Goal: Task Accomplishment & Management: Use online tool/utility

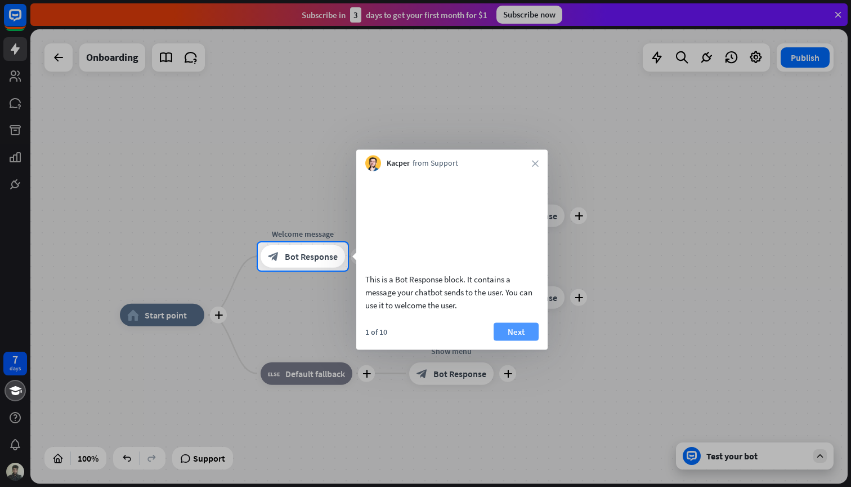
click at [515, 340] on button "Next" at bounding box center [516, 331] width 45 height 18
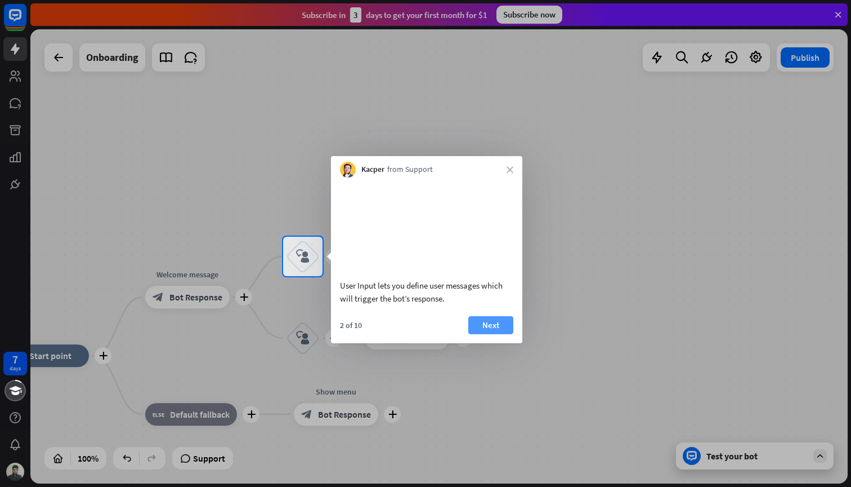
click at [496, 334] on button "Next" at bounding box center [491, 325] width 45 height 18
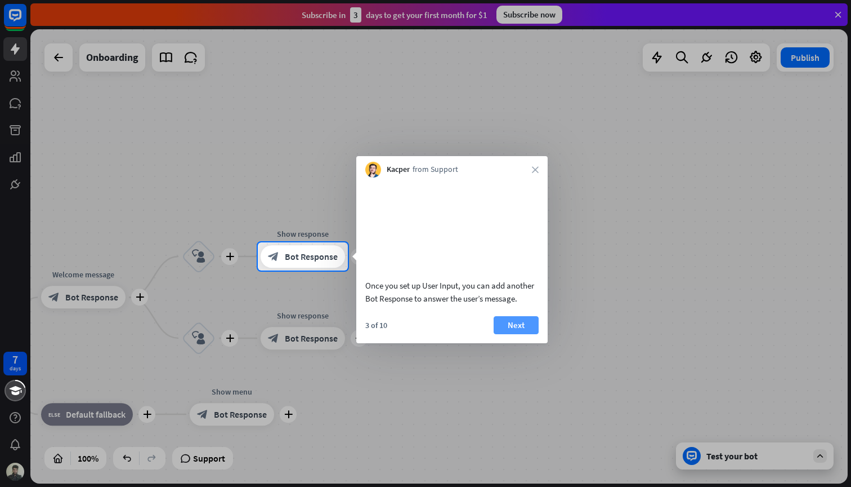
click at [502, 334] on button "Next" at bounding box center [516, 325] width 45 height 18
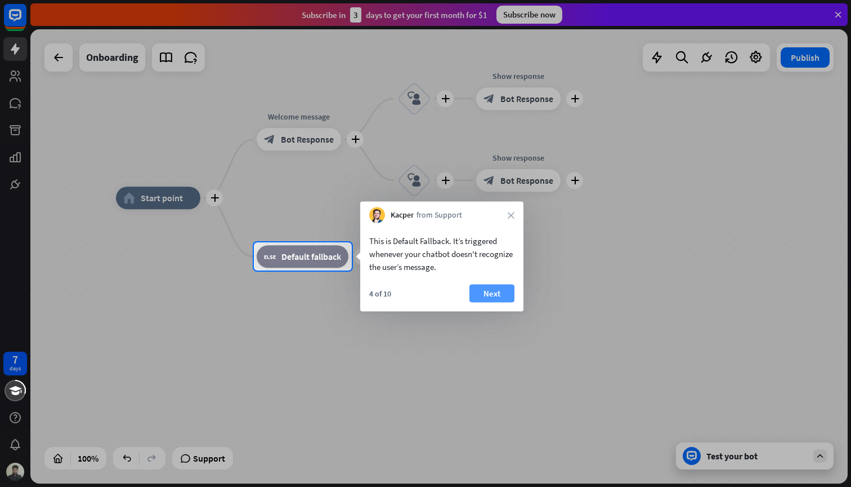
click at [499, 296] on button "Next" at bounding box center [492, 293] width 45 height 18
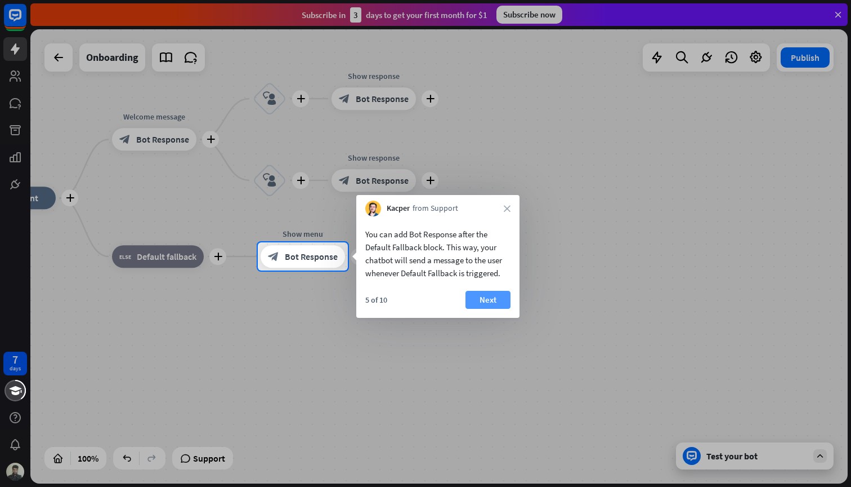
click at [476, 300] on button "Next" at bounding box center [488, 300] width 45 height 18
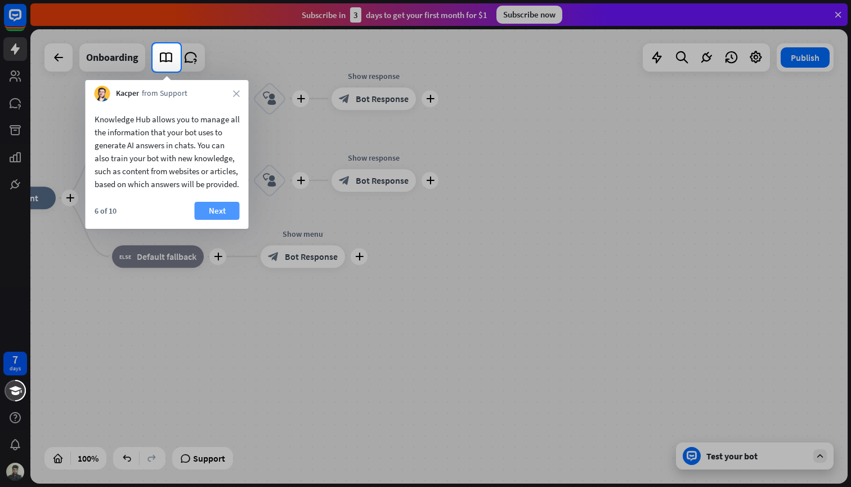
click at [211, 220] on button "Next" at bounding box center [217, 211] width 45 height 18
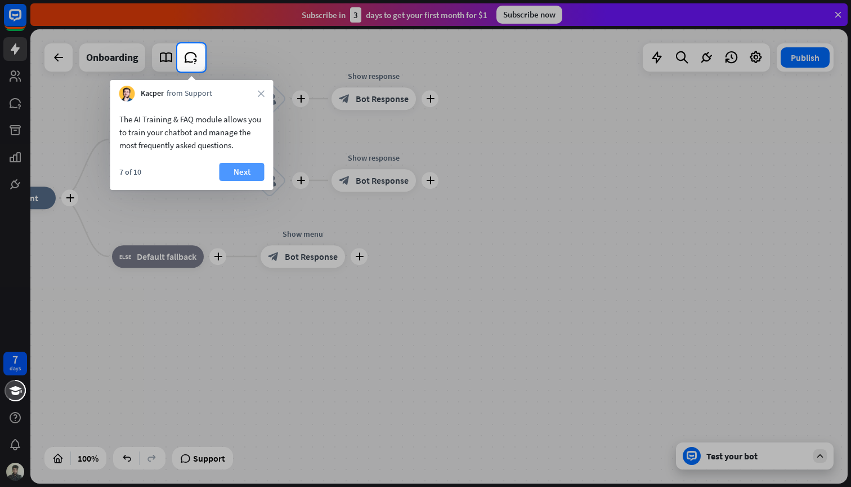
click at [243, 172] on button "Next" at bounding box center [242, 172] width 45 height 18
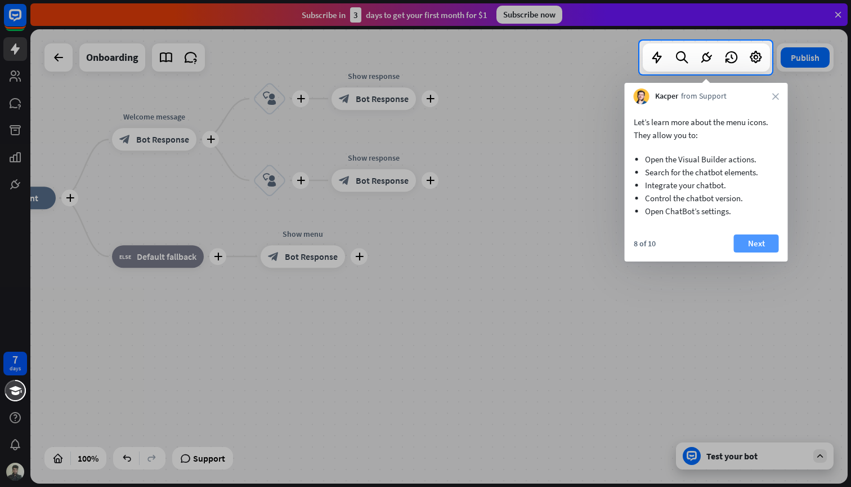
click at [759, 244] on button "Next" at bounding box center [756, 243] width 45 height 18
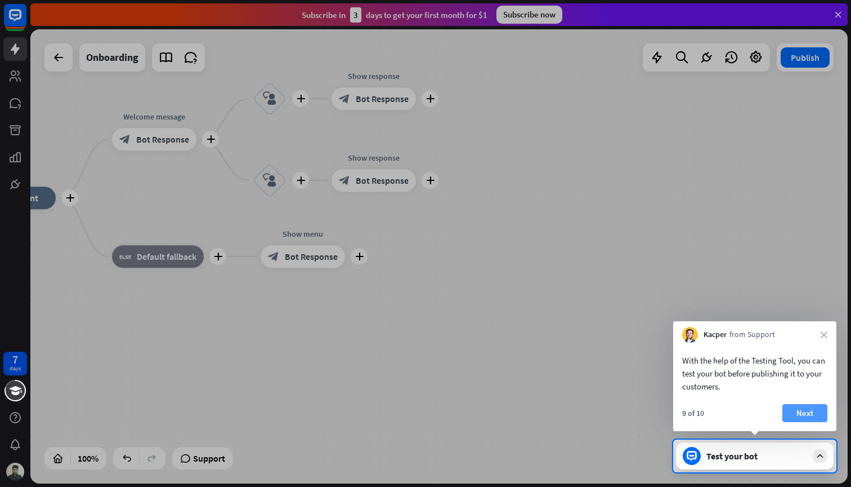
click at [814, 407] on button "Next" at bounding box center [805, 413] width 45 height 18
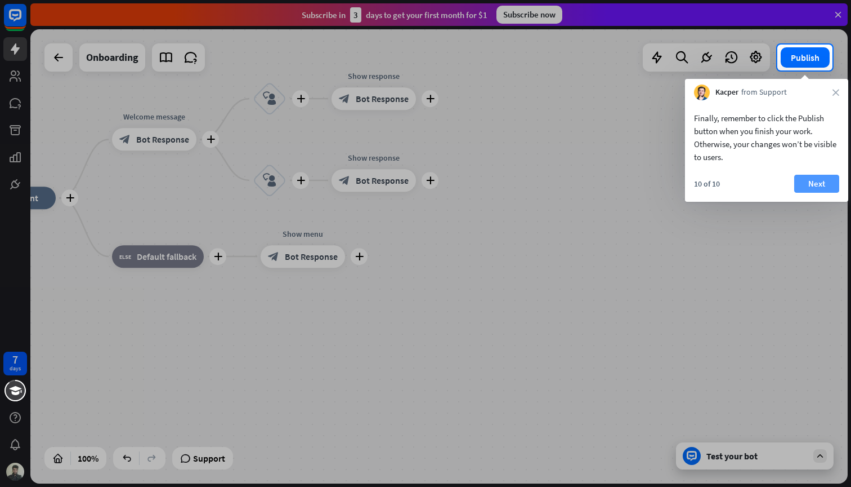
click at [824, 177] on button "Next" at bounding box center [817, 184] width 45 height 18
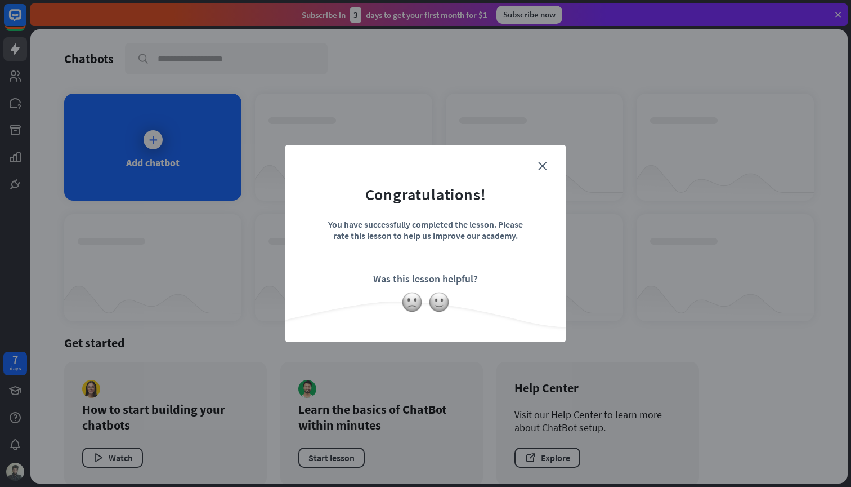
click at [538, 160] on form "Congratulations! You have successfully completed the lesson. Please rate this l…" at bounding box center [425, 226] width 253 height 135
click at [542, 169] on icon "close" at bounding box center [542, 166] width 8 height 8
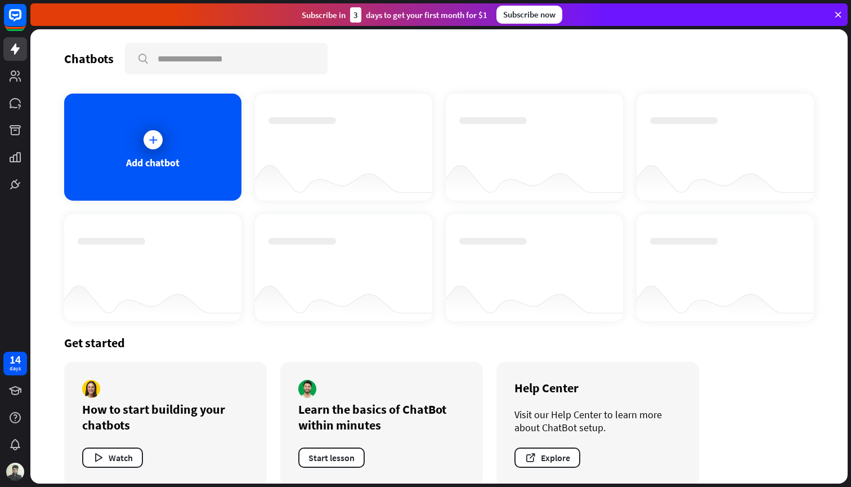
click at [185, 156] on div "Add chatbot" at bounding box center [152, 146] width 177 height 107
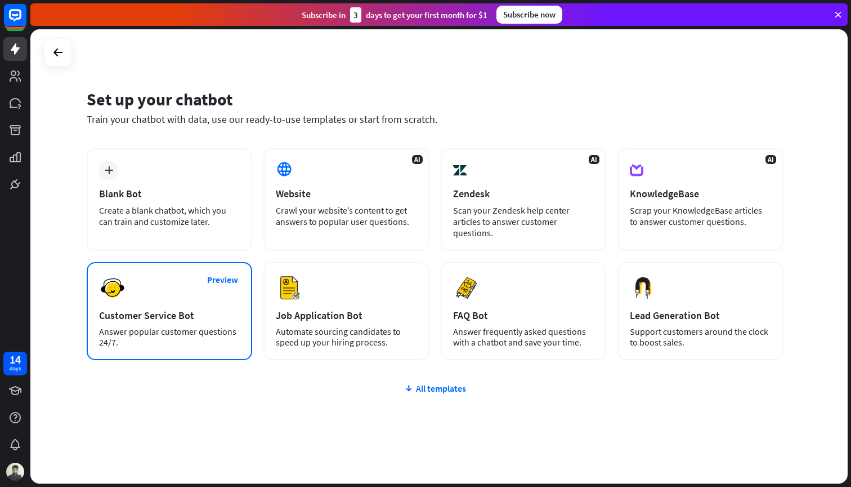
click at [124, 306] on div "Preview Customer Service Bot Answer popular customer questions 24/7." at bounding box center [170, 311] width 166 height 98
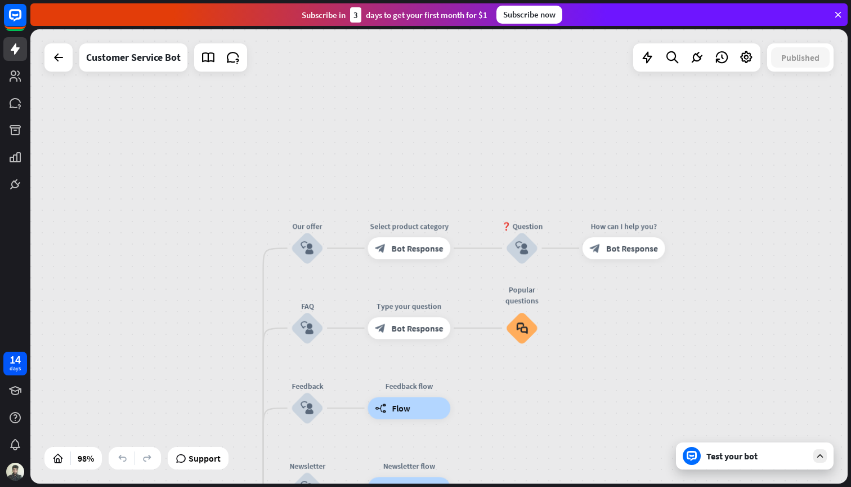
click at [824, 454] on icon at bounding box center [820, 456] width 10 height 10
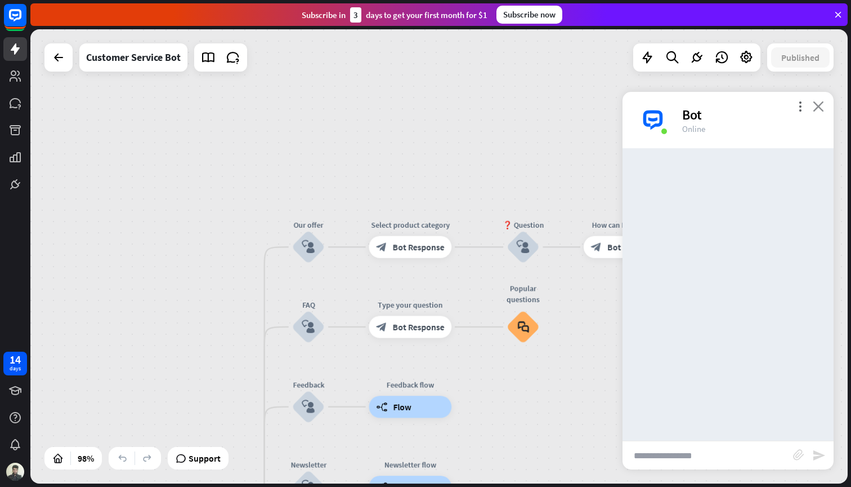
click at [815, 108] on icon "close" at bounding box center [818, 106] width 11 height 11
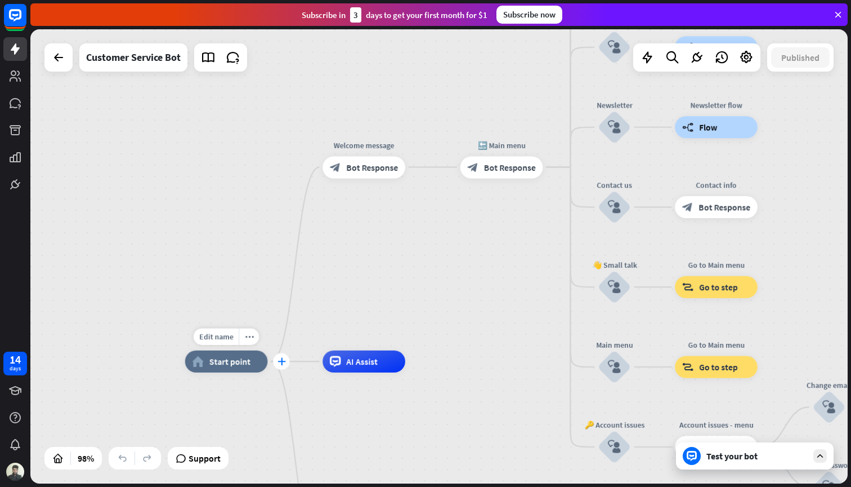
click at [278, 359] on icon "plus" at bounding box center [282, 361] width 8 height 8
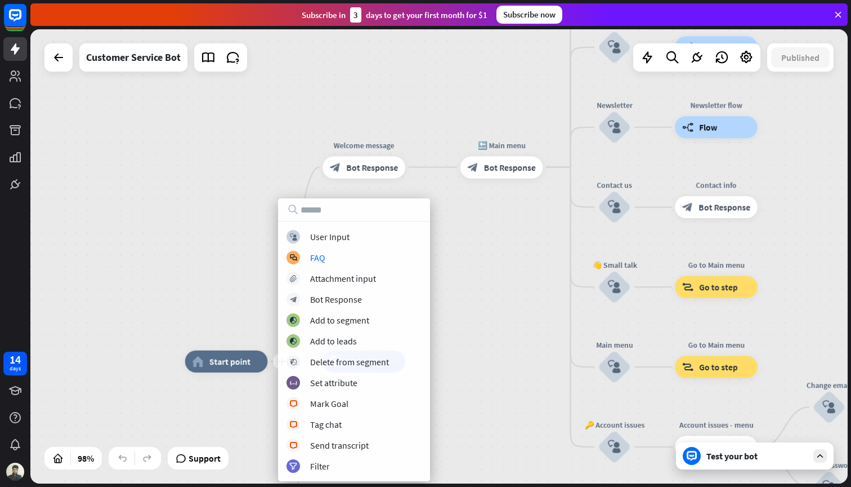
click at [474, 255] on div "plus home_2 Start point Welcome message block_bot_response Bot Response 🔙 Main …" at bounding box center [439, 256] width 818 height 454
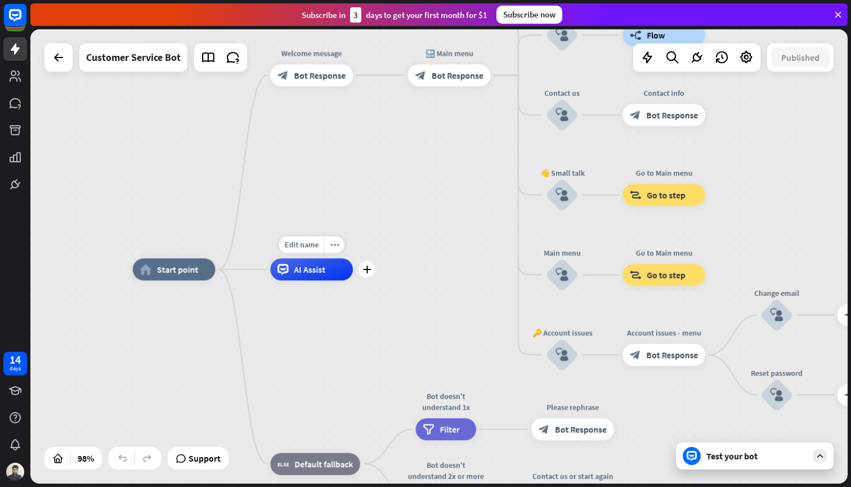
click at [307, 269] on span "AI Assist" at bounding box center [310, 269] width 32 height 11
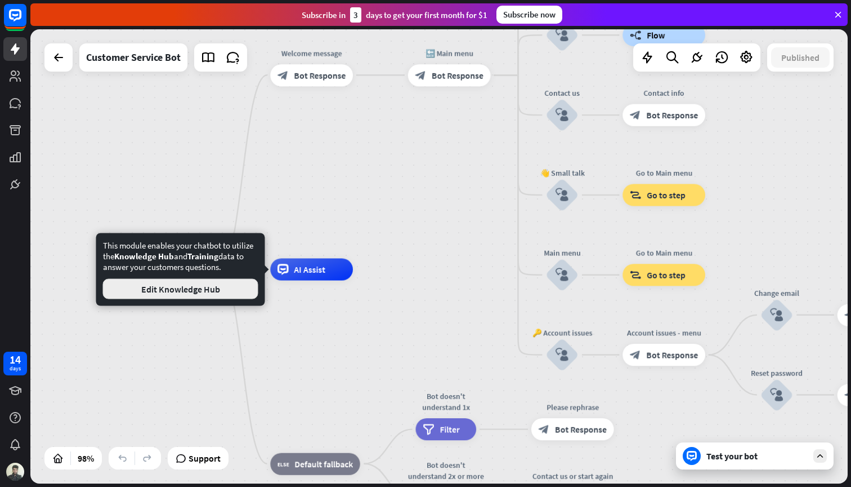
click at [173, 285] on button "Edit Knowledge Hub" at bounding box center [180, 289] width 155 height 20
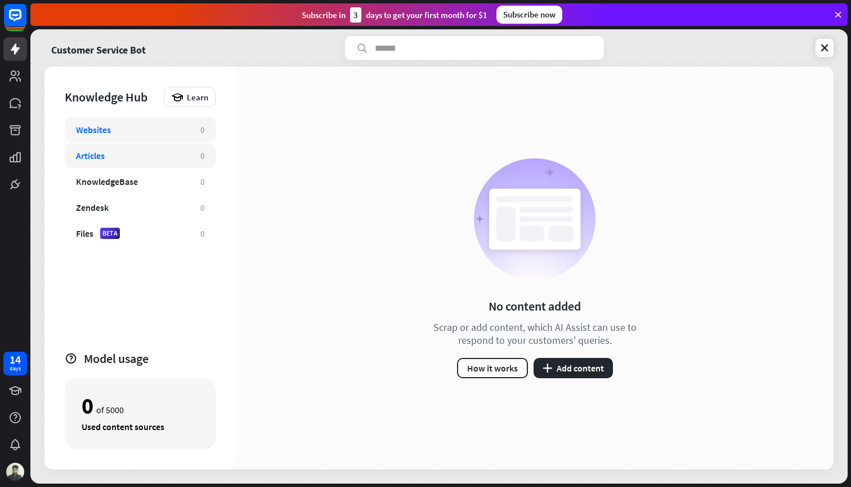
click at [160, 157] on div "Articles" at bounding box center [132, 155] width 113 height 11
click at [134, 182] on div "KnowledgeBase" at bounding box center [107, 181] width 62 height 11
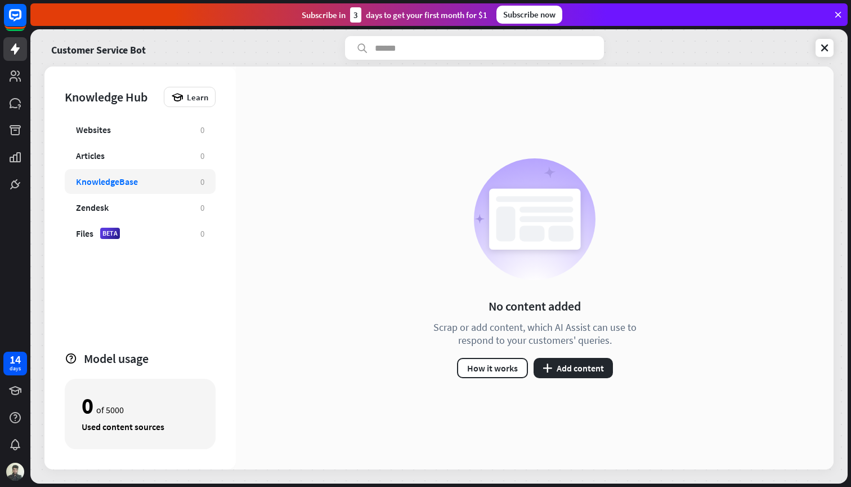
click at [134, 182] on div "KnowledgeBase" at bounding box center [107, 181] width 62 height 11
click at [86, 237] on div "Files" at bounding box center [84, 233] width 17 height 11
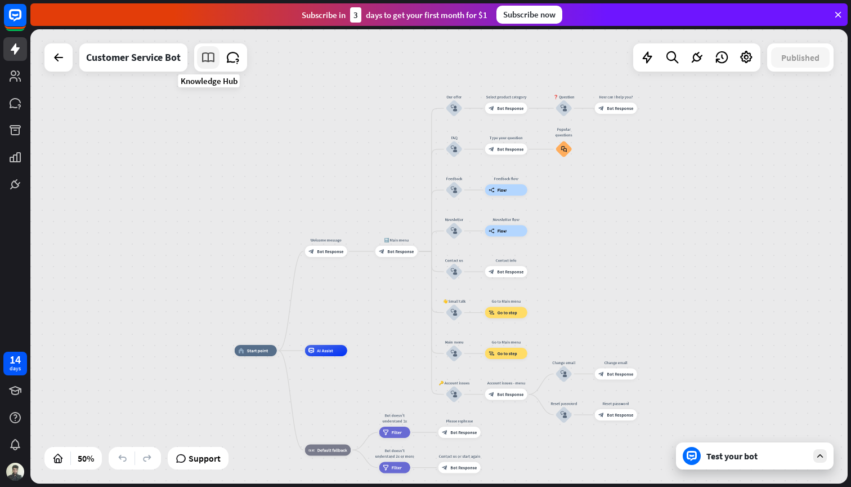
click at [211, 52] on icon at bounding box center [208, 57] width 15 height 15
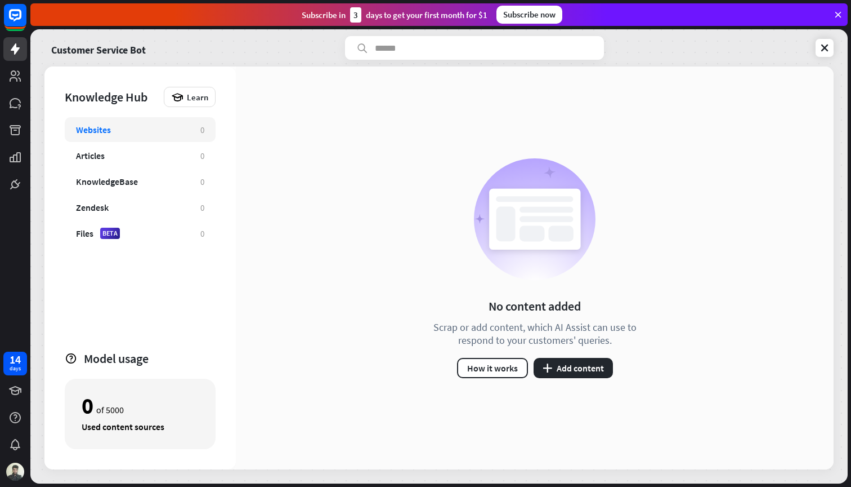
click at [13, 49] on icon at bounding box center [15, 48] width 9 height 11
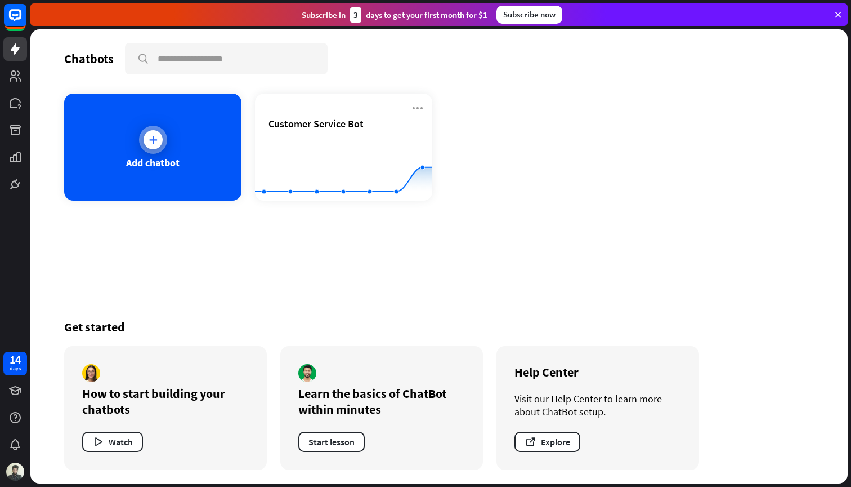
click at [156, 142] on icon at bounding box center [153, 139] width 11 height 11
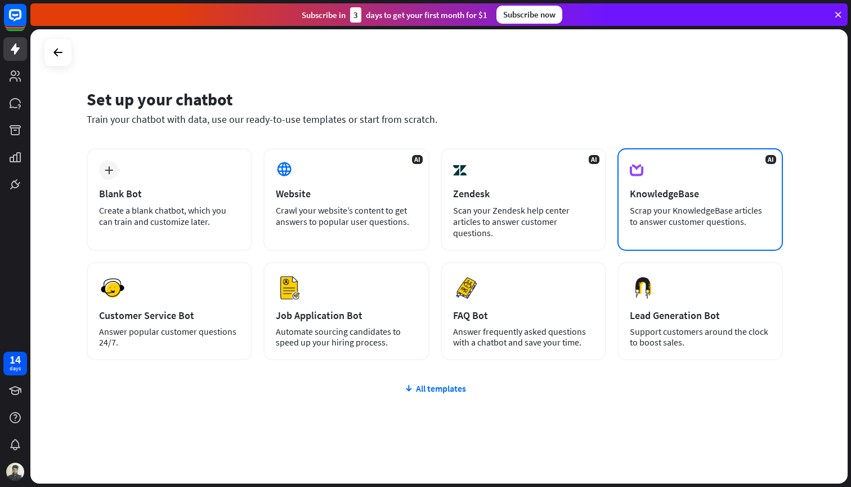
click at [679, 182] on div "AI KnowledgeBase Scrap your KnowledgeBase articles to answer customer questions." at bounding box center [701, 199] width 166 height 102
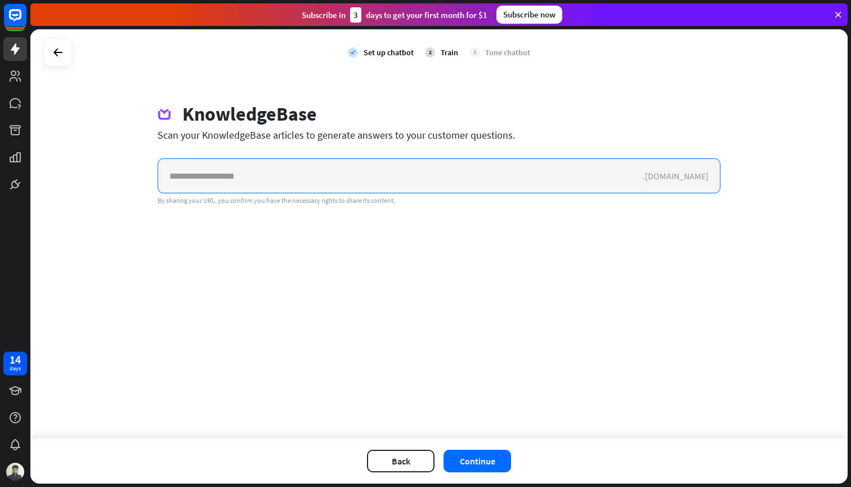
paste input "**********"
type input "**********"
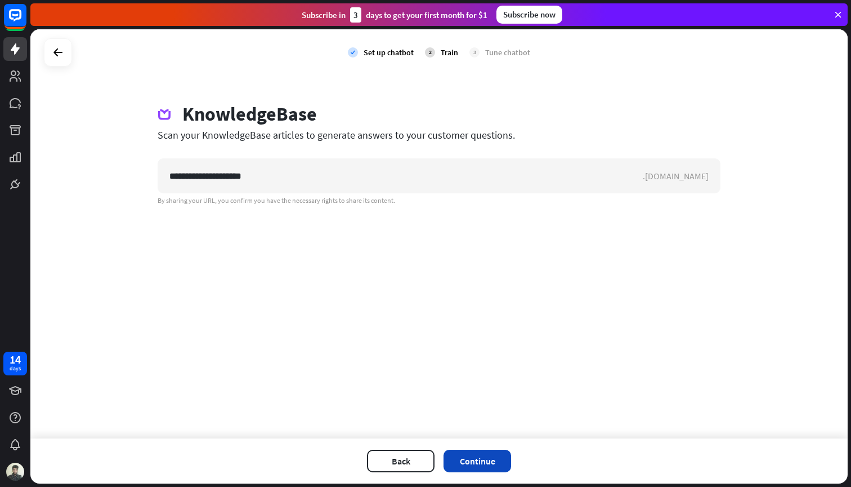
click at [461, 456] on button "Continue" at bounding box center [478, 460] width 68 height 23
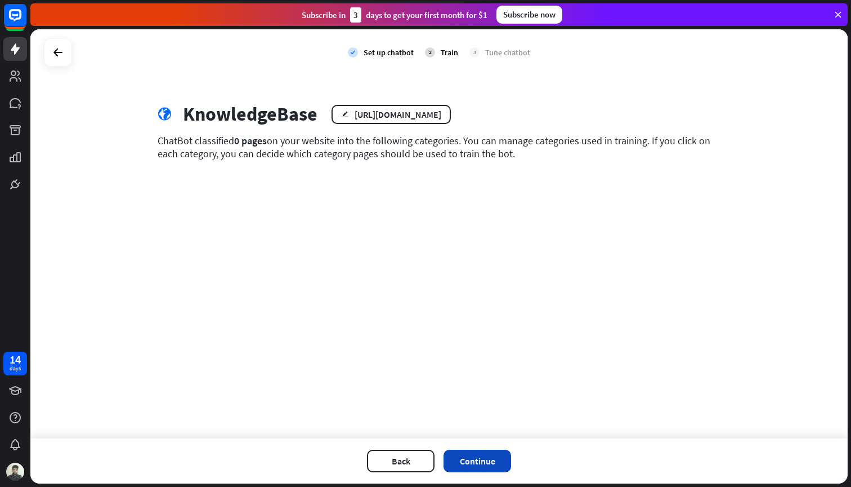
click at [480, 461] on button "Continue" at bounding box center [478, 460] width 68 height 23
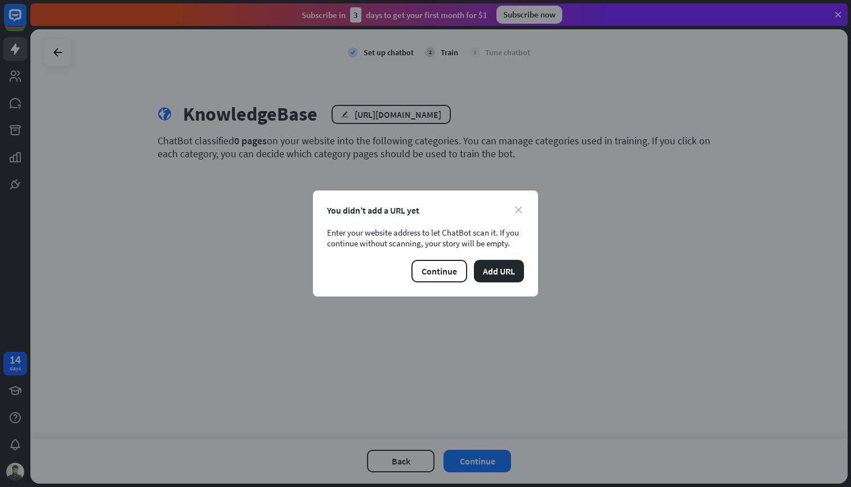
click at [519, 208] on icon "close" at bounding box center [518, 209] width 7 height 7
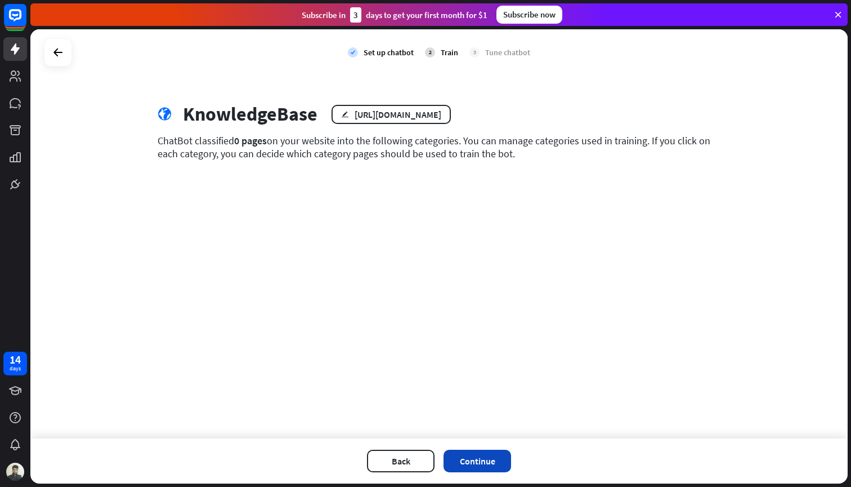
click at [483, 459] on button "Continue" at bounding box center [478, 460] width 68 height 23
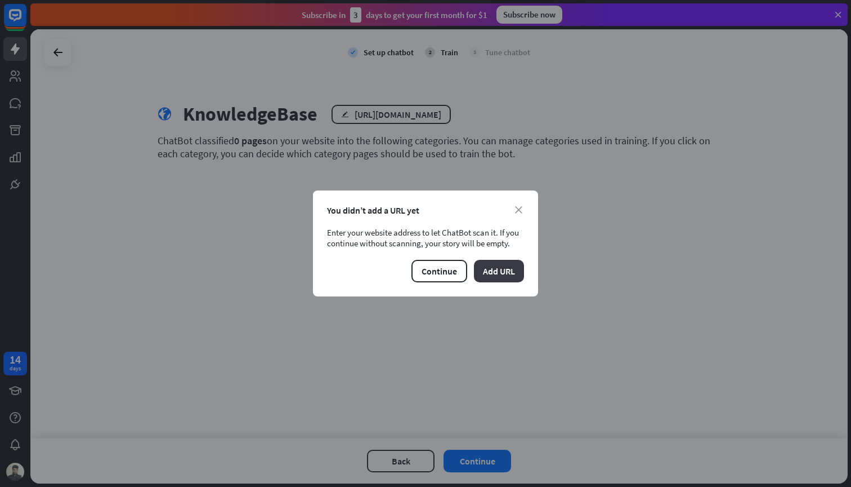
click at [496, 274] on button "Add URL" at bounding box center [499, 271] width 50 height 23
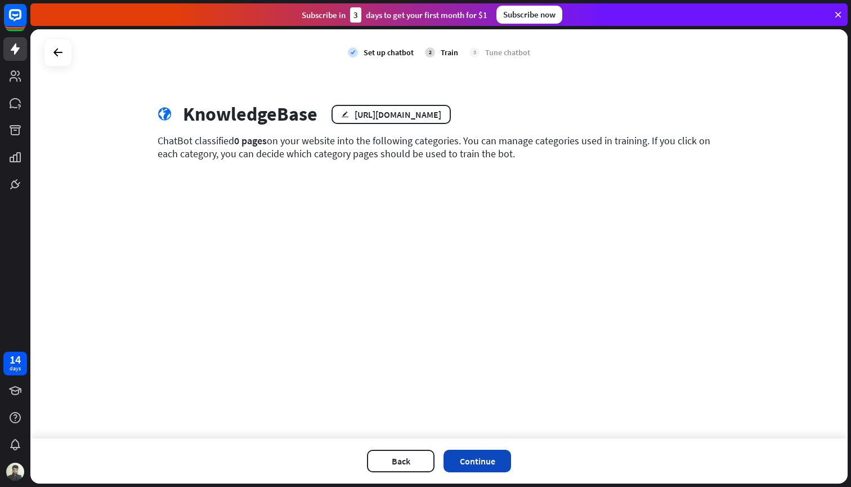
click at [481, 467] on button "Continue" at bounding box center [478, 460] width 68 height 23
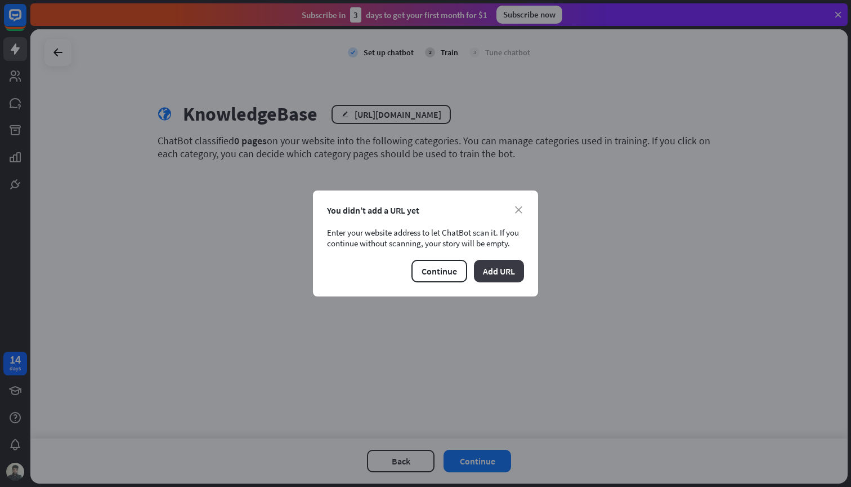
click at [502, 280] on button "Add URL" at bounding box center [499, 271] width 50 height 23
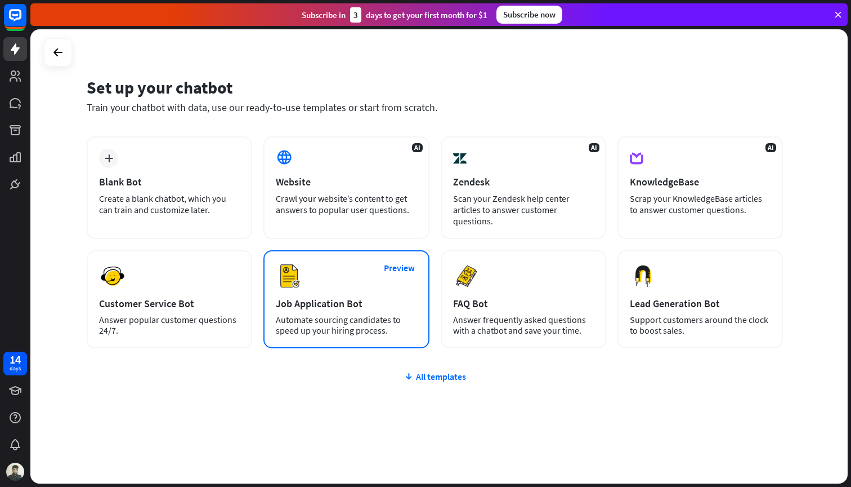
scroll to position [12, 0]
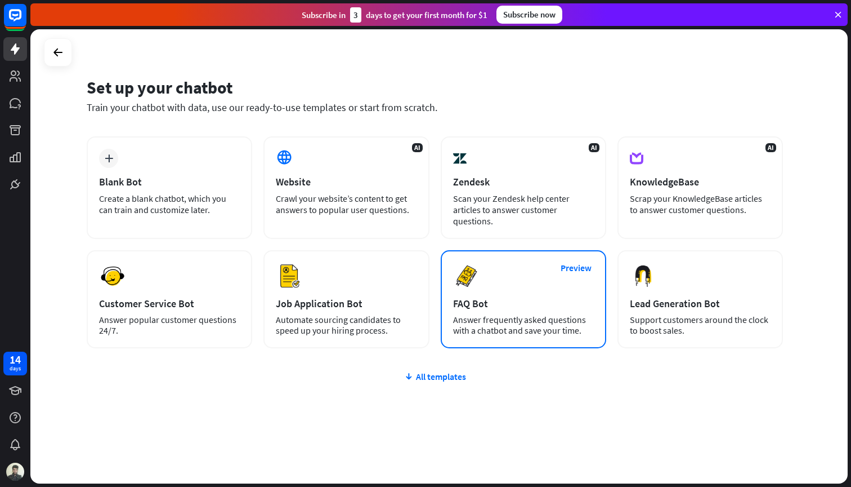
click at [497, 304] on div "FAQ Bot" at bounding box center [523, 303] width 141 height 13
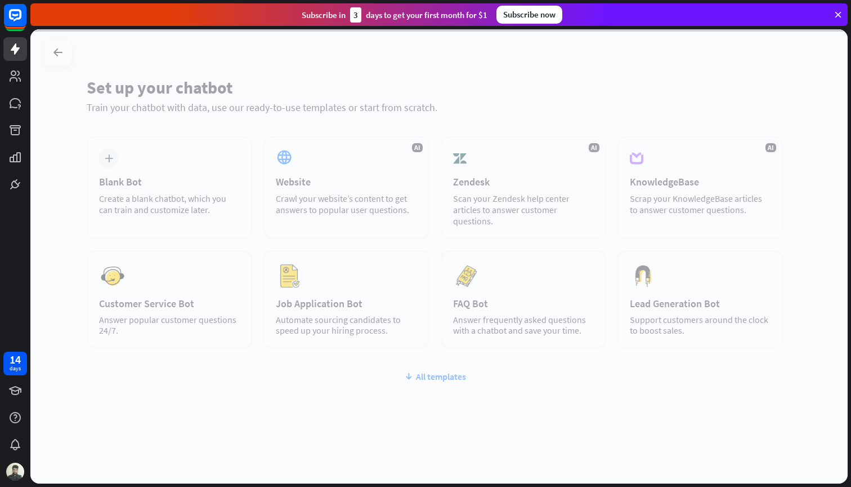
scroll to position [0, 0]
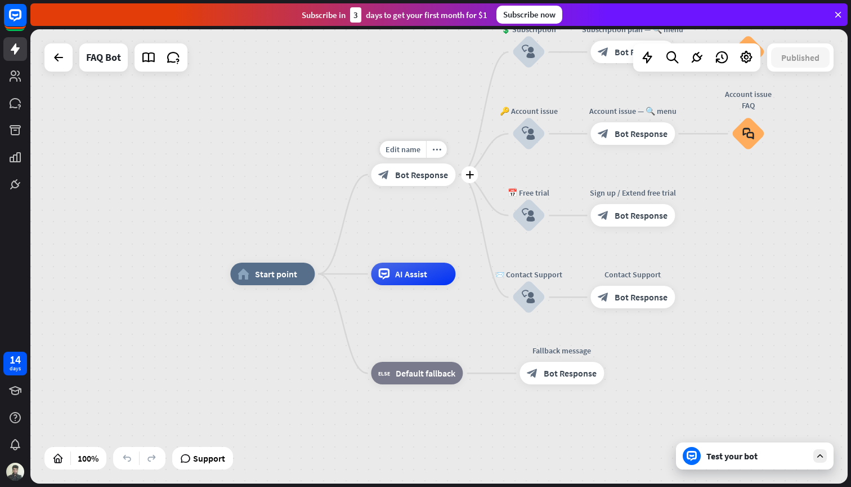
click at [406, 172] on span "Bot Response" at bounding box center [421, 174] width 53 height 11
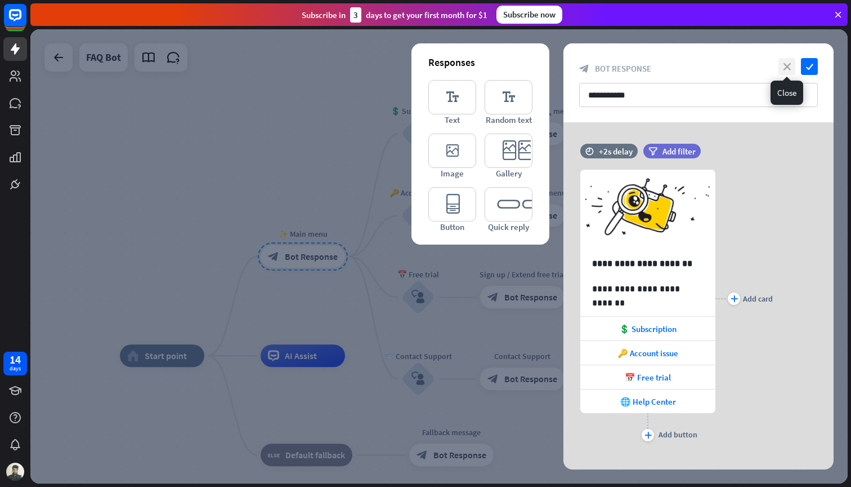
click at [784, 65] on icon "close" at bounding box center [787, 66] width 17 height 17
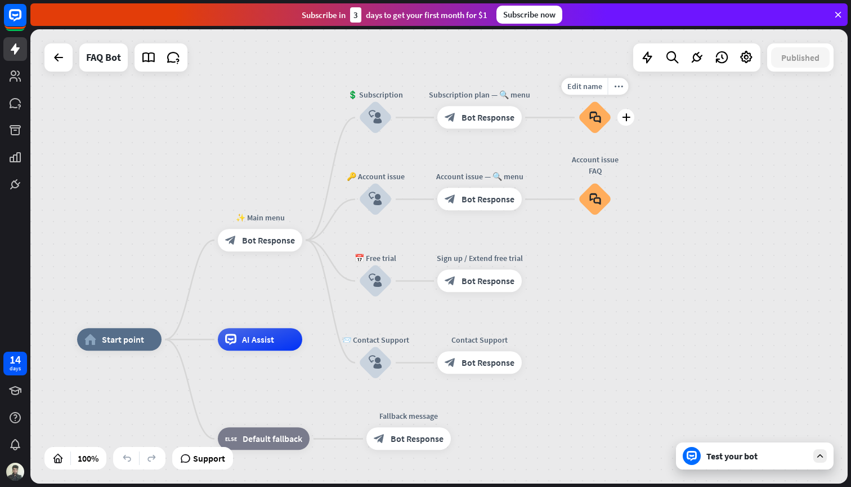
click at [604, 114] on div "block_faq" at bounding box center [595, 118] width 34 height 34
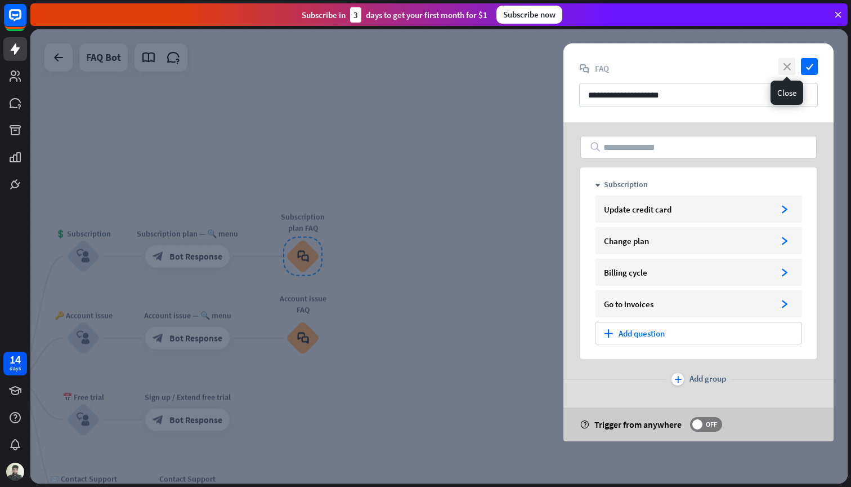
click at [788, 66] on icon "close" at bounding box center [787, 66] width 17 height 17
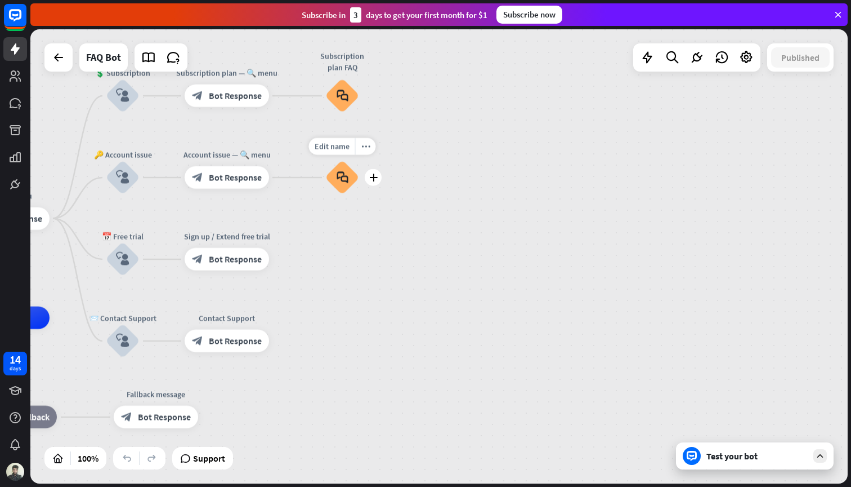
click at [350, 179] on div "block_faq" at bounding box center [342, 177] width 34 height 34
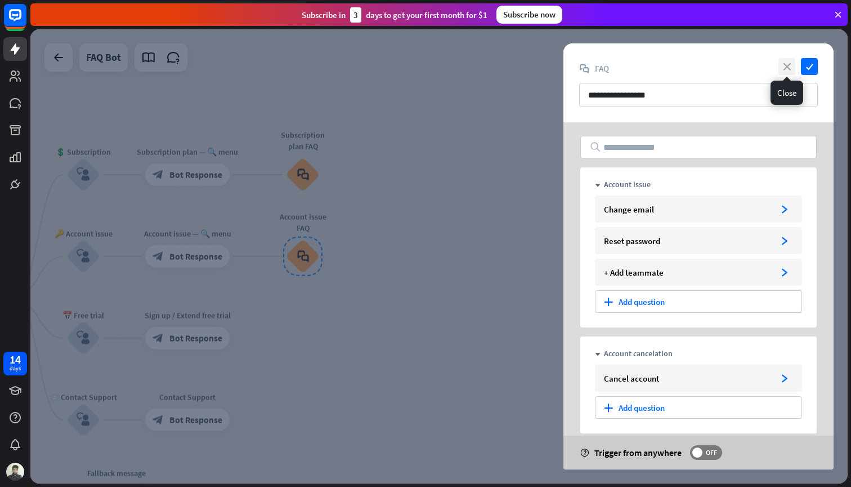
click at [783, 63] on icon "close" at bounding box center [787, 66] width 17 height 17
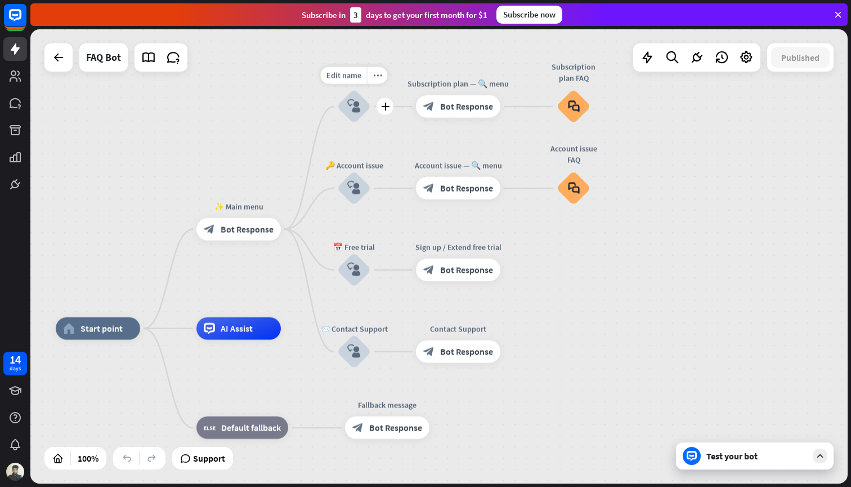
click at [358, 108] on icon "block_user_input" at bounding box center [354, 107] width 14 height 14
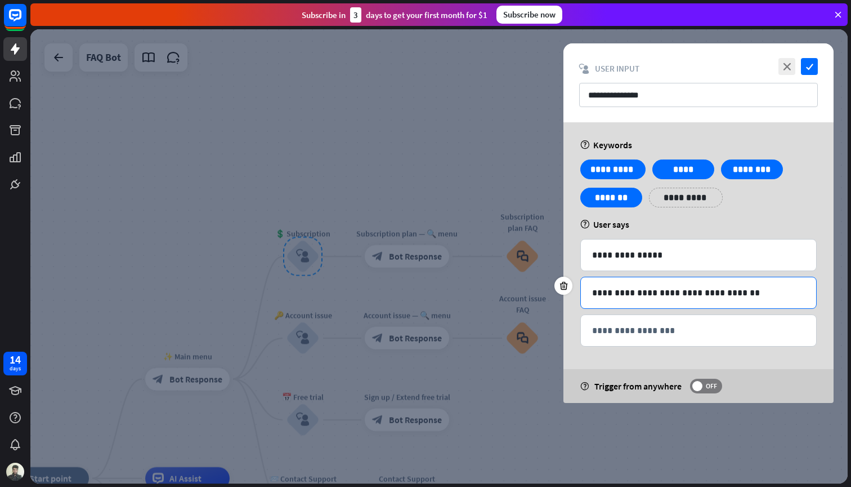
click at [748, 293] on p "**********" at bounding box center [698, 293] width 213 height 14
click at [651, 329] on p "**********" at bounding box center [698, 330] width 213 height 14
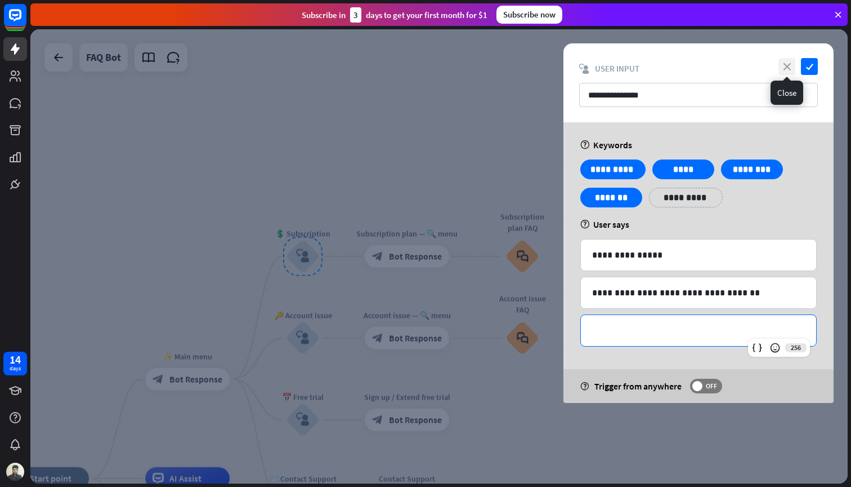
click at [790, 67] on icon "close" at bounding box center [787, 66] width 17 height 17
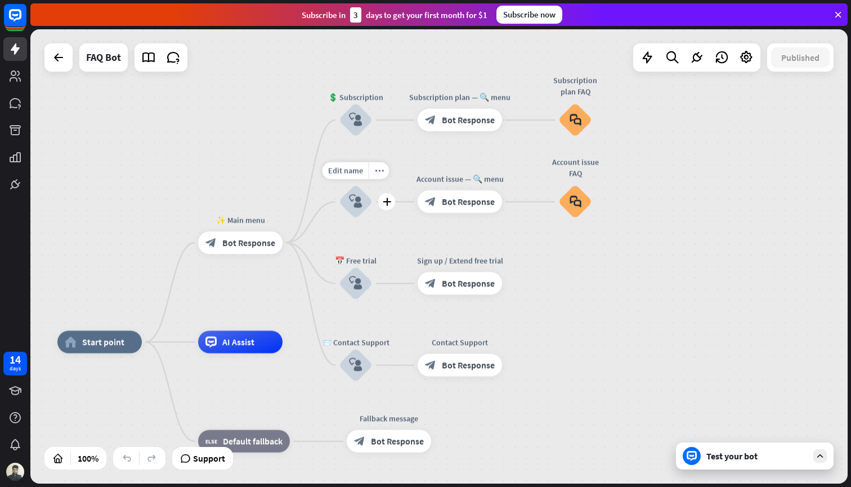
click at [362, 199] on icon "block_user_input" at bounding box center [356, 202] width 14 height 14
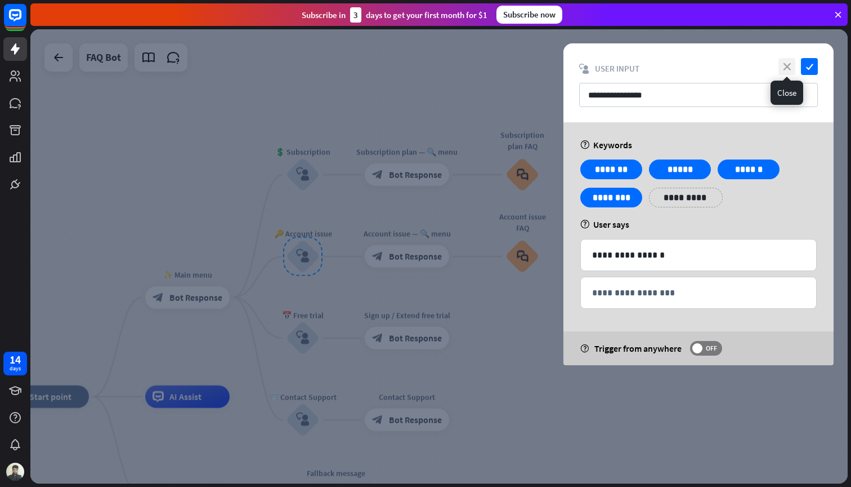
click at [790, 65] on icon "close" at bounding box center [787, 66] width 17 height 17
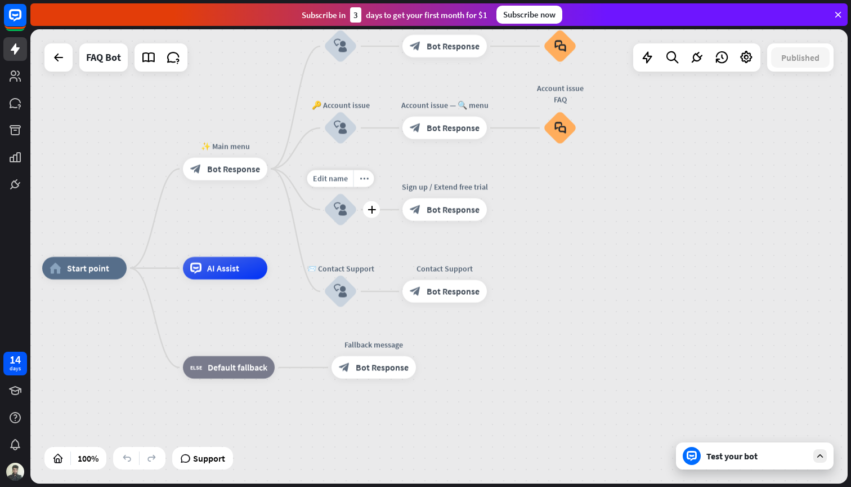
click at [338, 207] on icon "block_user_input" at bounding box center [341, 210] width 14 height 14
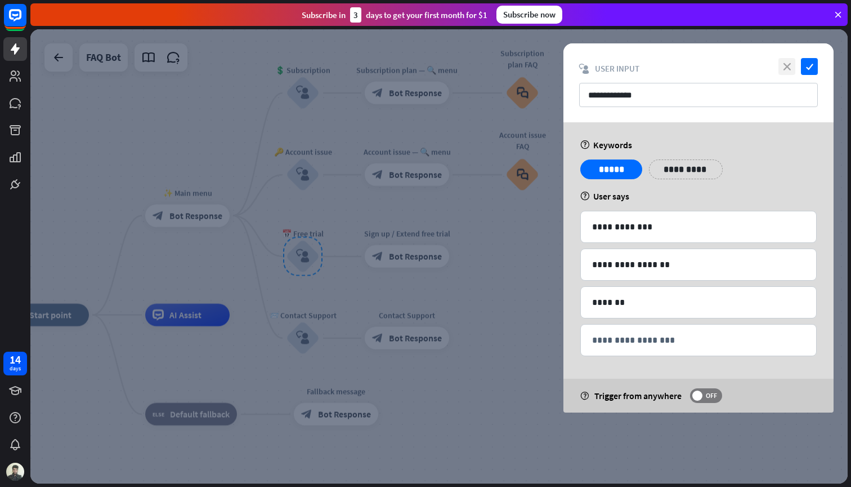
click at [787, 70] on icon "close" at bounding box center [787, 66] width 17 height 17
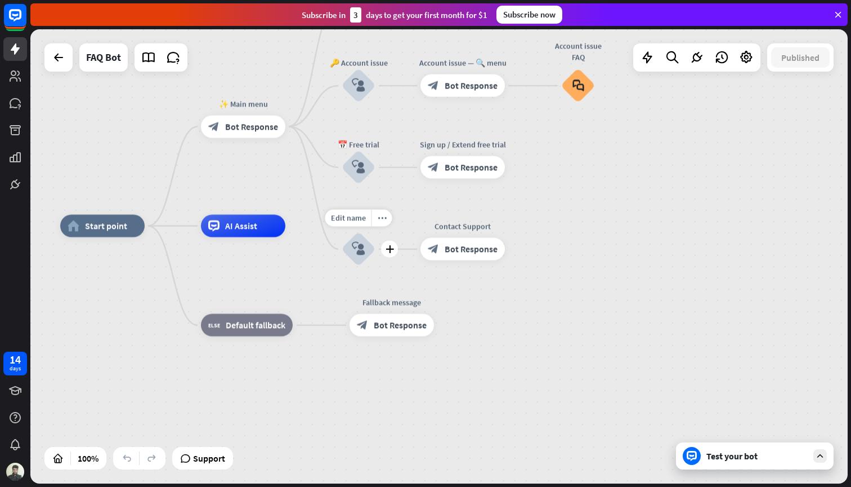
click at [367, 253] on div "block_user_input" at bounding box center [359, 249] width 34 height 34
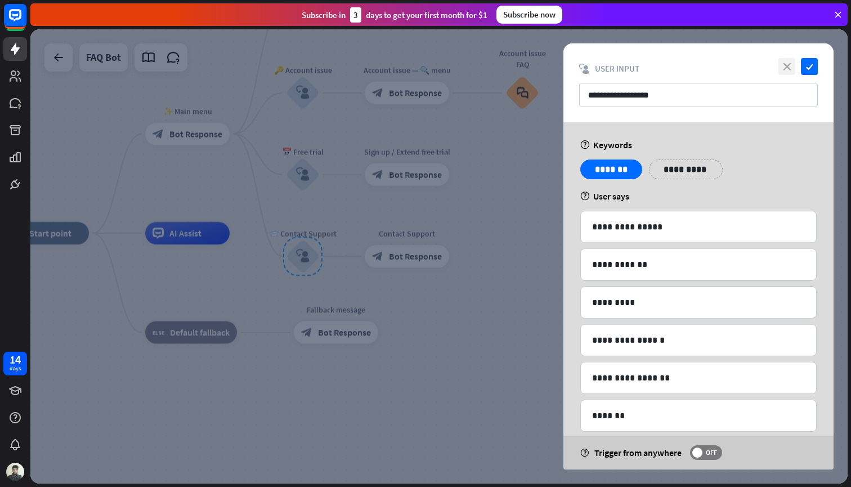
click at [790, 68] on icon "close" at bounding box center [787, 66] width 17 height 17
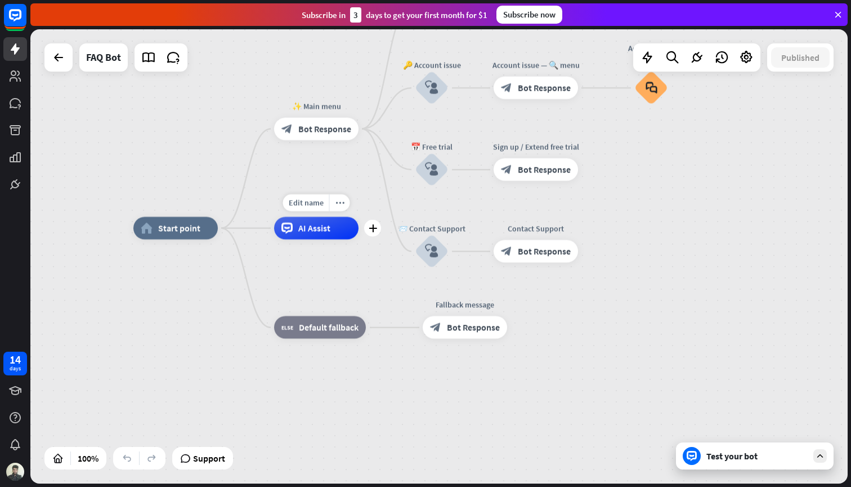
click at [322, 233] on span "AI Assist" at bounding box center [314, 227] width 32 height 11
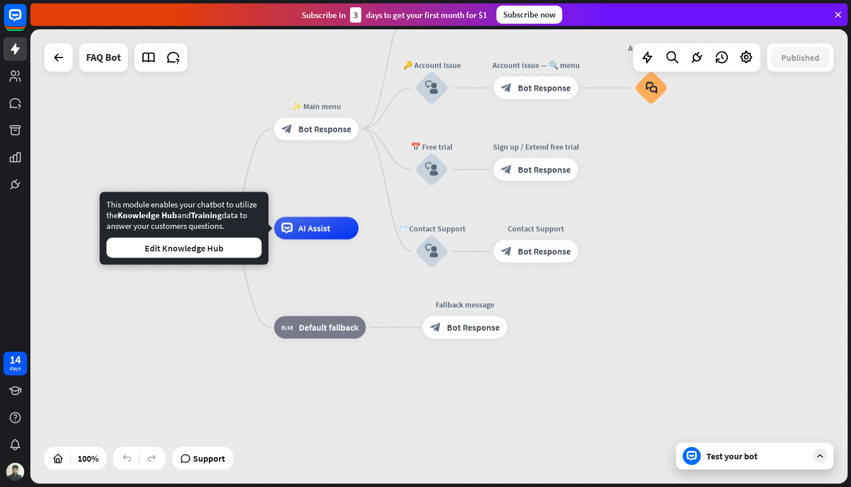
click at [338, 140] on div "✨ Main menu block_bot_response Bot Response" at bounding box center [316, 129] width 84 height 23
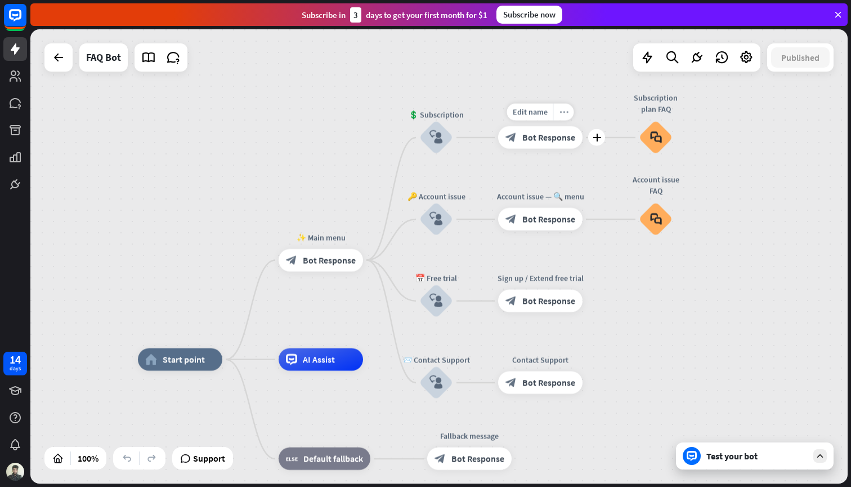
click at [573, 116] on div "more_horiz" at bounding box center [564, 112] width 21 height 17
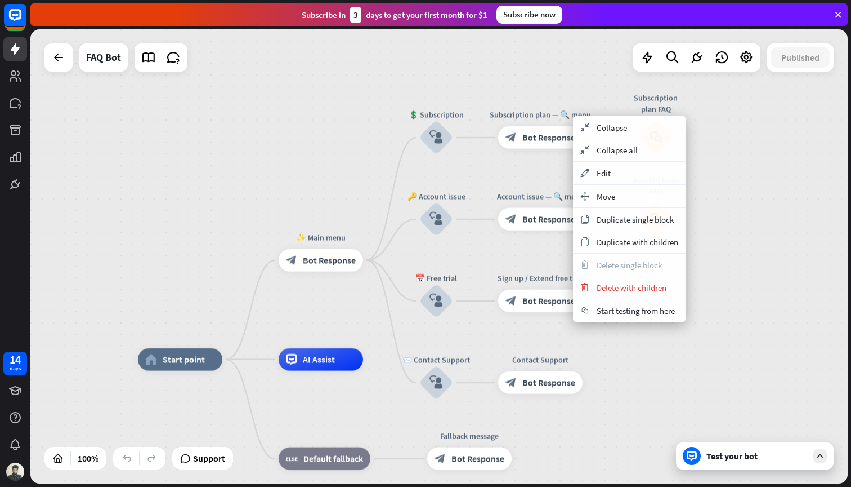
click at [559, 83] on div "home_2 Start point ✨ Main menu block_bot_response Bot Response 💲 Subscription b…" at bounding box center [439, 256] width 818 height 454
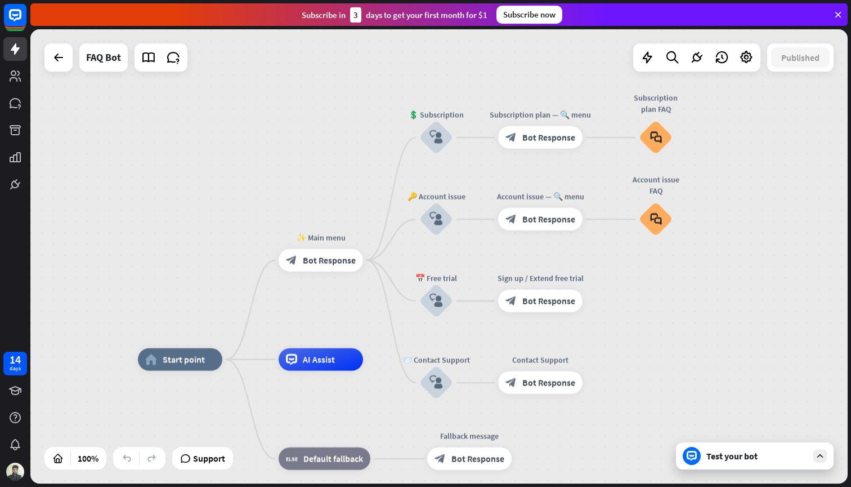
click at [756, 463] on div "Test your bot" at bounding box center [755, 455] width 158 height 27
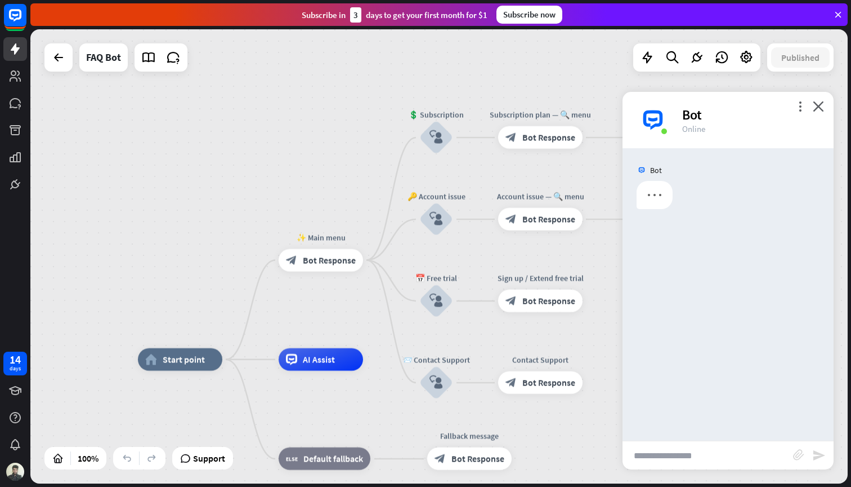
click at [700, 461] on input "text" at bounding box center [708, 455] width 171 height 28
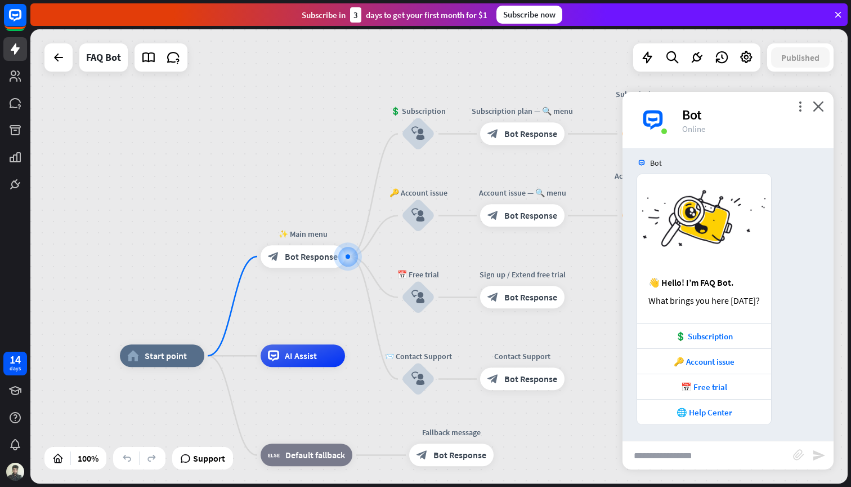
scroll to position [8, 0]
type input "**"
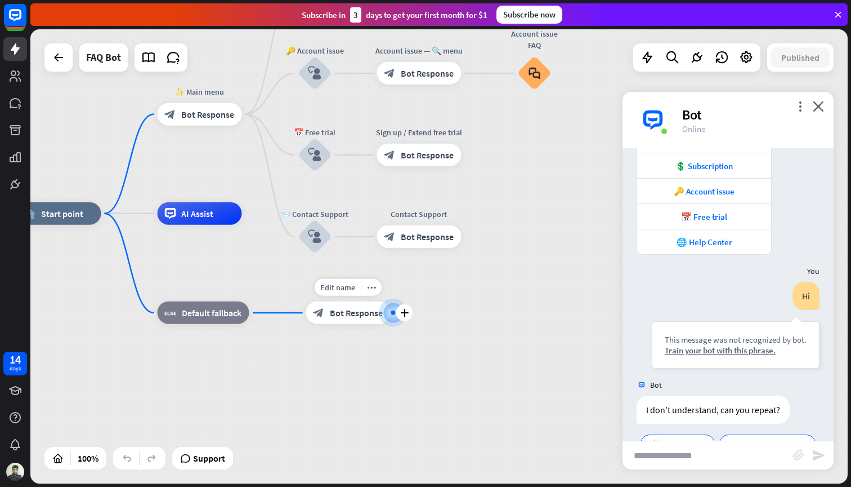
scroll to position [208, 0]
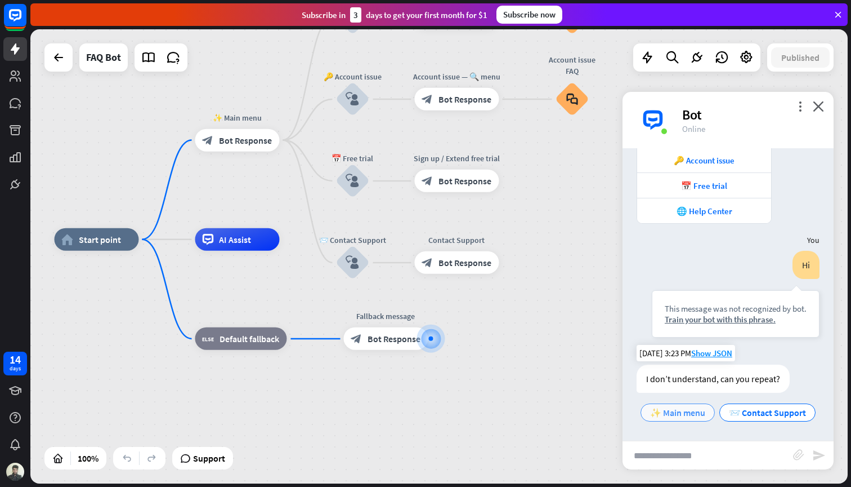
click at [675, 416] on span "✨ Main menu" at bounding box center [677, 412] width 55 height 11
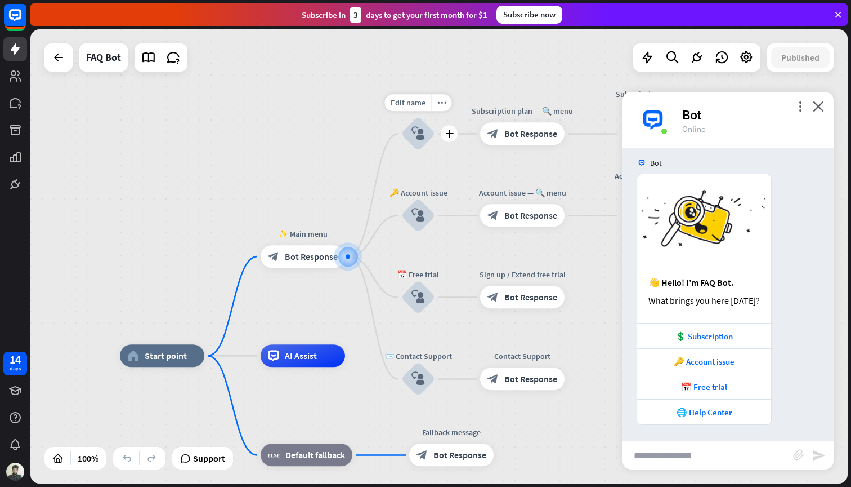
scroll to position [511, 0]
click at [723, 337] on div "💲 Subscription" at bounding box center [704, 334] width 123 height 11
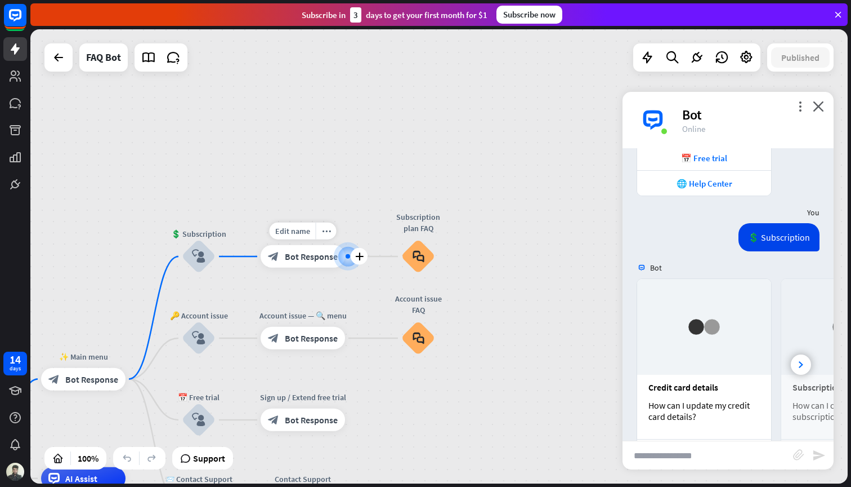
scroll to position [805, 0]
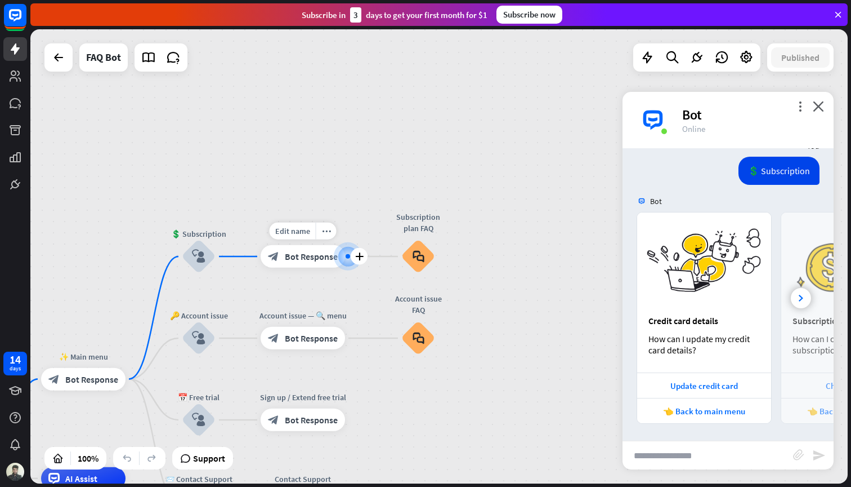
click at [312, 257] on span "Bot Response" at bounding box center [311, 256] width 53 height 11
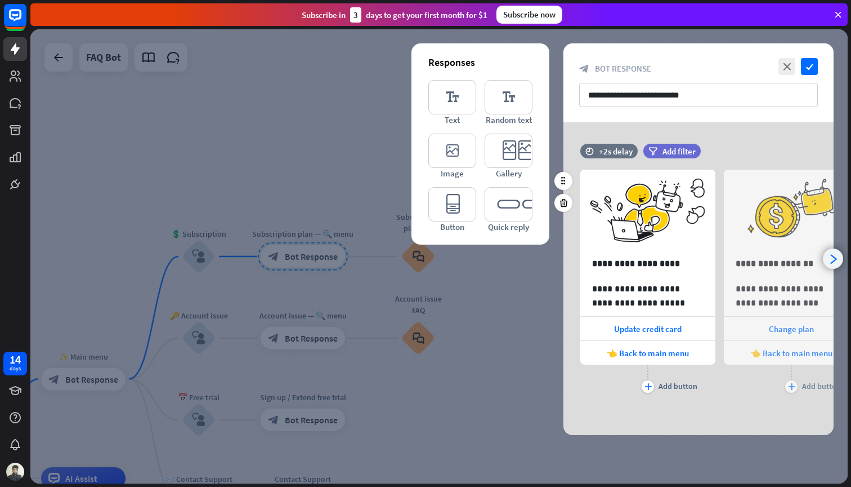
click at [833, 265] on div "arrowhead_right" at bounding box center [833, 258] width 20 height 20
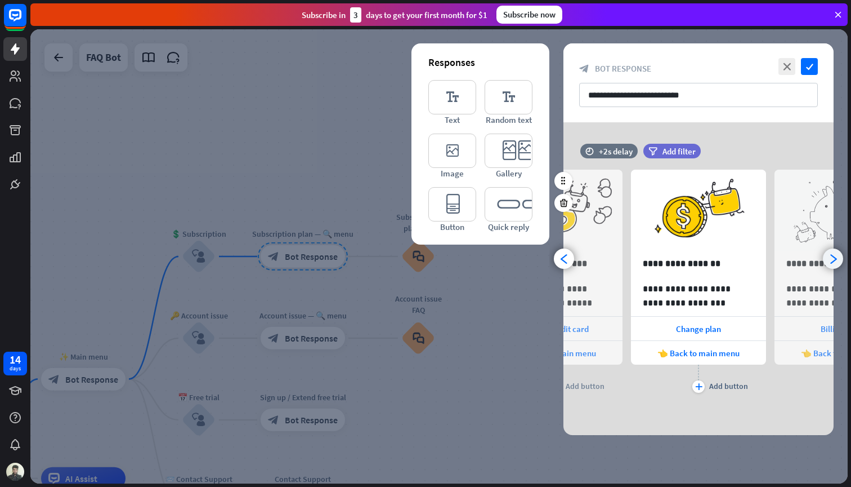
click at [833, 265] on div "arrowhead_right" at bounding box center [833, 258] width 20 height 20
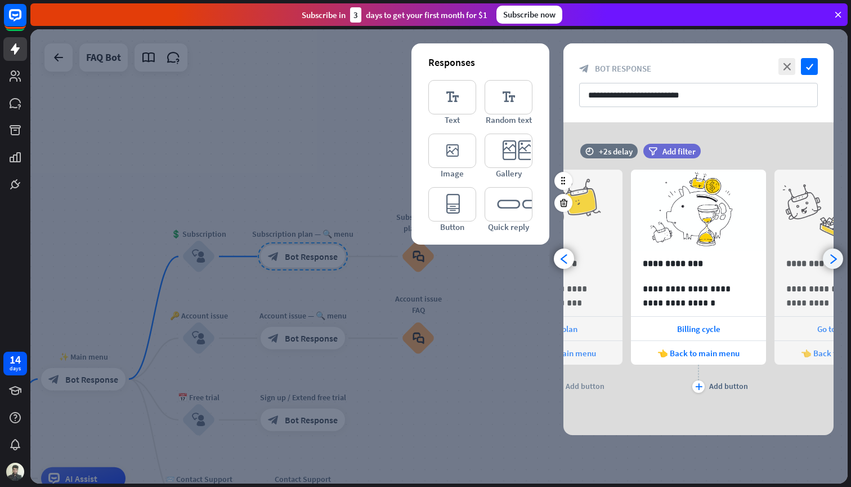
click at [833, 265] on div "arrowhead_right" at bounding box center [833, 258] width 20 height 20
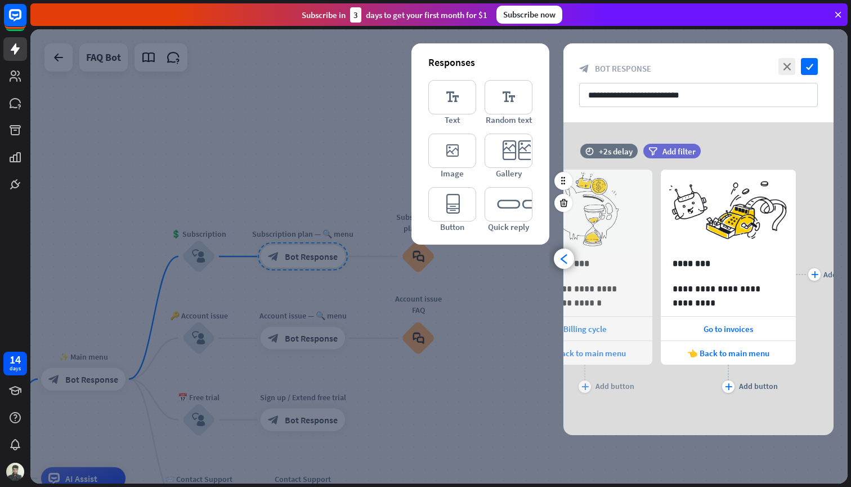
scroll to position [0, 380]
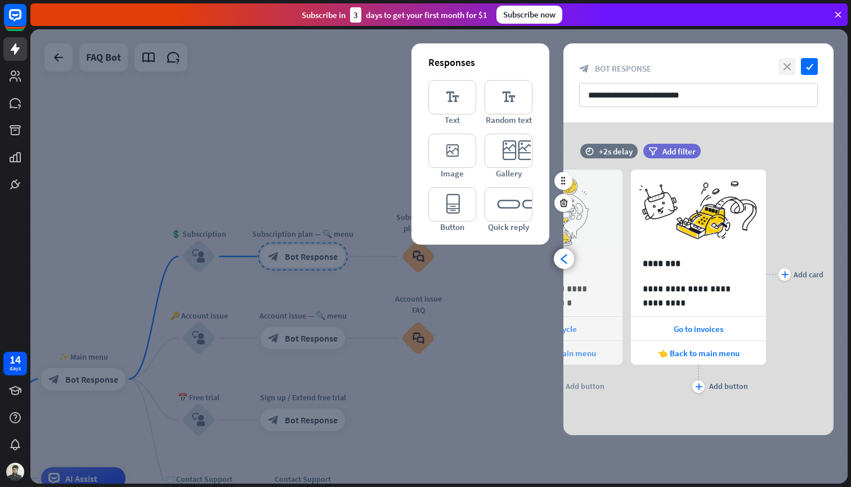
click at [788, 62] on icon "close" at bounding box center [787, 66] width 17 height 17
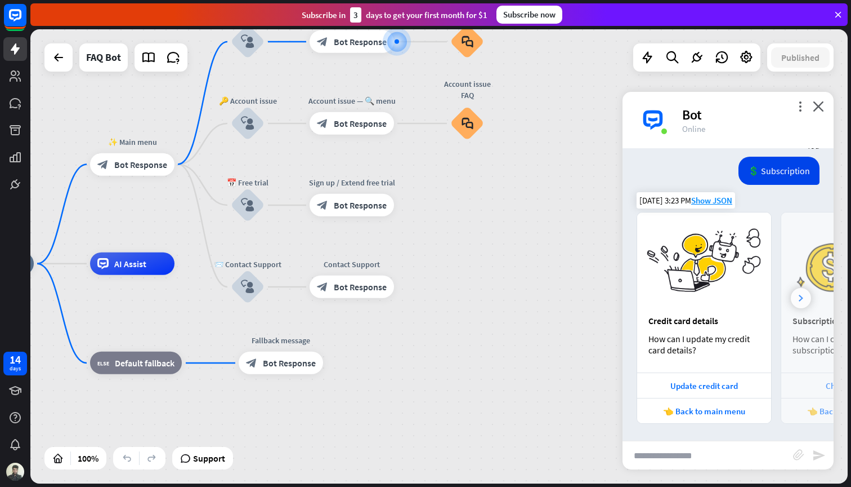
click at [805, 300] on div at bounding box center [801, 298] width 20 height 20
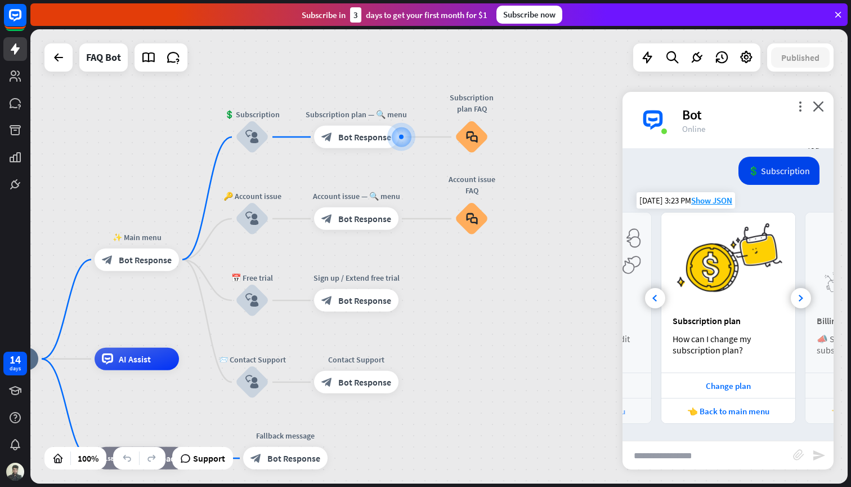
scroll to position [805, 0]
click at [364, 141] on span "Bot Response" at bounding box center [364, 136] width 53 height 11
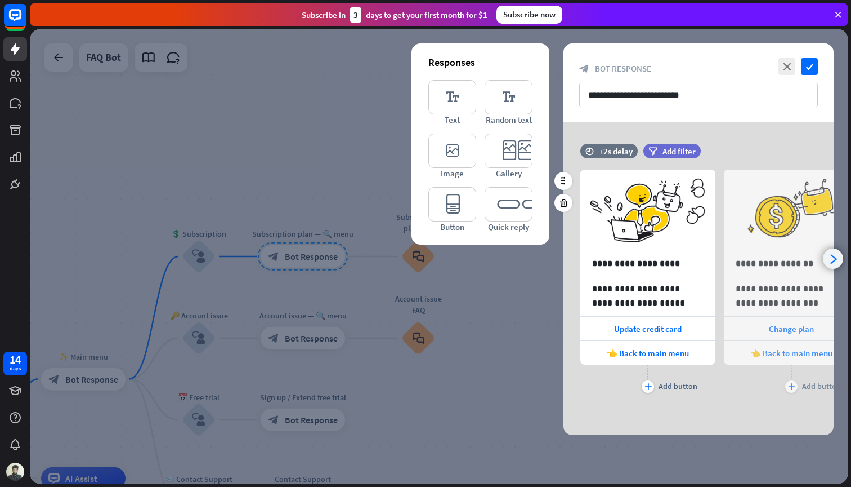
click at [826, 257] on div "arrowhead_right" at bounding box center [833, 258] width 20 height 20
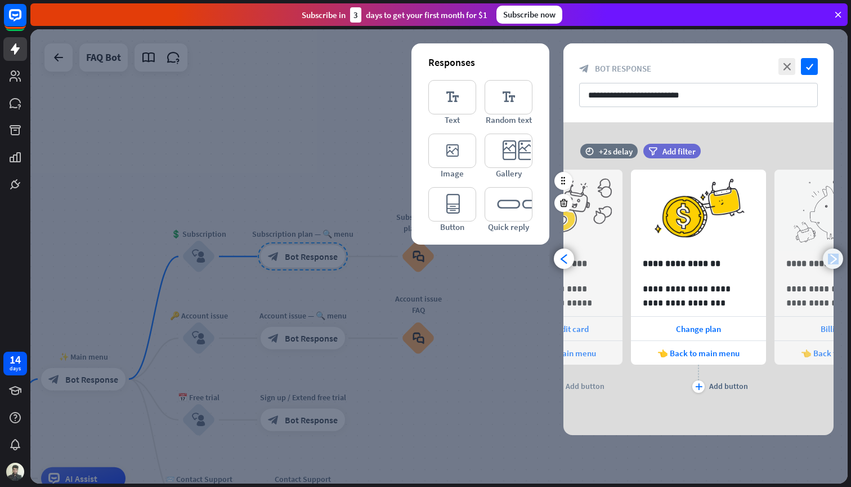
click at [826, 257] on div "arrowhead_right" at bounding box center [833, 258] width 20 height 20
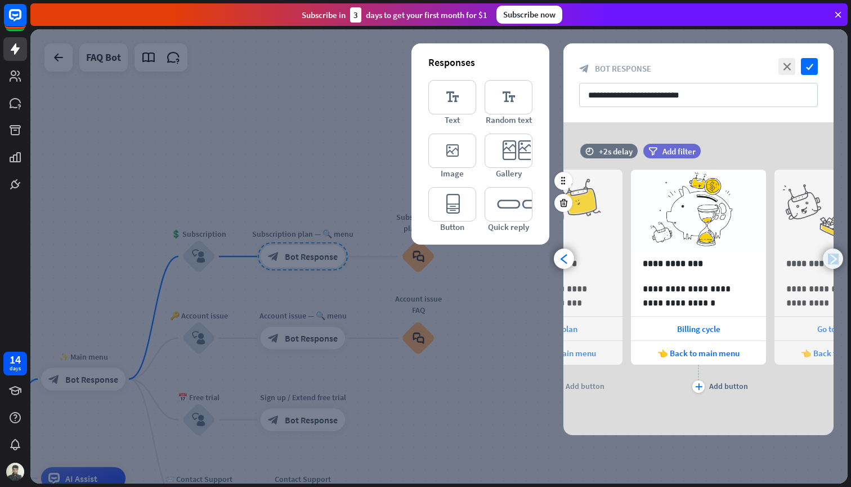
click at [830, 257] on icon "arrowhead_right" at bounding box center [833, 258] width 11 height 11
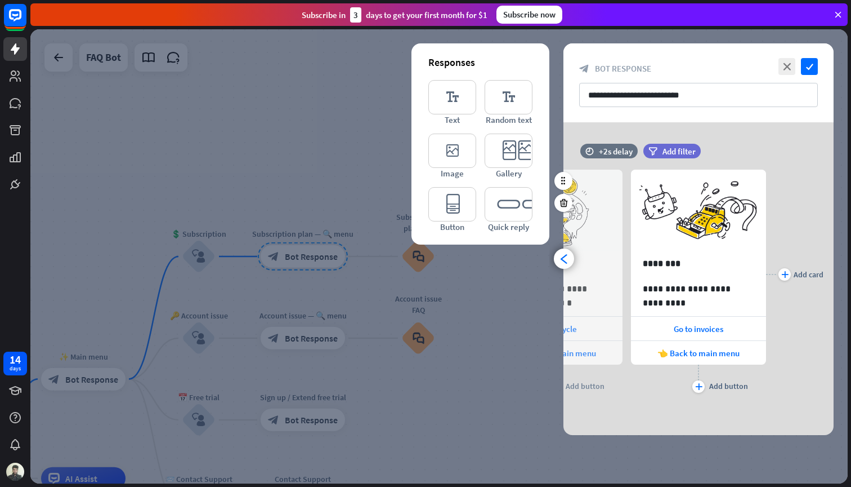
click at [830, 257] on div "**********" at bounding box center [699, 274] width 270 height 243
click at [790, 60] on icon "close" at bounding box center [787, 66] width 17 height 17
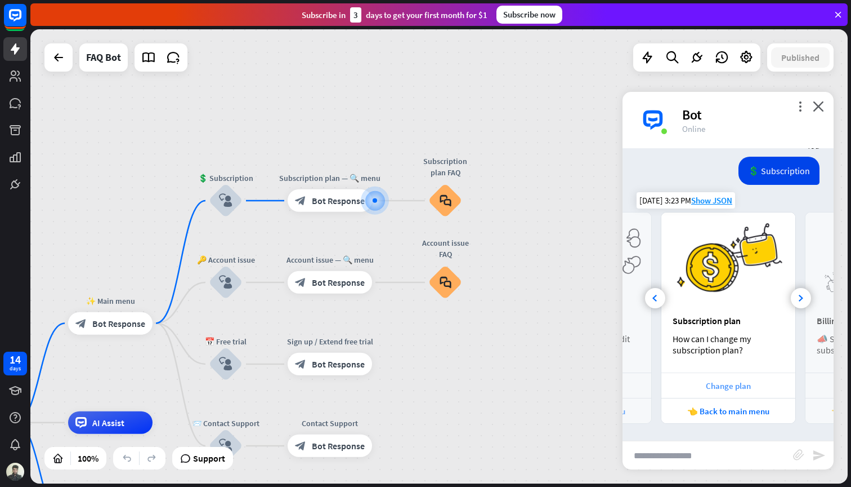
click at [721, 390] on div "Change plan" at bounding box center [728, 385] width 123 height 11
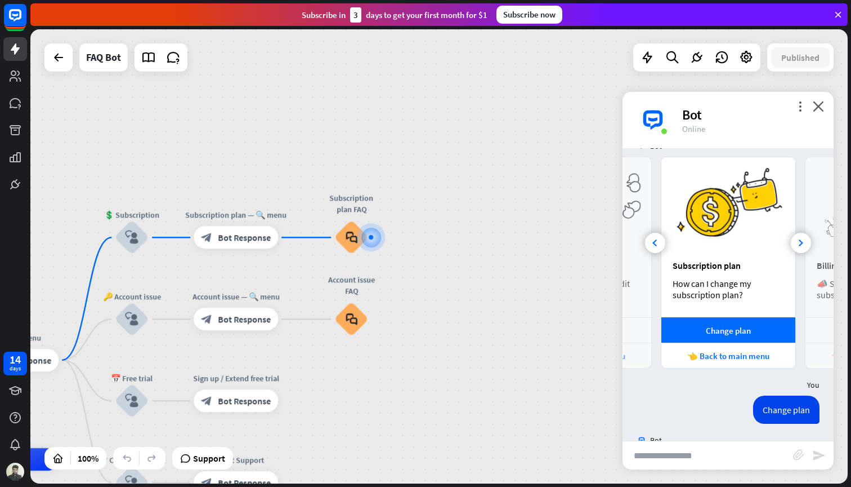
scroll to position [915, 0]
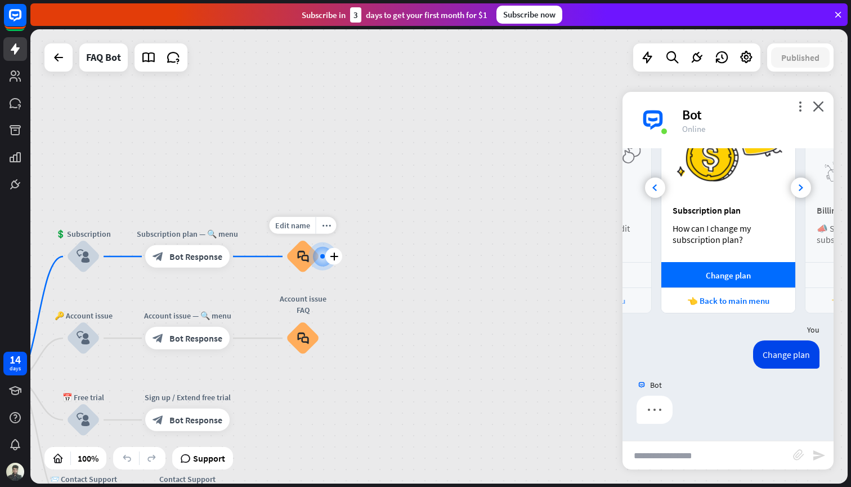
click at [297, 250] on icon "block_faq" at bounding box center [303, 256] width 12 height 12
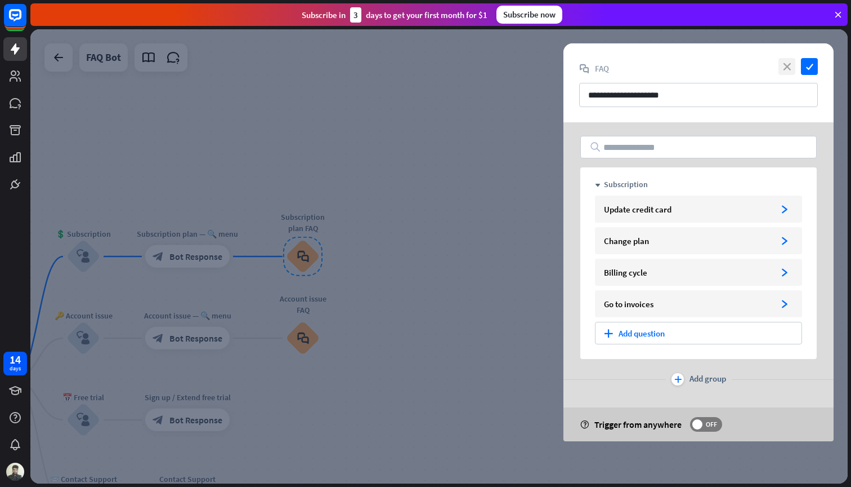
click at [785, 67] on icon "close" at bounding box center [787, 66] width 17 height 17
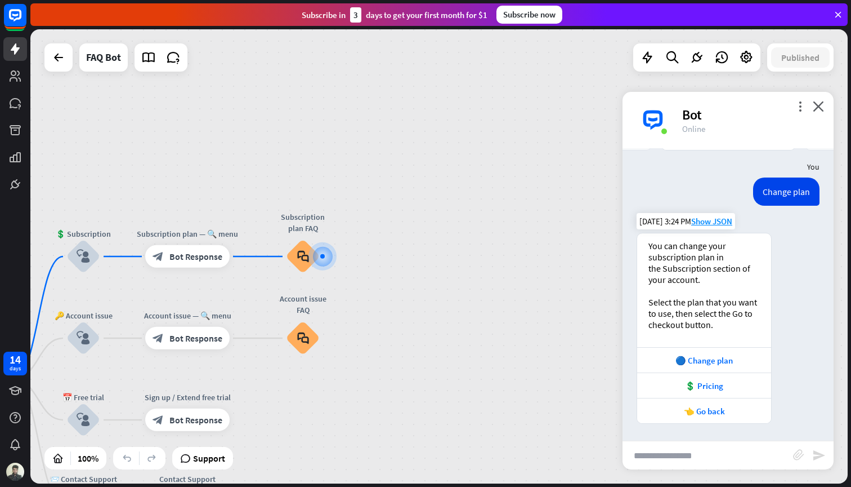
scroll to position [1078, 0]
click at [305, 258] on icon "block_faq" at bounding box center [303, 256] width 12 height 12
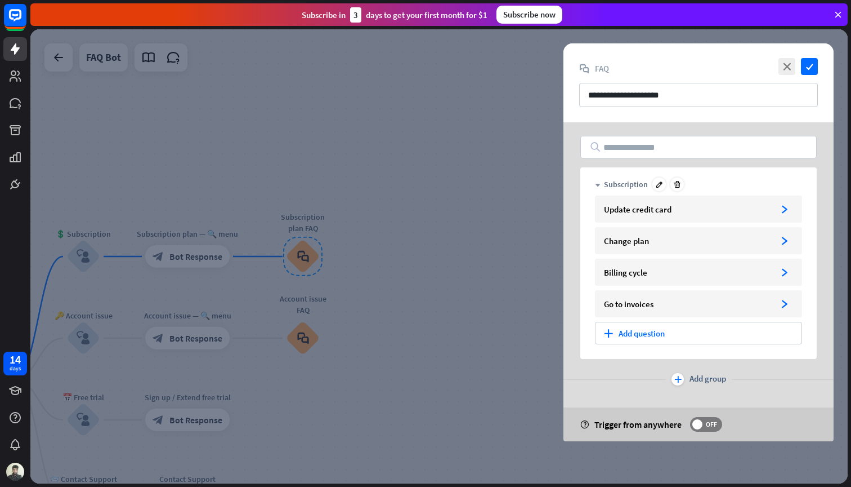
click at [597, 183] on icon "down" at bounding box center [598, 185] width 6 height 6
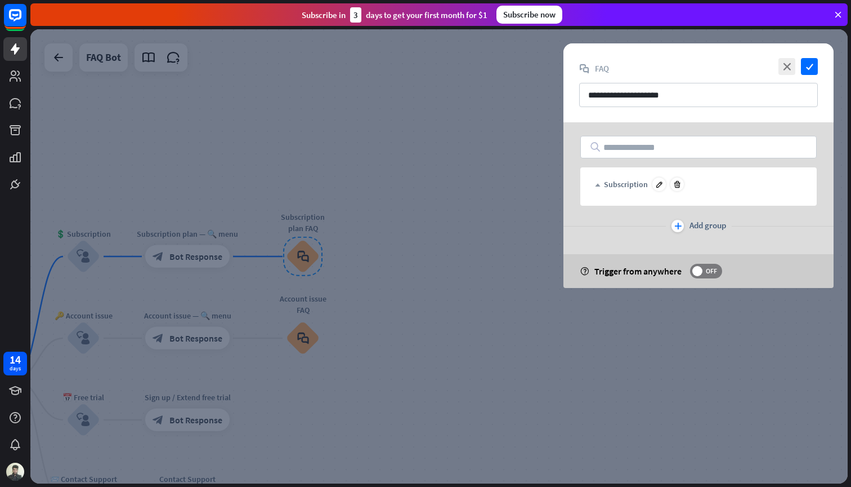
click at [597, 183] on icon "up" at bounding box center [598, 185] width 6 height 6
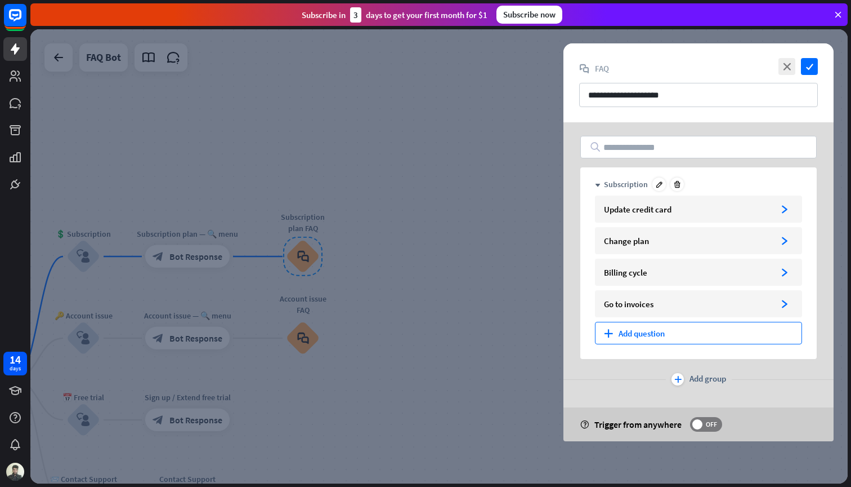
click at [684, 332] on div "plus Add question" at bounding box center [698, 333] width 207 height 23
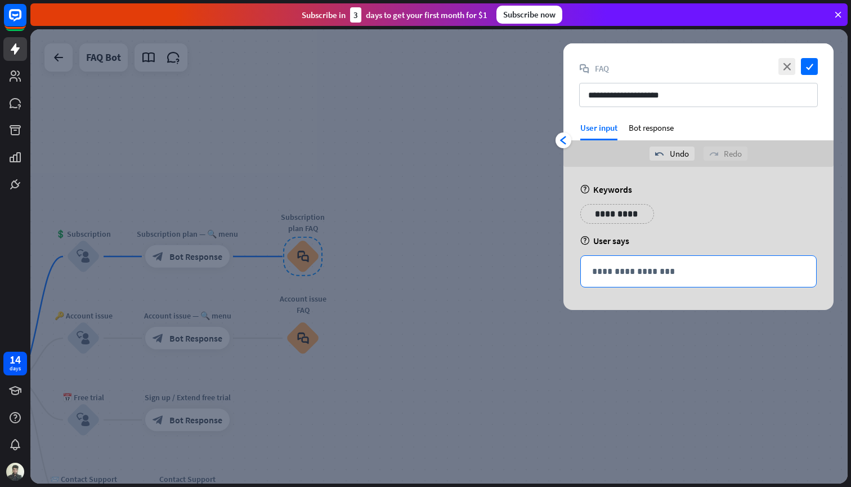
click at [616, 276] on p "**********" at bounding box center [698, 271] width 213 height 14
click at [615, 217] on p "**********" at bounding box center [617, 214] width 57 height 14
click at [697, 230] on div "**********" at bounding box center [698, 218] width 243 height 28
click at [611, 278] on div "**********" at bounding box center [698, 271] width 235 height 31
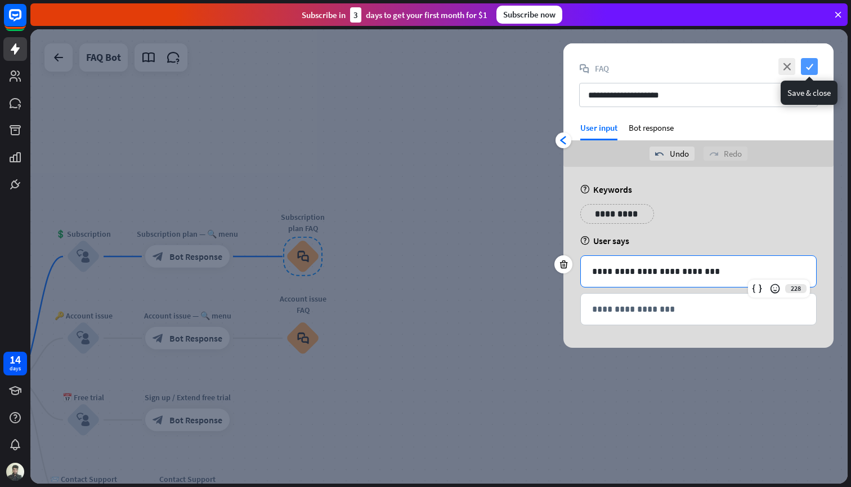
click at [813, 64] on icon "check" at bounding box center [809, 66] width 17 height 17
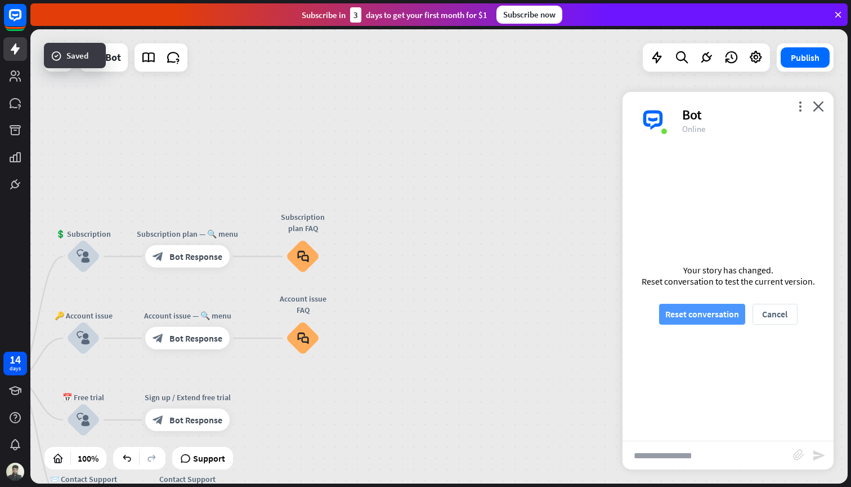
click at [716, 316] on button "Reset conversation" at bounding box center [702, 314] width 86 height 21
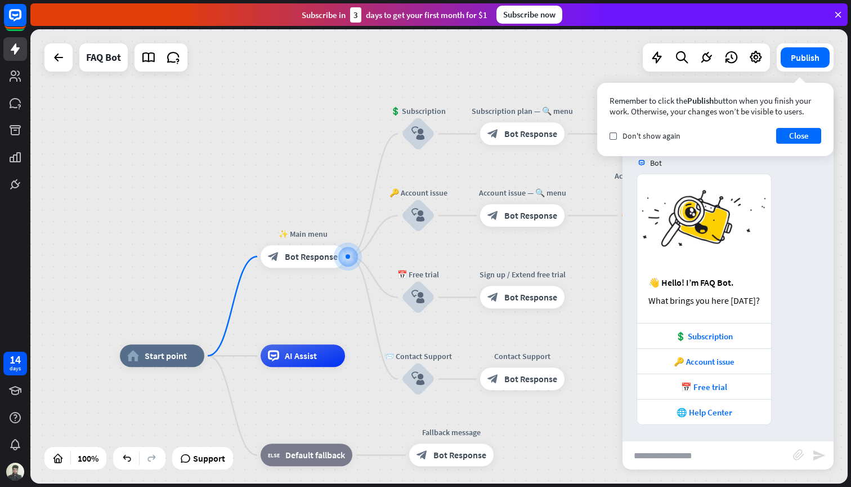
scroll to position [8, 0]
click at [719, 336] on div "💲 Subscription" at bounding box center [704, 334] width 123 height 11
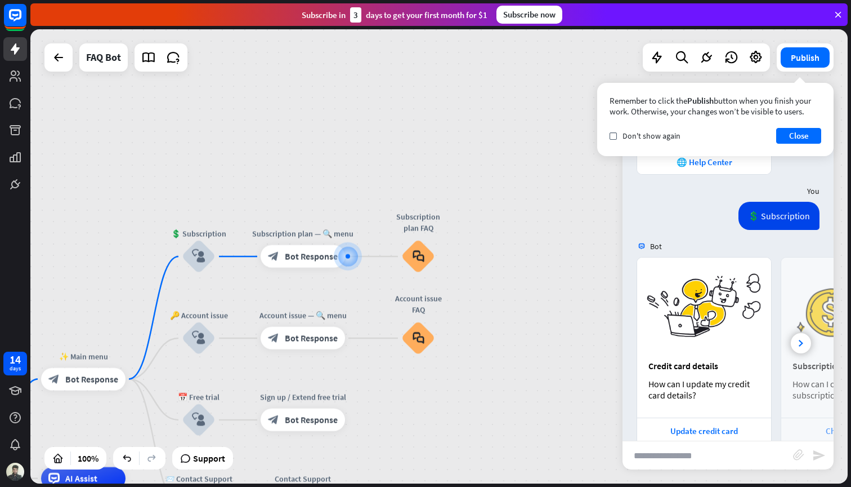
scroll to position [302, 0]
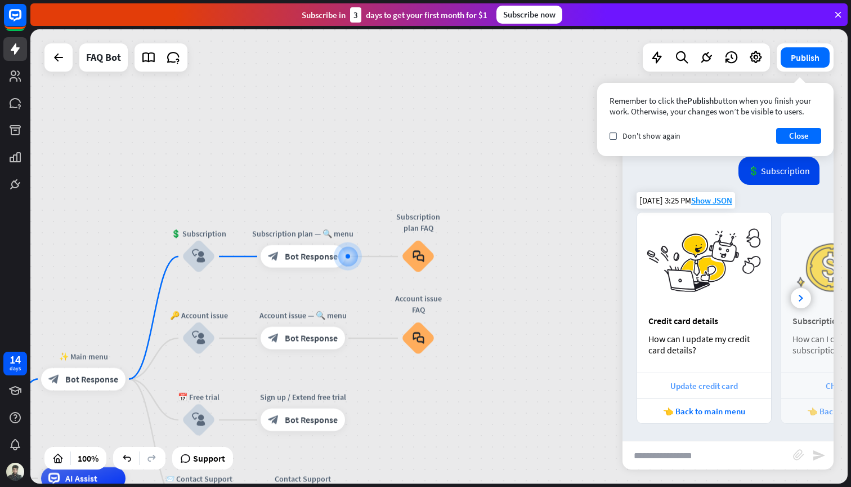
click at [688, 380] on div "Update credit card" at bounding box center [704, 385] width 123 height 11
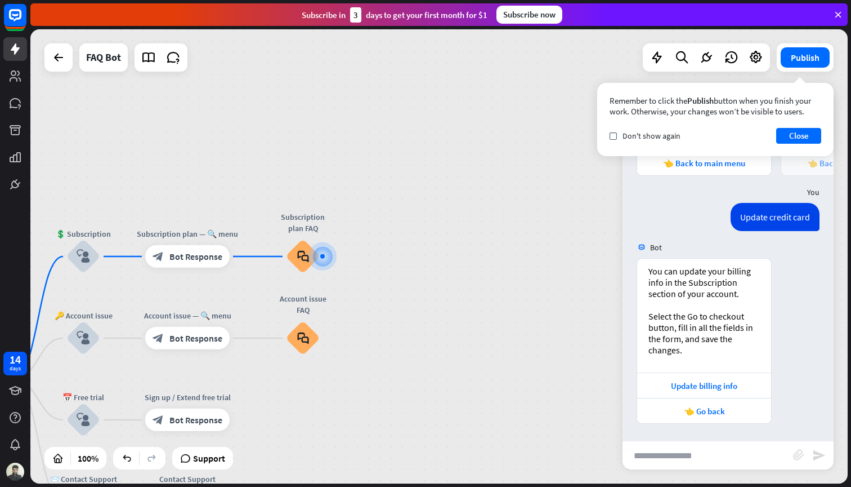
scroll to position [550, 0]
click at [689, 456] on input "text" at bounding box center [708, 455] width 171 height 28
type input "**********"
click at [708, 246] on span "Show JSON" at bounding box center [712, 246] width 41 height 11
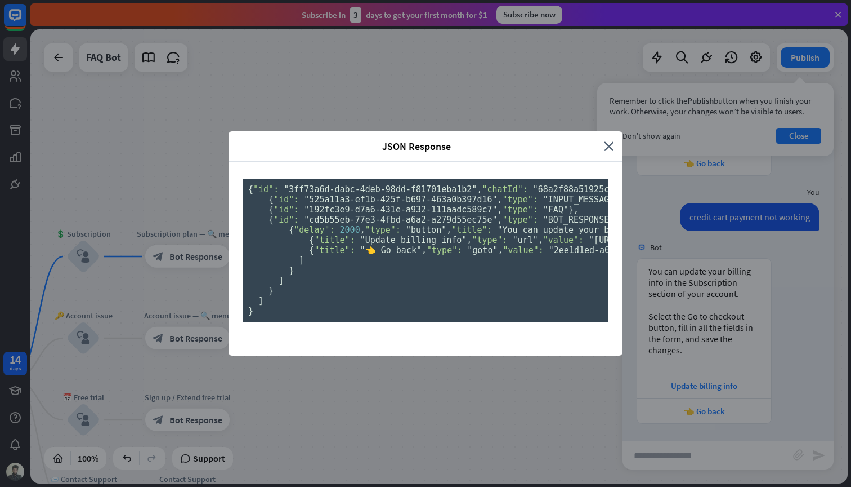
scroll to position [158, 0]
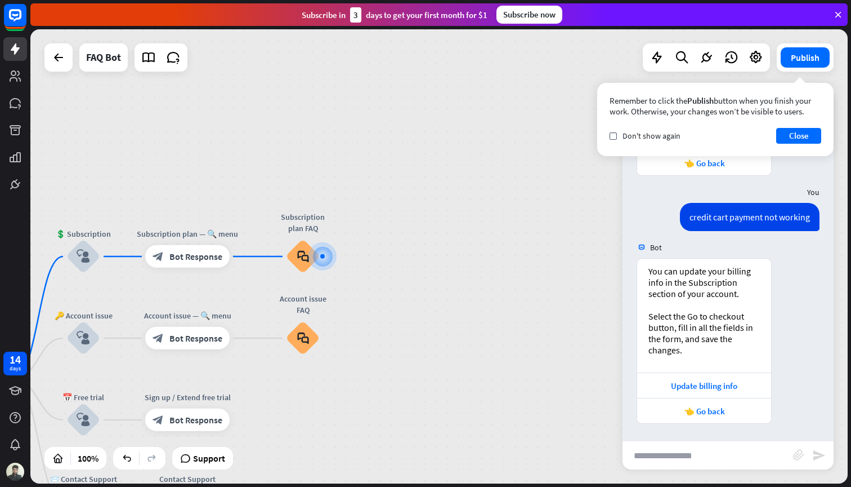
click at [667, 294] on div "JSON Response close { "id": "3ff73a6d-dabc-4deb-98dd-f81701eba1b2" , "chatId": …" at bounding box center [425, 243] width 851 height 487
click at [302, 266] on div "block_faq" at bounding box center [303, 256] width 34 height 34
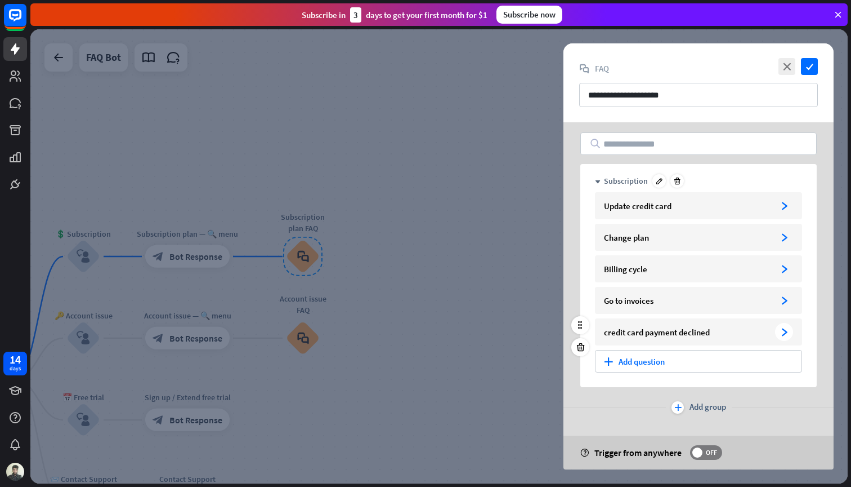
scroll to position [3, 0]
click at [714, 332] on div "credit card payment declined" at bounding box center [687, 332] width 167 height 11
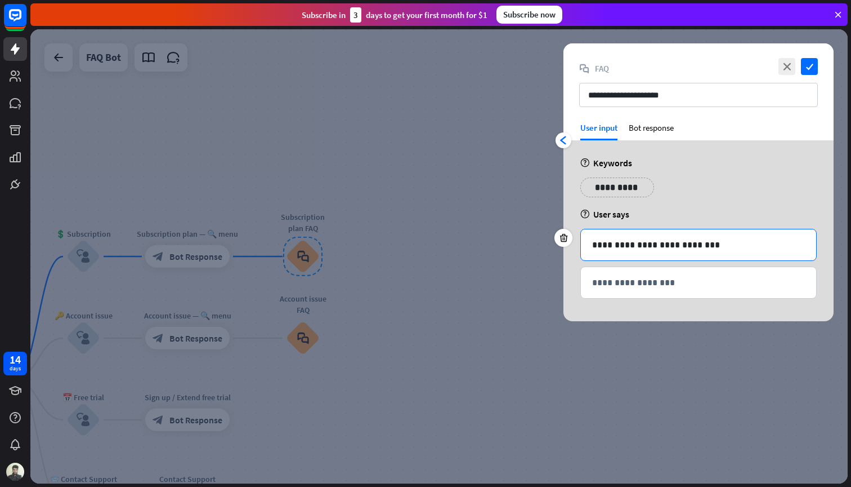
click at [708, 249] on p "**********" at bounding box center [698, 245] width 213 height 14
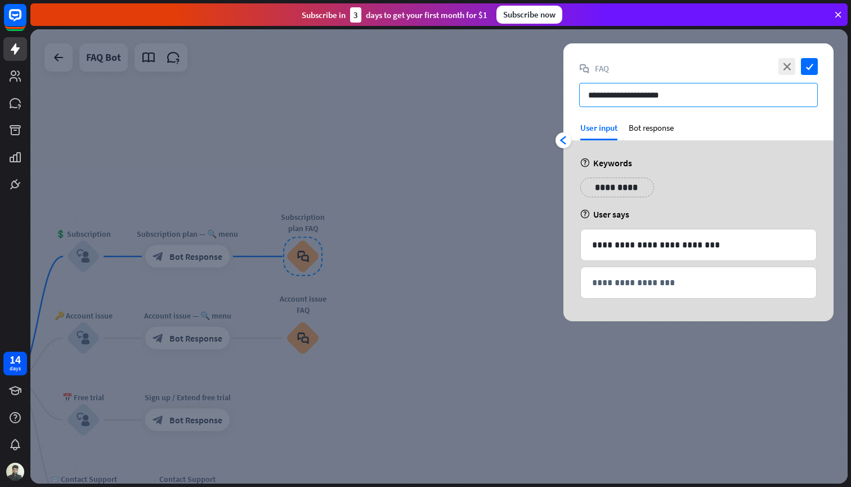
click at [636, 97] on input "**********" at bounding box center [698, 95] width 239 height 24
click at [655, 132] on div "Bot response" at bounding box center [651, 131] width 45 height 18
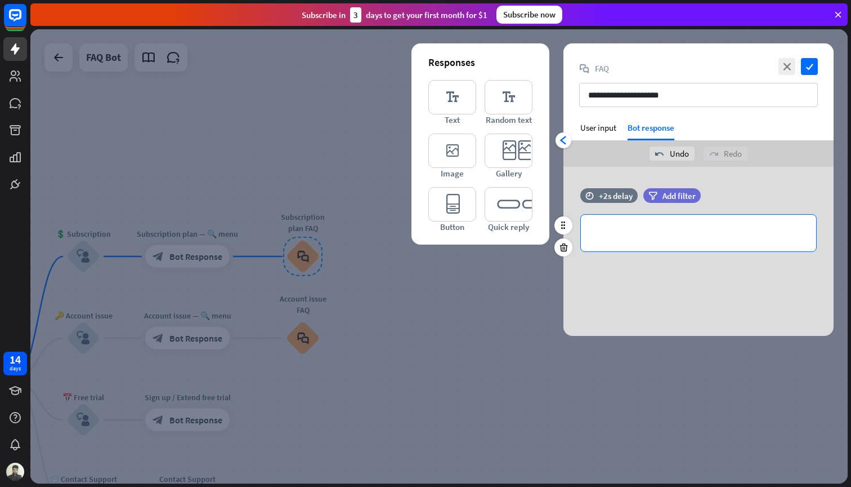
click at [650, 240] on div "**********" at bounding box center [698, 233] width 235 height 37
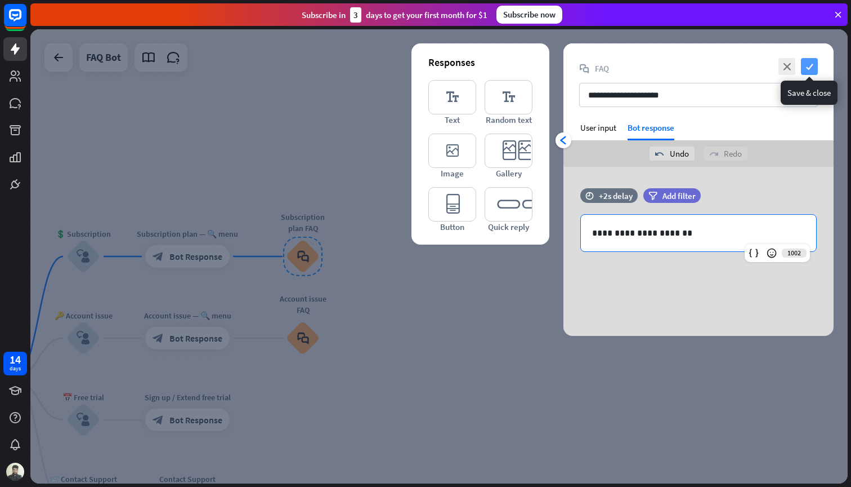
click at [817, 65] on icon "check" at bounding box center [809, 66] width 17 height 17
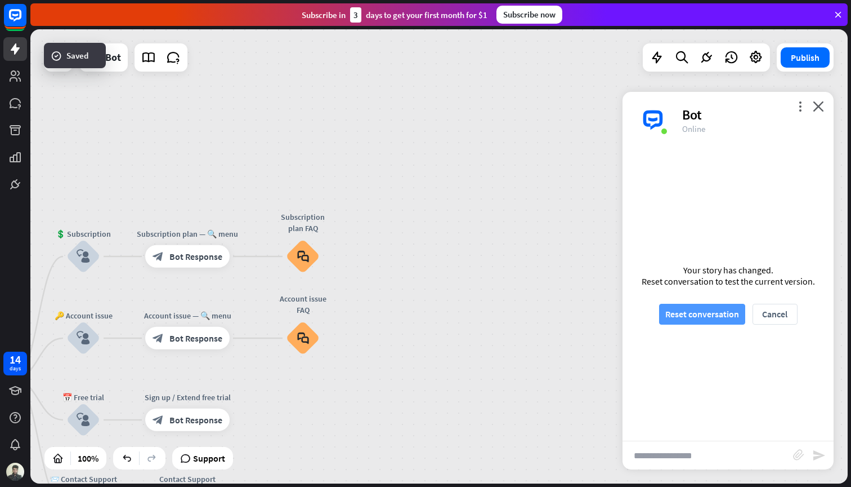
click at [704, 315] on button "Reset conversation" at bounding box center [702, 314] width 86 height 21
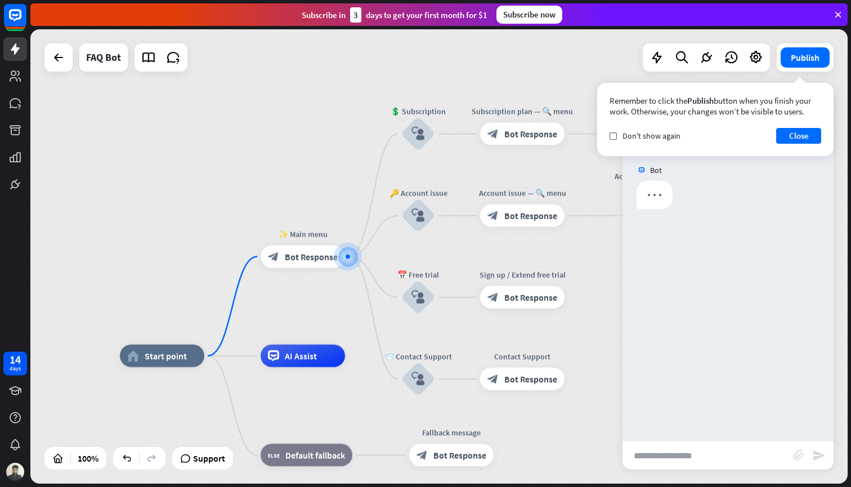
click at [682, 459] on input "text" at bounding box center [708, 455] width 171 height 28
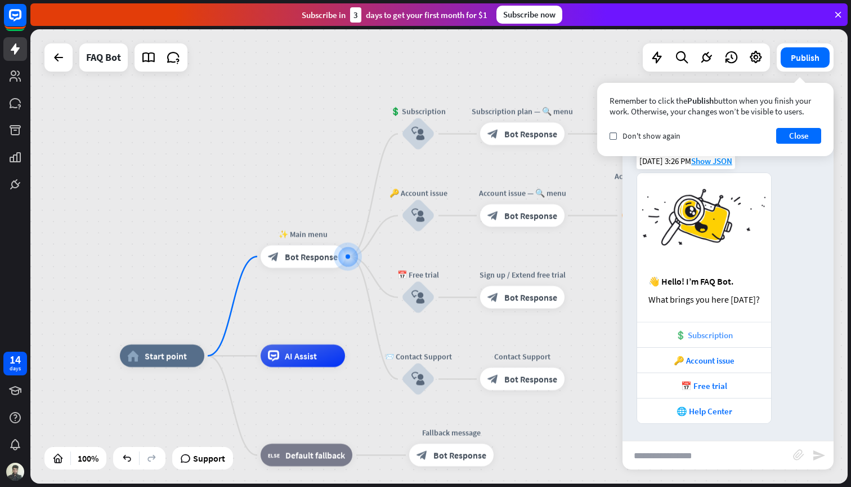
click at [714, 338] on div "💲 Subscription" at bounding box center [704, 334] width 123 height 11
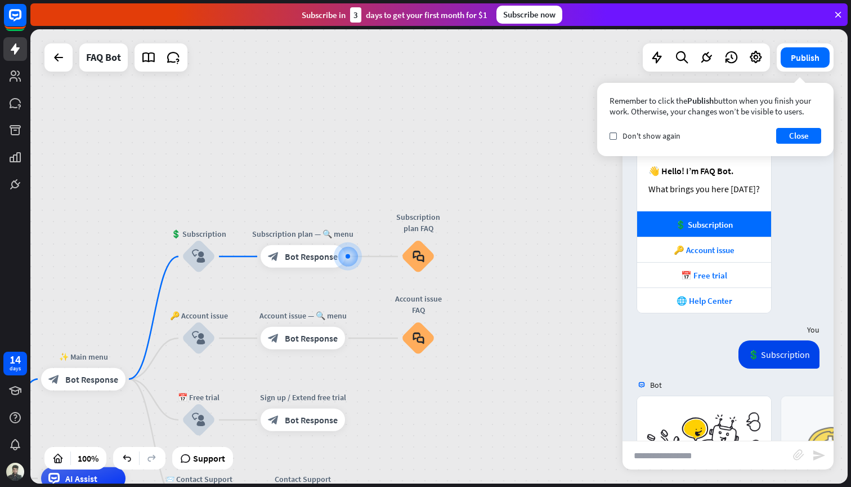
scroll to position [302, 0]
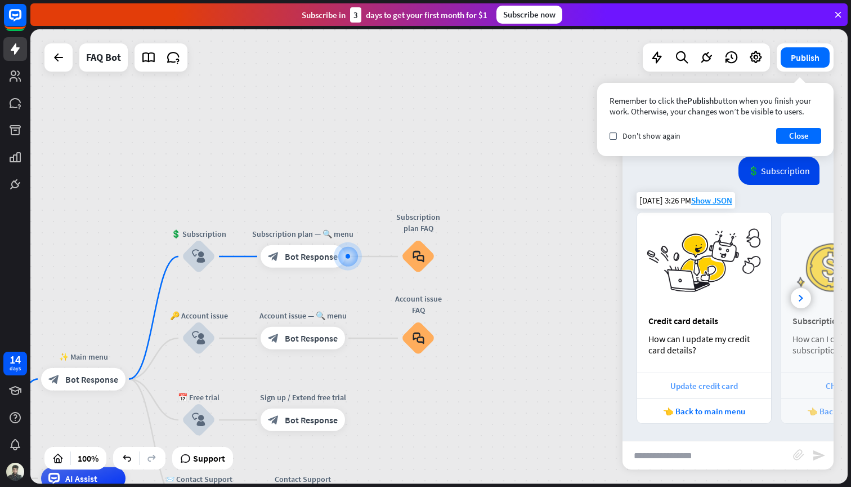
click at [714, 390] on div "Update credit card" at bounding box center [704, 385] width 123 height 11
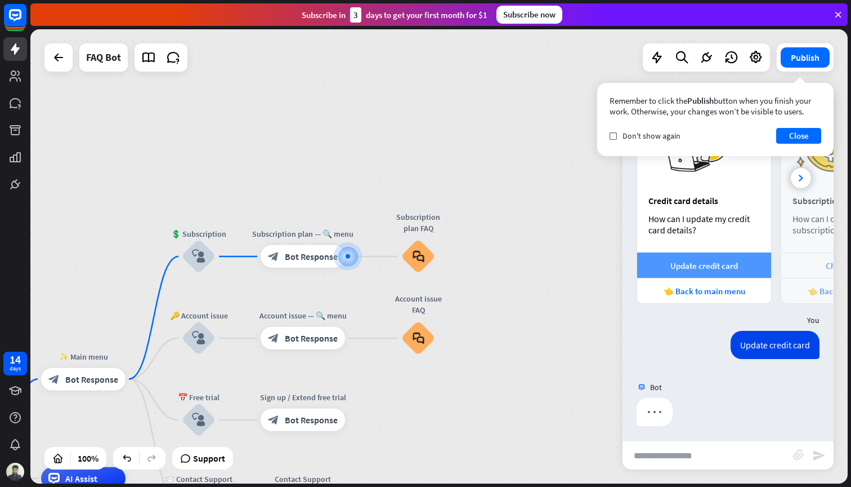
scroll to position [425, 0]
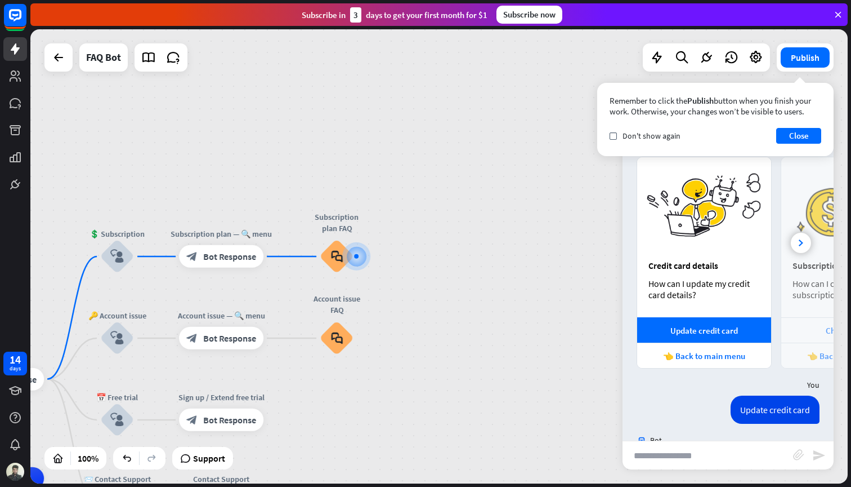
click at [694, 460] on input "text" at bounding box center [708, 455] width 171 height 28
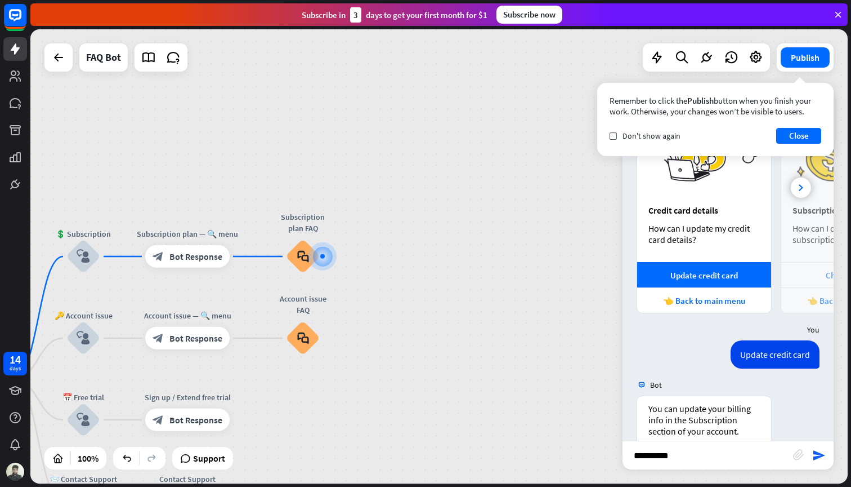
scroll to position [550, 0]
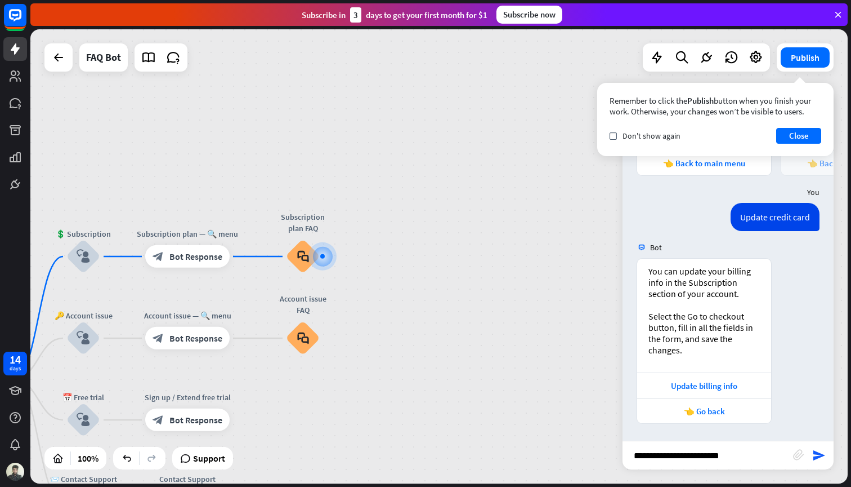
type input "**********"
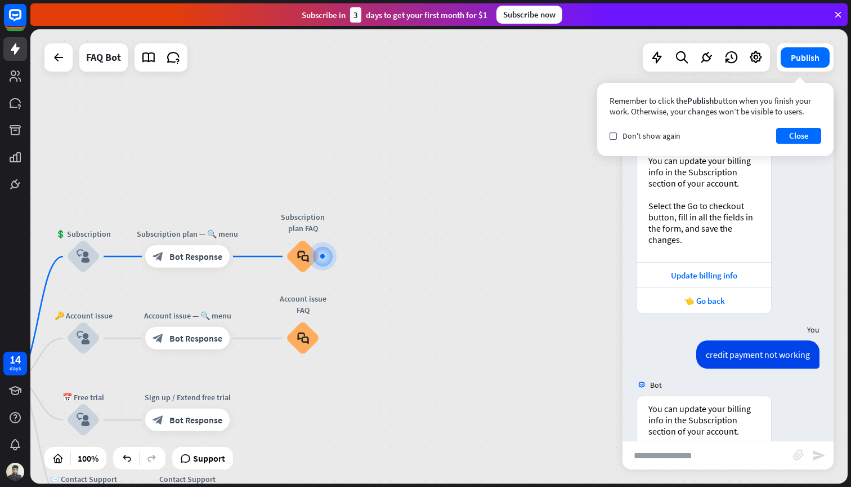
scroll to position [798, 0]
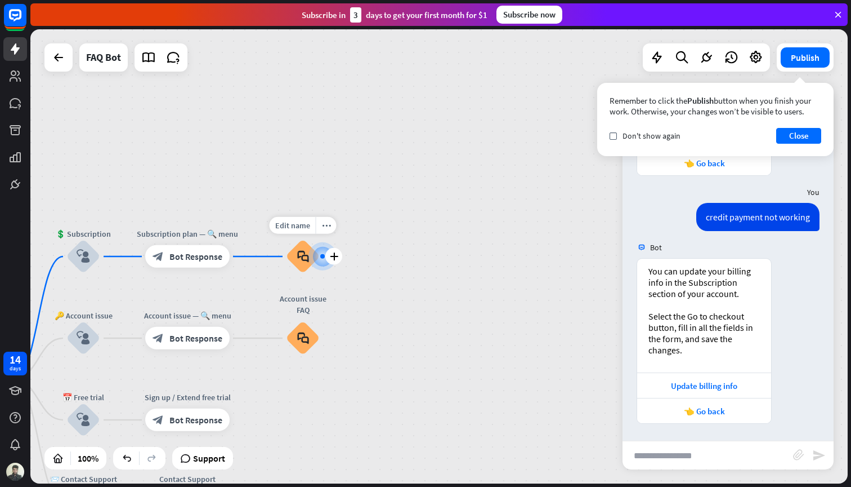
click at [317, 257] on div at bounding box center [322, 256] width 11 height 11
click at [317, 255] on div at bounding box center [323, 257] width 12 height 12
click at [341, 255] on div "plus" at bounding box center [333, 256] width 17 height 17
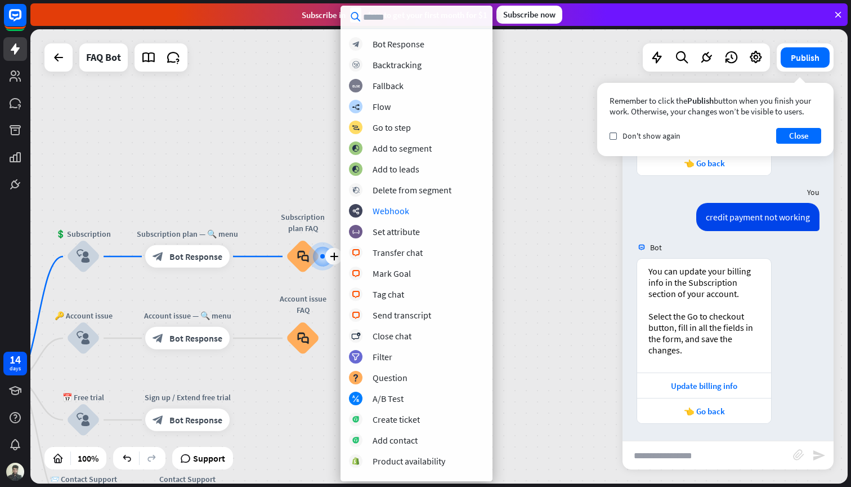
click at [587, 269] on div "home_2 Start point ✨ Main menu block_bot_response Bot Response 💲 Subscription b…" at bounding box center [439, 256] width 818 height 454
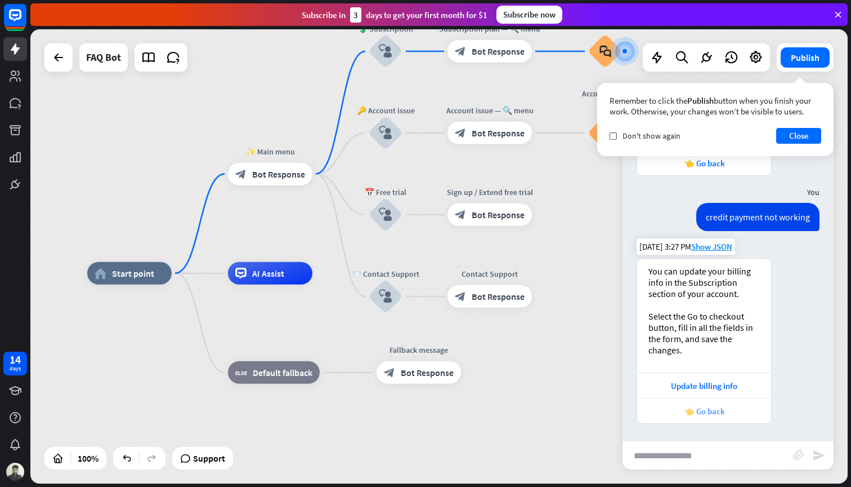
click at [706, 416] on div "👈 Go back" at bounding box center [704, 410] width 123 height 11
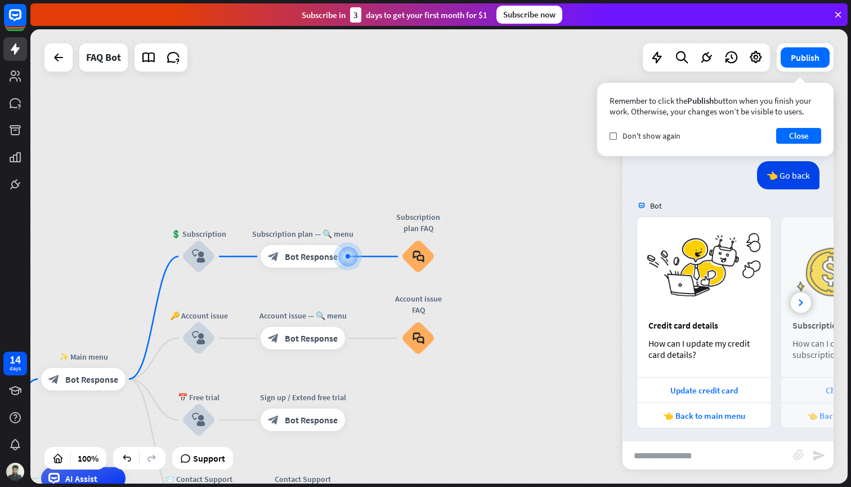
scroll to position [1092, 0]
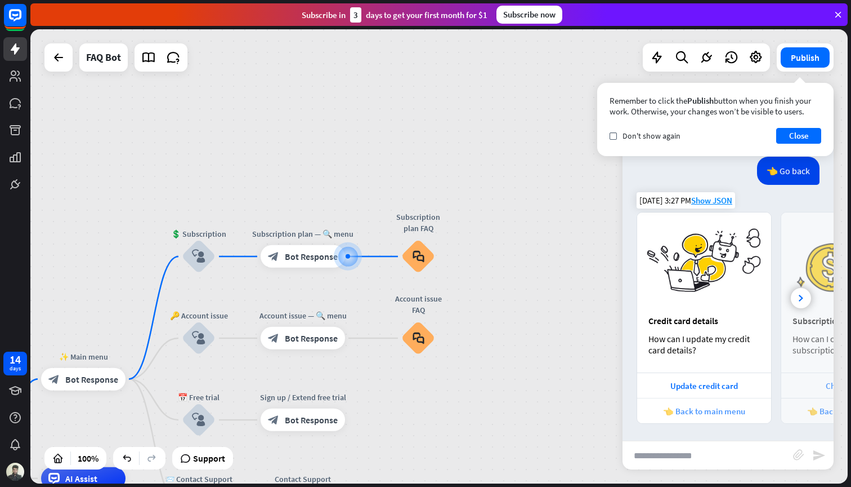
click at [697, 412] on div "👈 Back to main menu" at bounding box center [704, 410] width 123 height 11
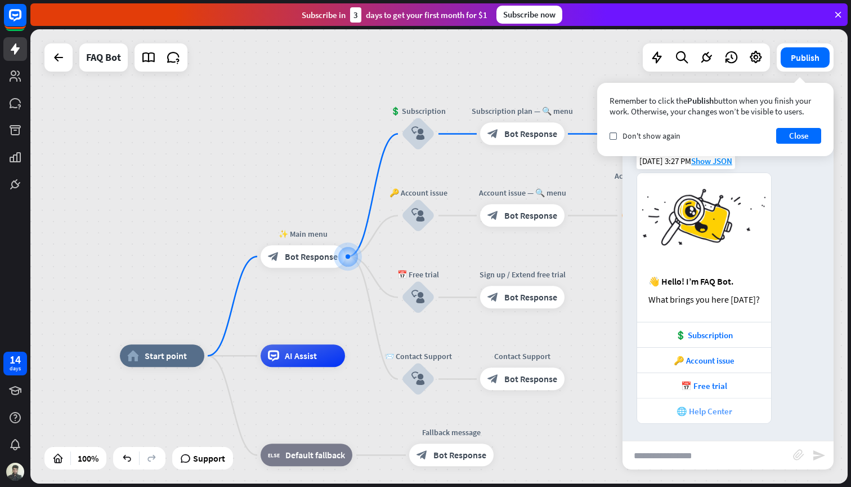
scroll to position [1426, 0]
click at [695, 406] on div "🌐 Help Center" at bounding box center [704, 410] width 123 height 11
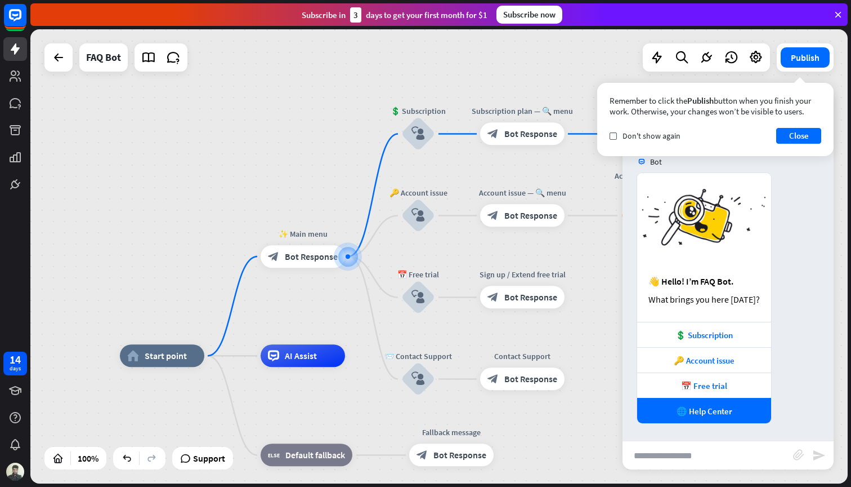
scroll to position [1425, 0]
click at [674, 464] on input "text" at bounding box center [708, 455] width 171 height 28
click at [304, 350] on div "AI Assist" at bounding box center [303, 355] width 84 height 23
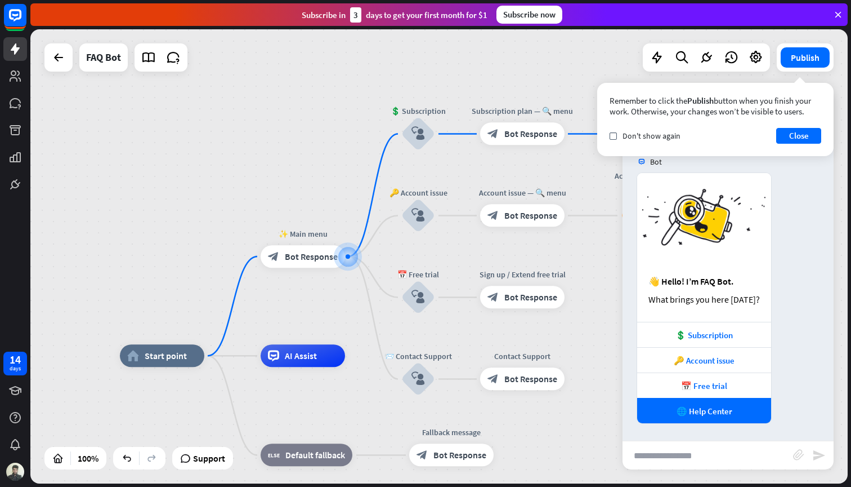
click at [670, 459] on input "text" at bounding box center [708, 455] width 171 height 28
type input "***"
type input "**********"
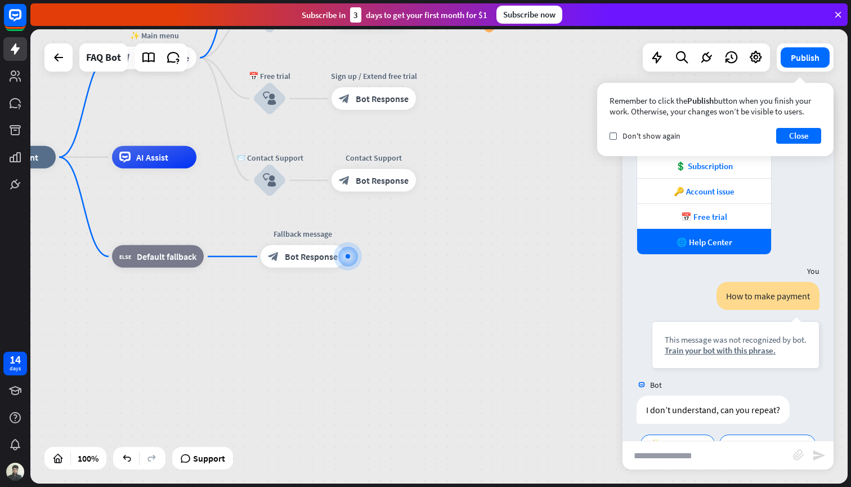
scroll to position [1625, 0]
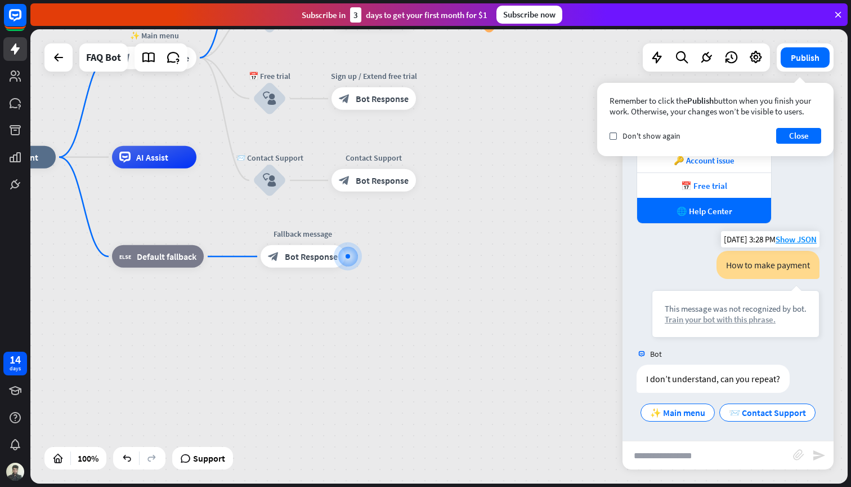
click at [717, 318] on div "Train your bot with this phrase." at bounding box center [736, 319] width 142 height 11
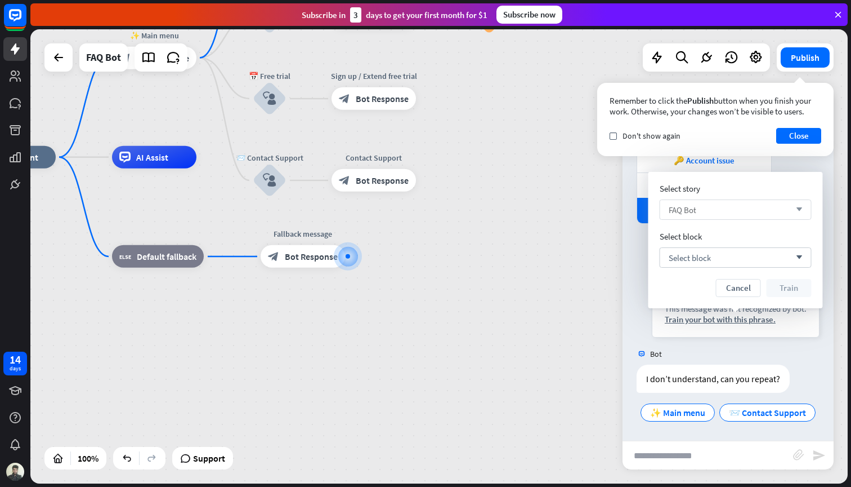
click at [725, 207] on div "FAQ Bot arrow_down" at bounding box center [736, 209] width 152 height 20
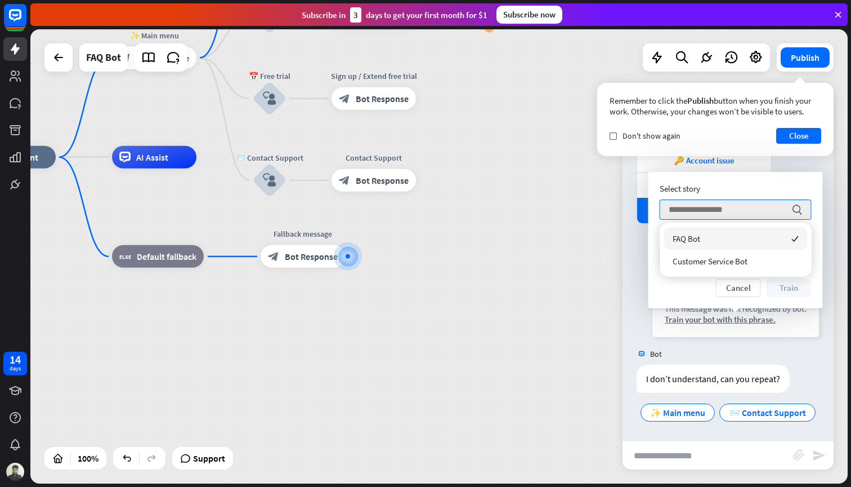
click at [597, 266] on div "home_2 Start point ✨ Main menu block_bot_response Bot Response 💲 Subscription b…" at bounding box center [380, 384] width 818 height 454
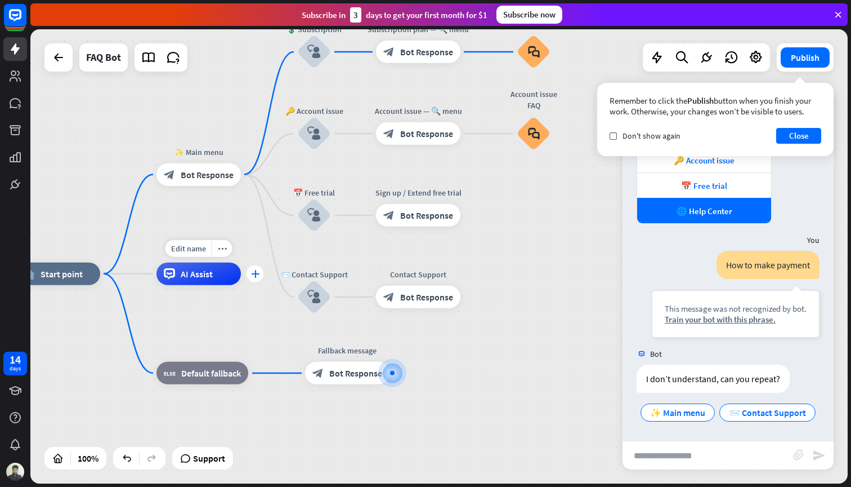
click at [252, 274] on icon "plus" at bounding box center [255, 274] width 8 height 8
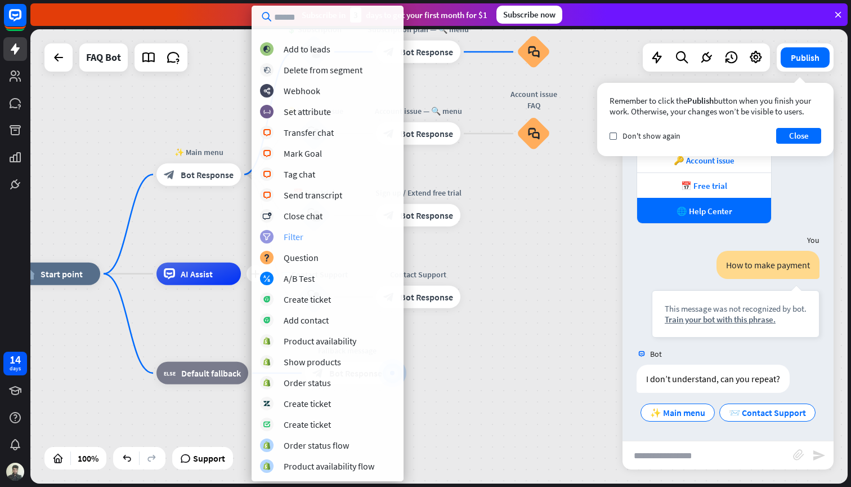
scroll to position [120, 0]
click at [322, 296] on div "Create ticket" at bounding box center [307, 298] width 47 height 11
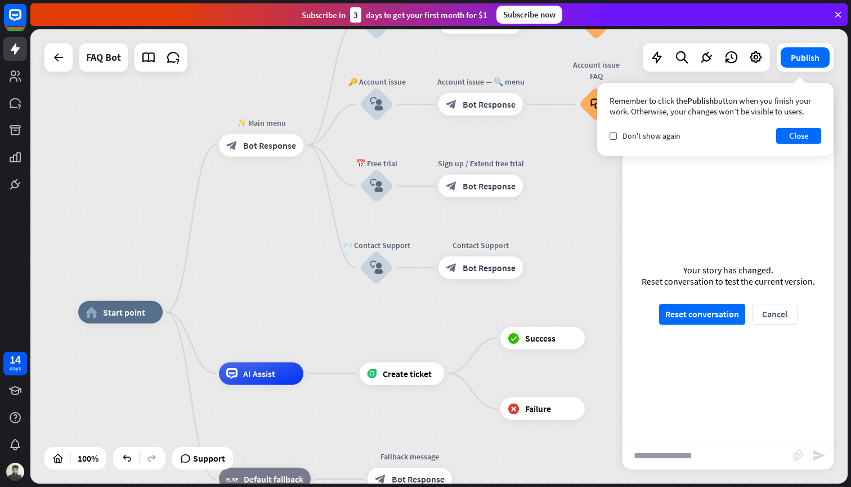
click at [800, 127] on div "Remember to click the Publish button when you finish your work. Otherwise, your…" at bounding box center [715, 119] width 237 height 73
click at [800, 131] on button "Close" at bounding box center [799, 136] width 45 height 16
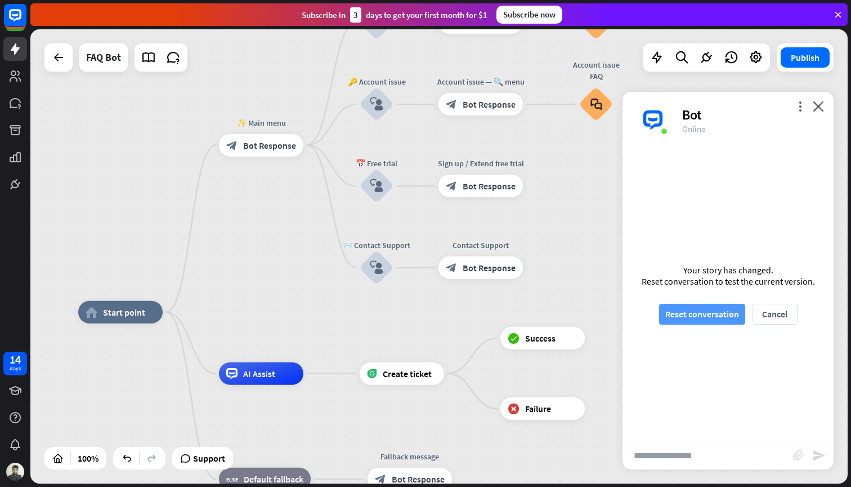
click at [687, 314] on button "Reset conversation" at bounding box center [702, 314] width 86 height 21
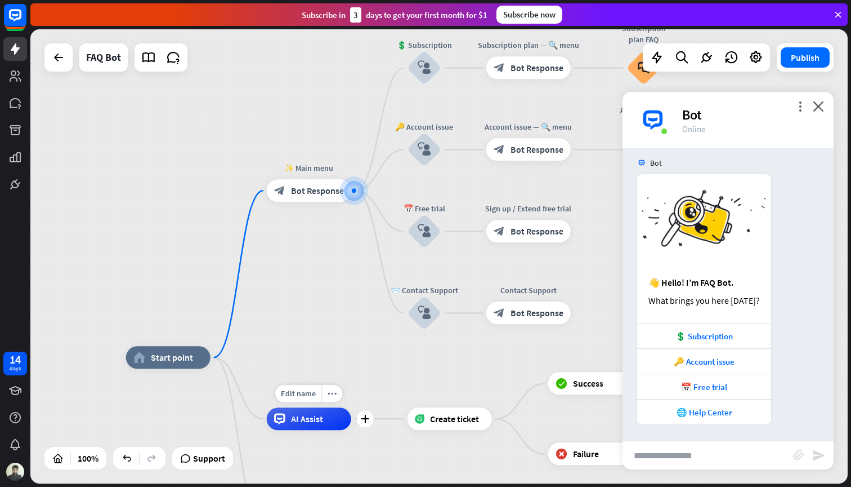
scroll to position [8, 0]
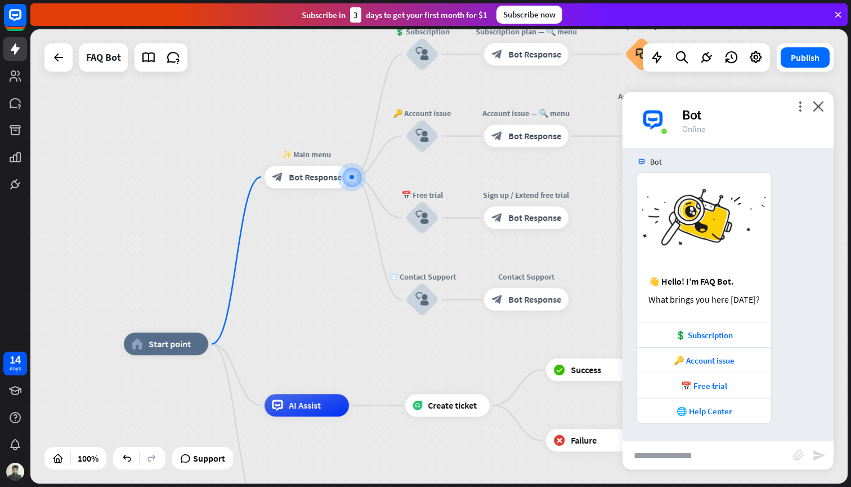
click at [718, 452] on input "text" at bounding box center [708, 455] width 171 height 28
type input "**********"
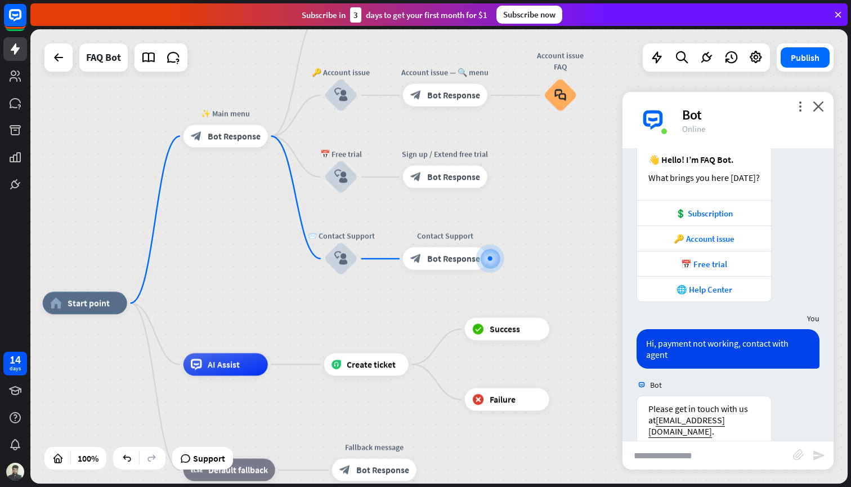
scroll to position [200, 0]
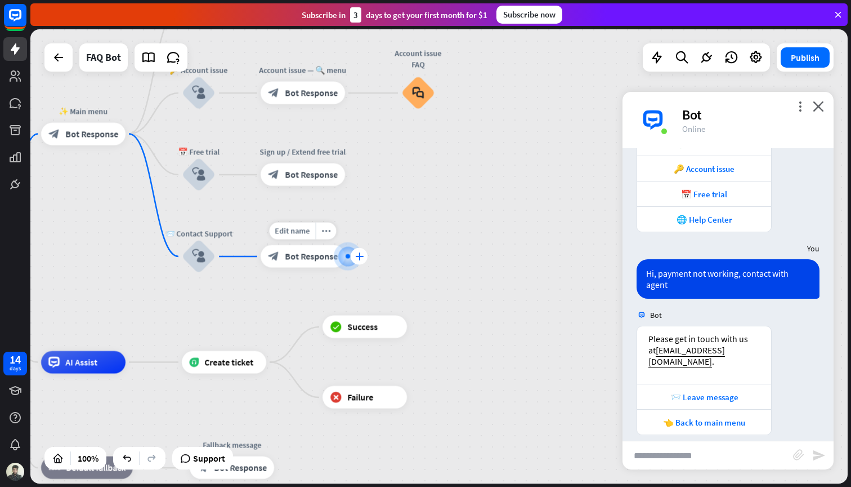
click at [357, 260] on icon "plus" at bounding box center [359, 256] width 8 height 8
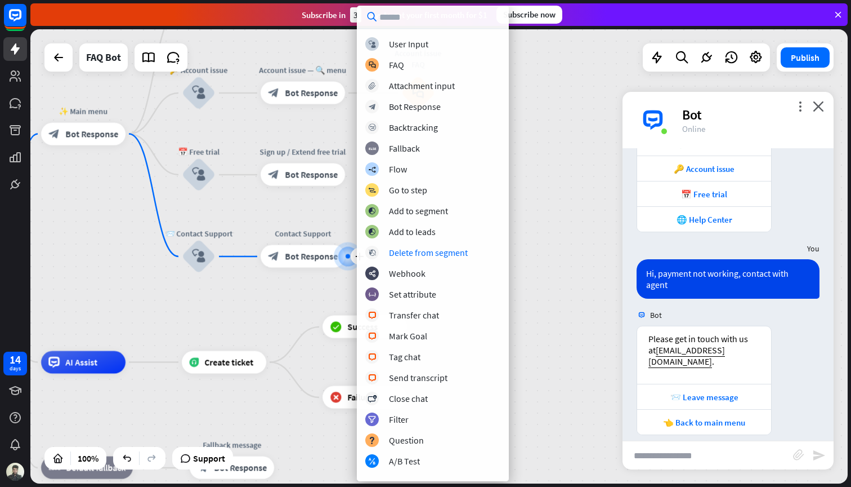
scroll to position [0, 0]
click at [529, 95] on div "home_2 Start point ✨ Main menu block_bot_response Bot Response 💲 Subscription b…" at bounding box center [439, 256] width 818 height 454
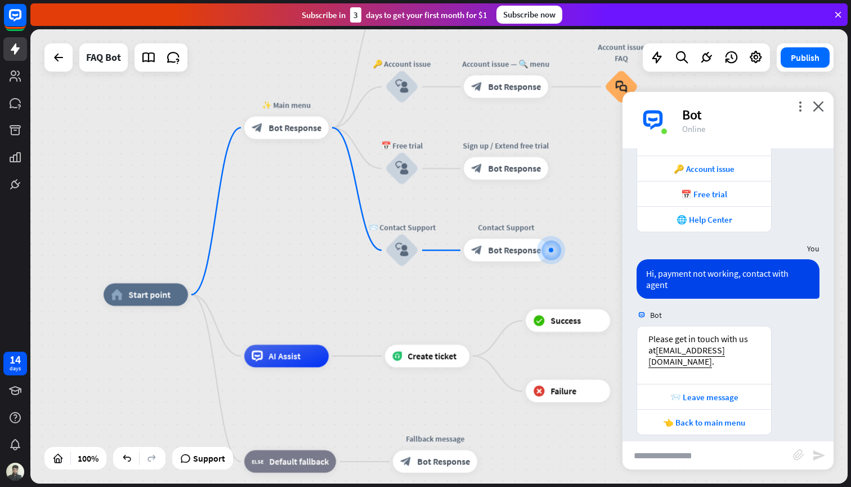
click at [204, 296] on icon "plus" at bounding box center [202, 295] width 8 height 8
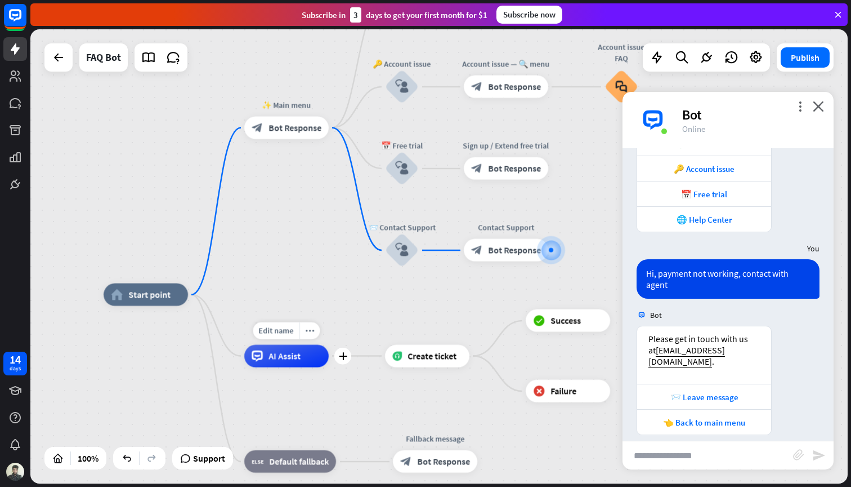
click at [292, 356] on span "AI Assist" at bounding box center [285, 355] width 32 height 11
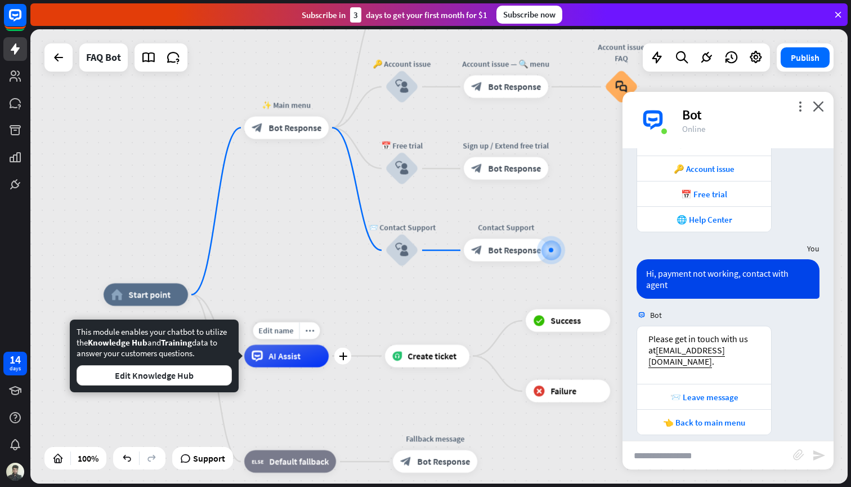
click at [298, 358] on span "AI Assist" at bounding box center [285, 355] width 32 height 11
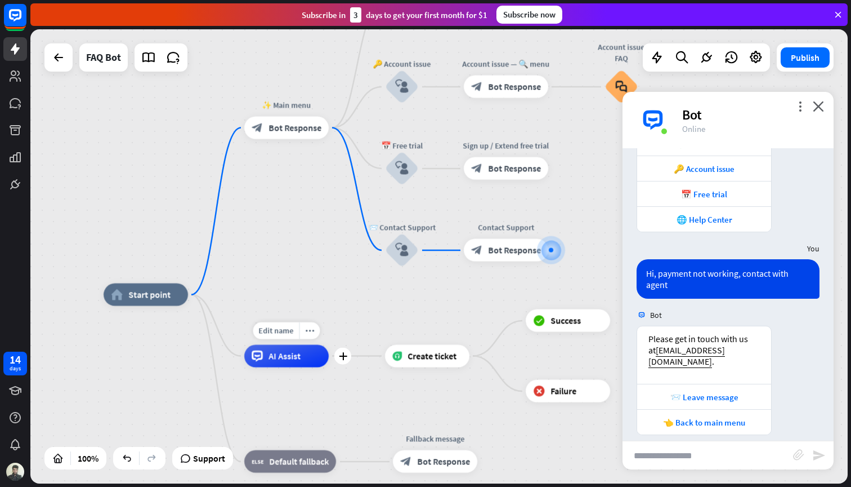
click at [298, 358] on span "AI Assist" at bounding box center [285, 355] width 32 height 11
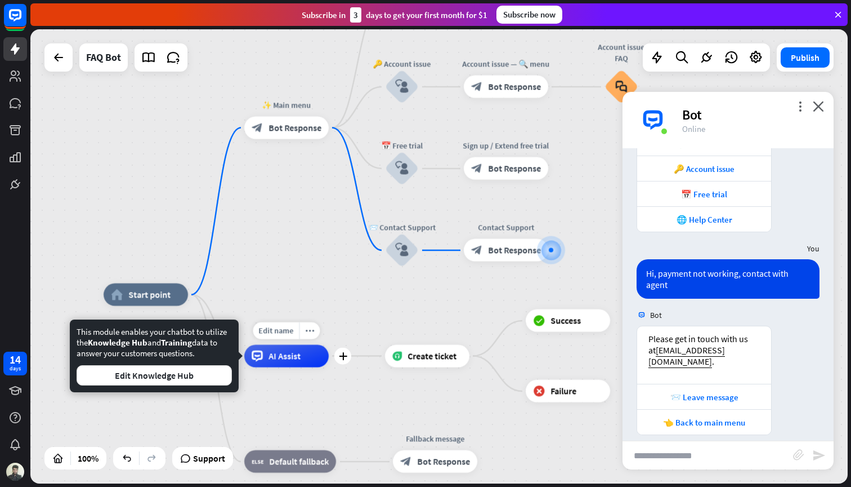
click at [298, 358] on span "AI Assist" at bounding box center [285, 355] width 32 height 11
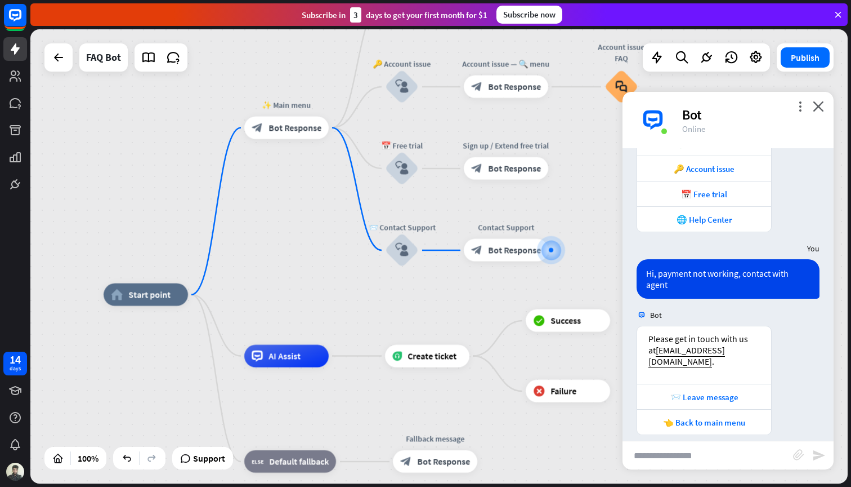
click at [720, 449] on input "text" at bounding box center [708, 455] width 171 height 28
type input "**"
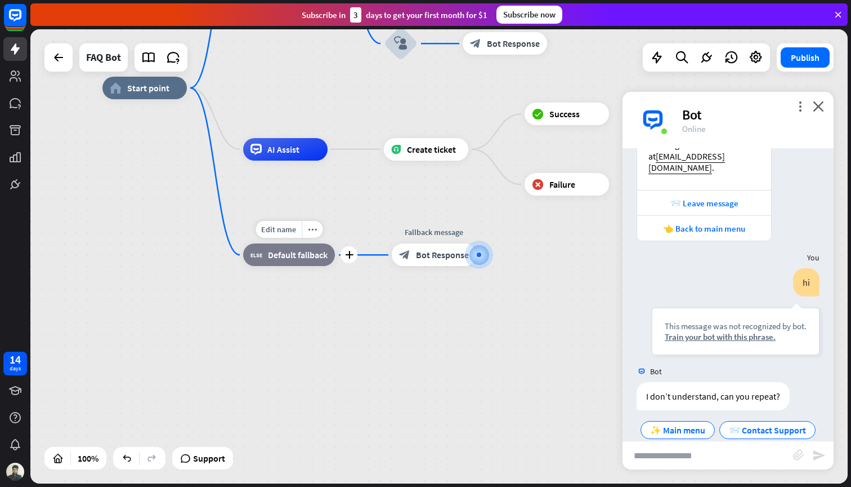
scroll to position [400, 0]
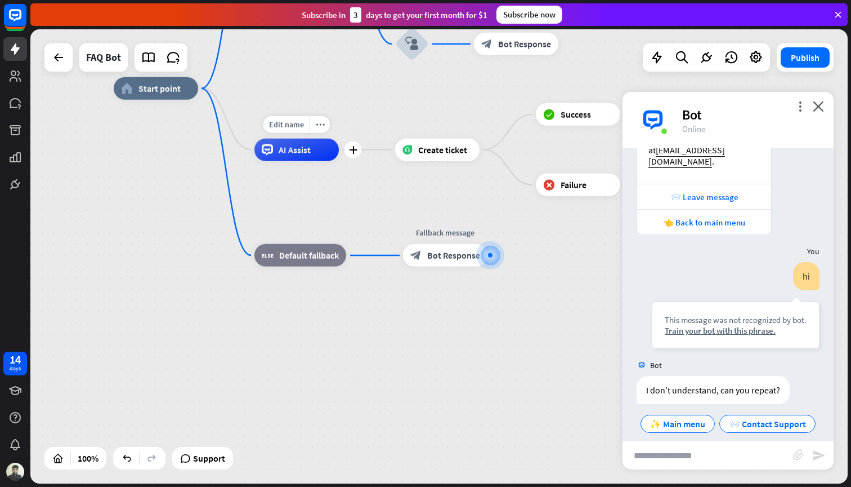
click at [283, 156] on div "AI Assist" at bounding box center [297, 150] width 84 height 23
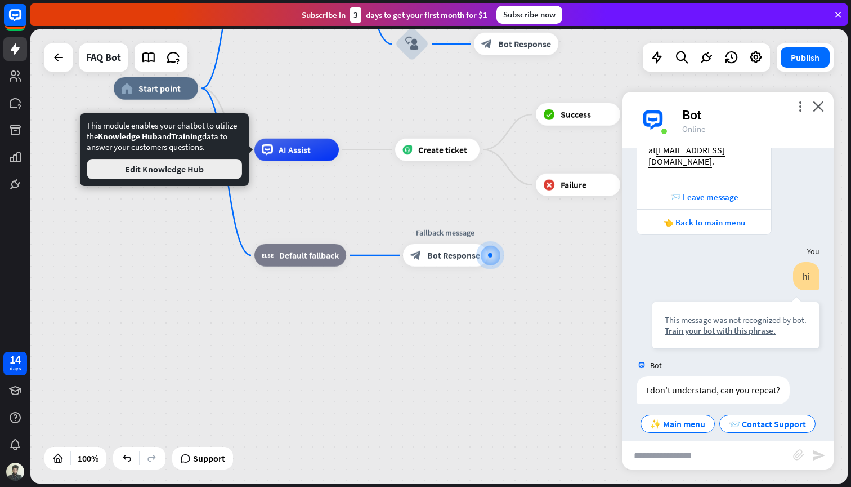
click at [201, 172] on button "Edit Knowledge Hub" at bounding box center [164, 169] width 155 height 20
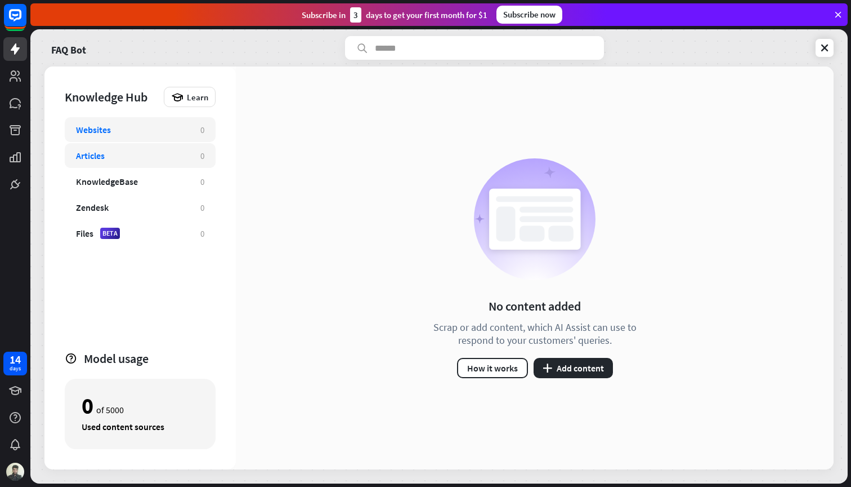
click at [154, 155] on div "Articles" at bounding box center [132, 155] width 113 height 11
click at [149, 172] on div "KnowledgeBase 0" at bounding box center [140, 181] width 151 height 25
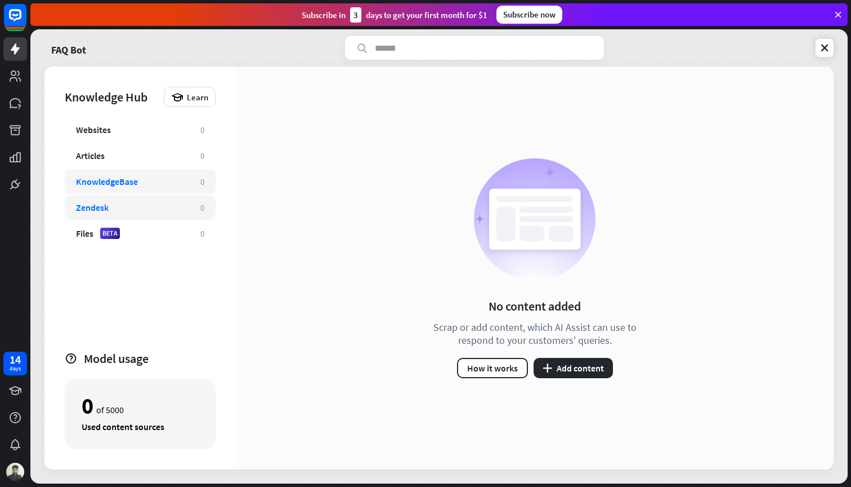
click at [142, 197] on div "Zendesk 0" at bounding box center [140, 207] width 151 height 25
click at [161, 227] on div "Files BETA 0" at bounding box center [140, 233] width 151 height 25
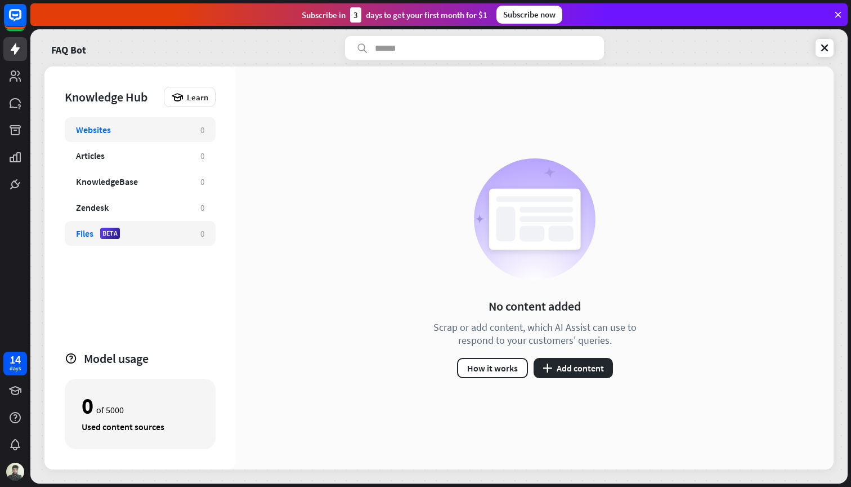
click at [142, 238] on div "Files BETA" at bounding box center [132, 233] width 113 height 11
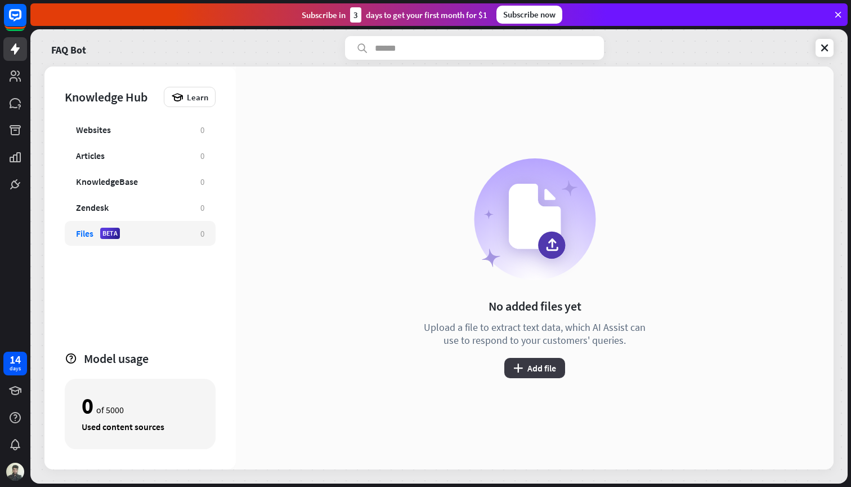
click at [529, 371] on button "plus Add file" at bounding box center [535, 368] width 61 height 20
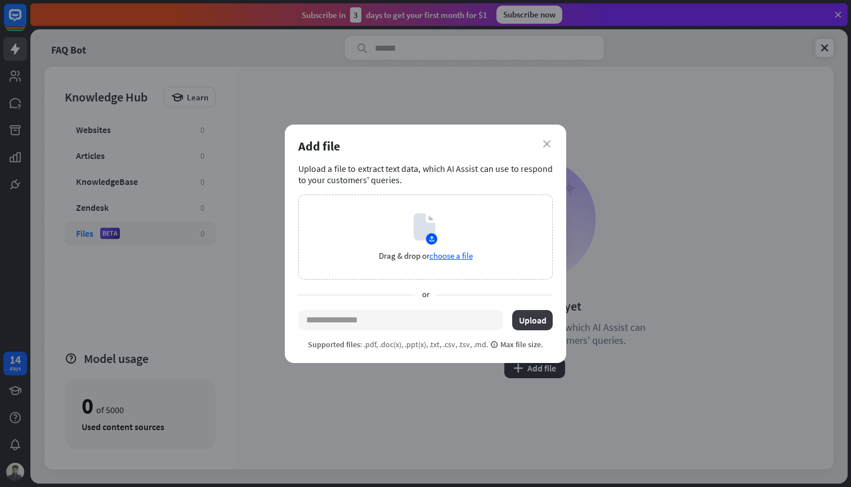
click at [532, 319] on button "Upload" at bounding box center [532, 320] width 41 height 20
click at [457, 257] on span "choose a file" at bounding box center [451, 255] width 43 height 11
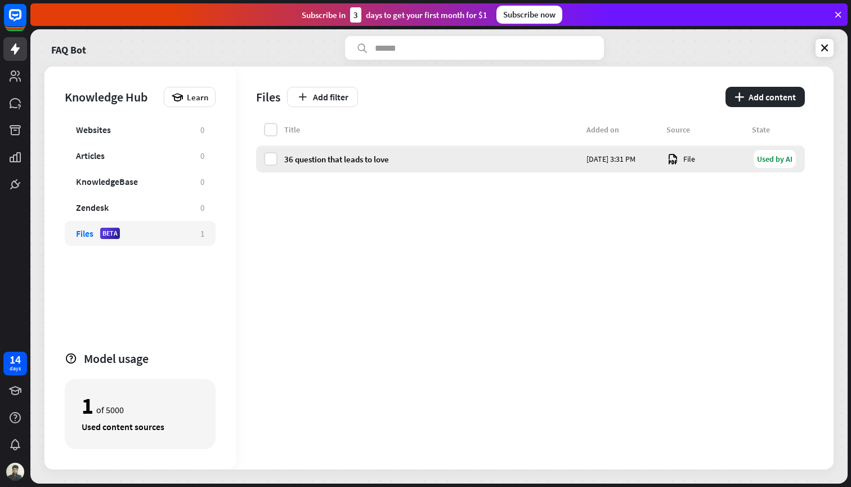
click at [448, 159] on div "36 question that leads to love" at bounding box center [432, 159] width 296 height 11
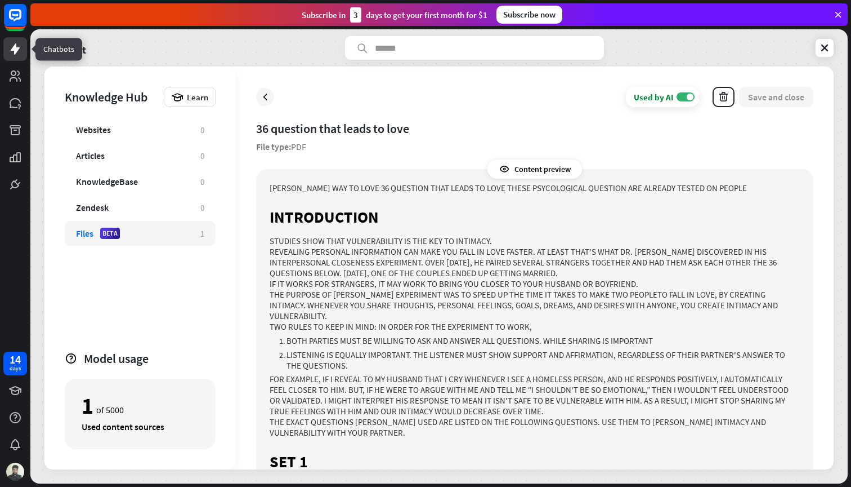
click at [14, 49] on icon at bounding box center [15, 48] width 9 height 11
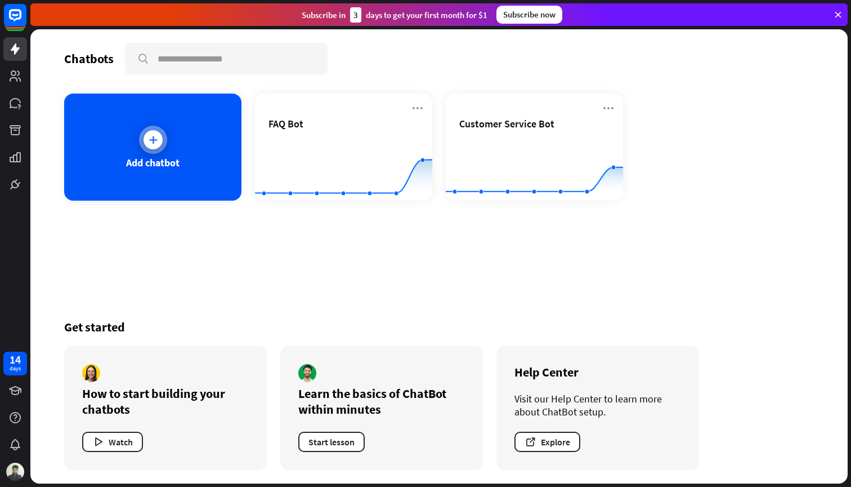
click at [155, 144] on icon at bounding box center [153, 139] width 11 height 11
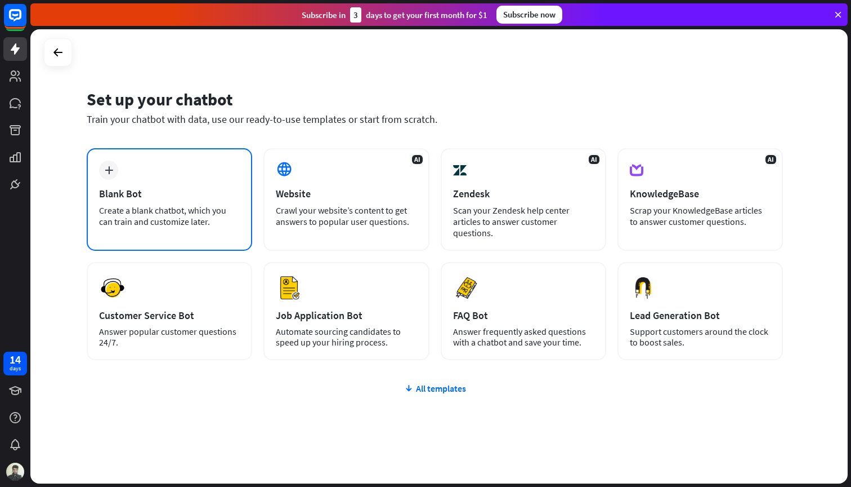
click at [149, 188] on div "Blank Bot" at bounding box center [169, 193] width 141 height 13
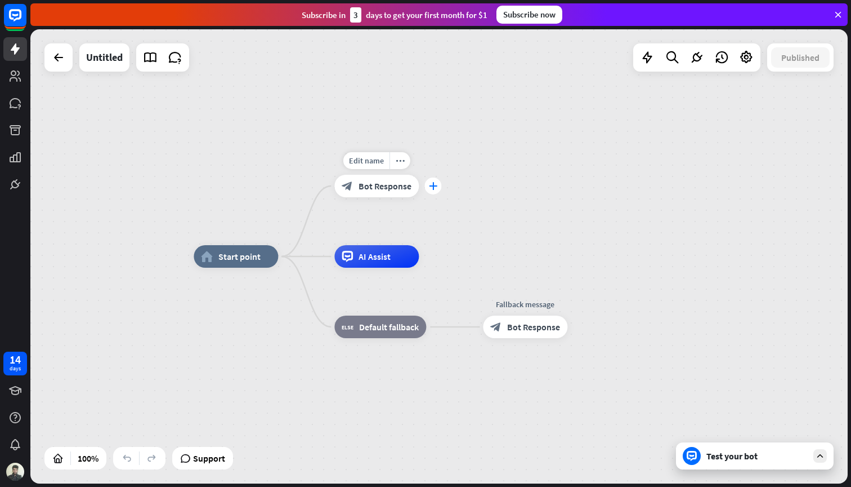
click at [433, 186] on icon "plus" at bounding box center [433, 186] width 8 height 8
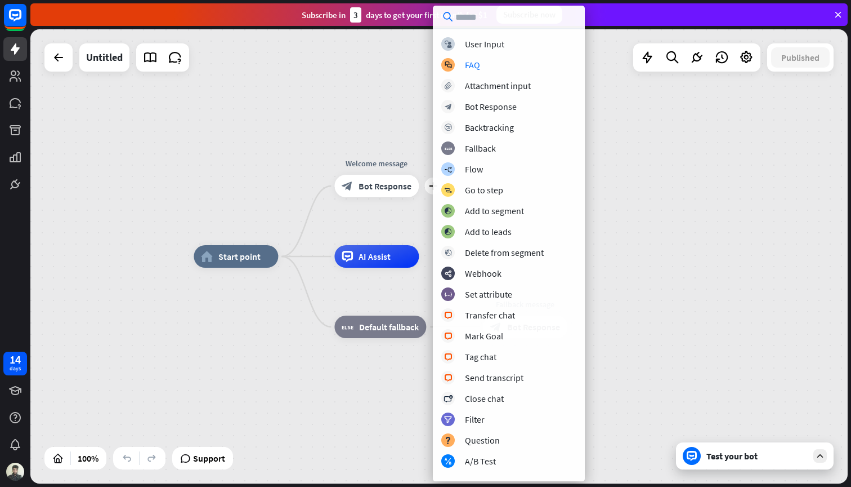
click at [405, 128] on div "home_2 Start point plus Welcome message block_bot_response Bot Response AI Assi…" at bounding box center [439, 256] width 818 height 454
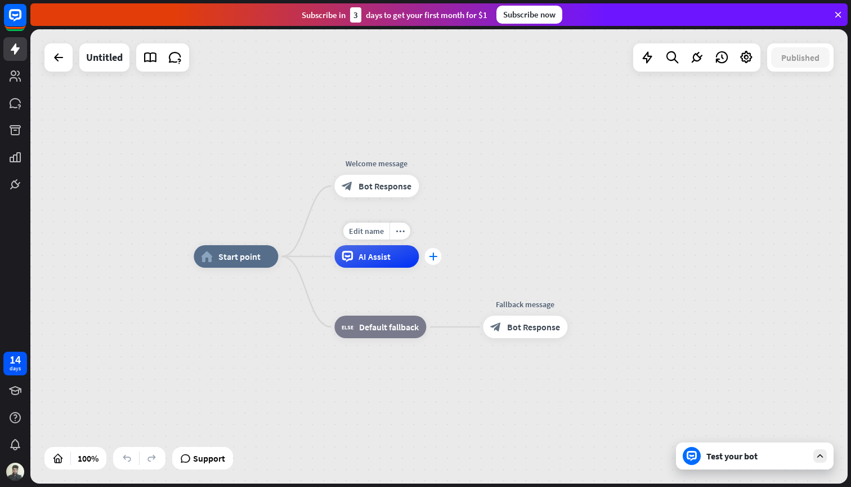
click at [433, 256] on icon "plus" at bounding box center [433, 256] width 8 height 8
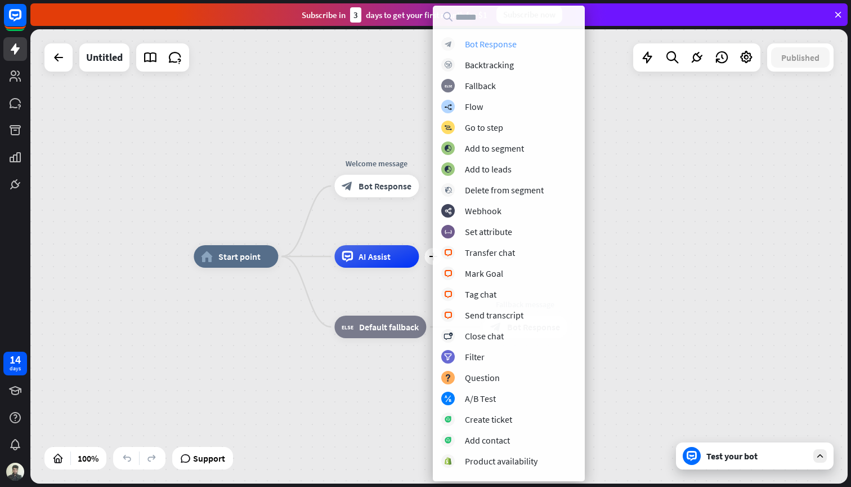
click at [487, 46] on div "Bot Response" at bounding box center [491, 43] width 52 height 11
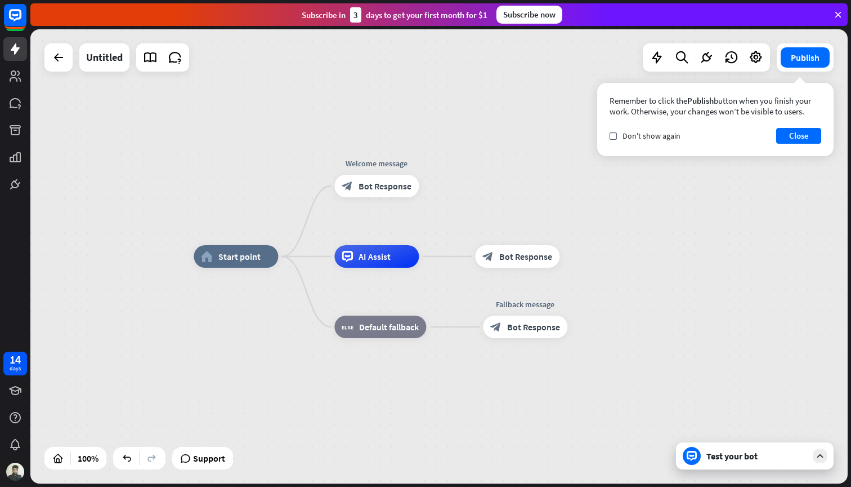
click at [741, 460] on div "Test your bot" at bounding box center [757, 455] width 101 height 11
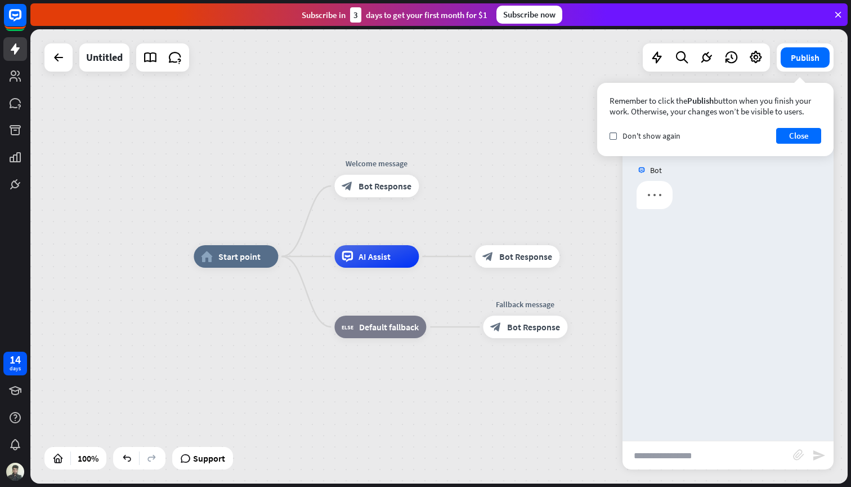
click at [673, 454] on input "text" at bounding box center [708, 455] width 171 height 28
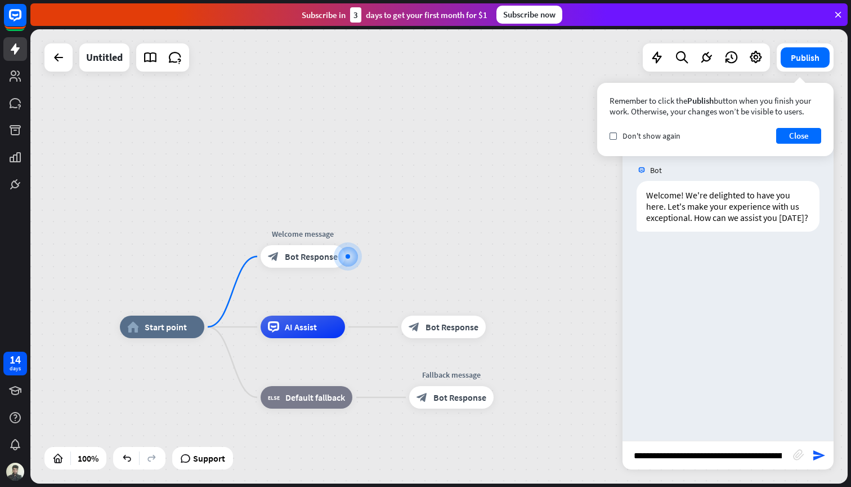
type input "**********"
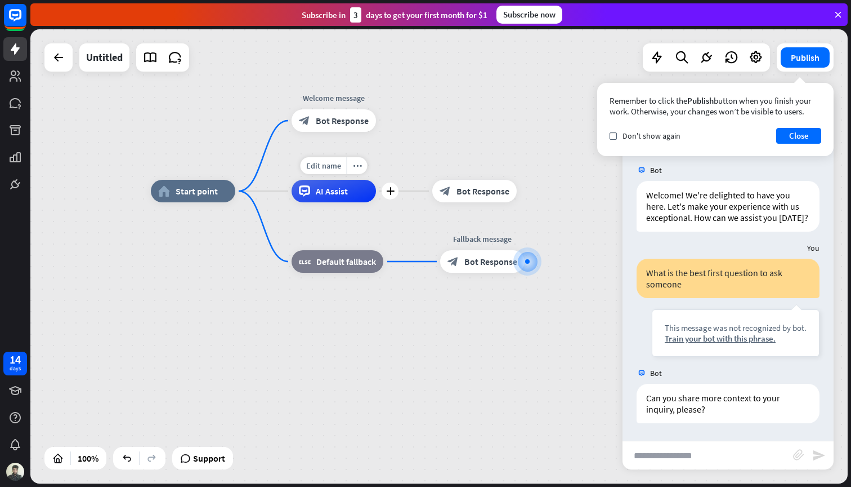
click at [326, 193] on span "AI Assist" at bounding box center [332, 190] width 32 height 11
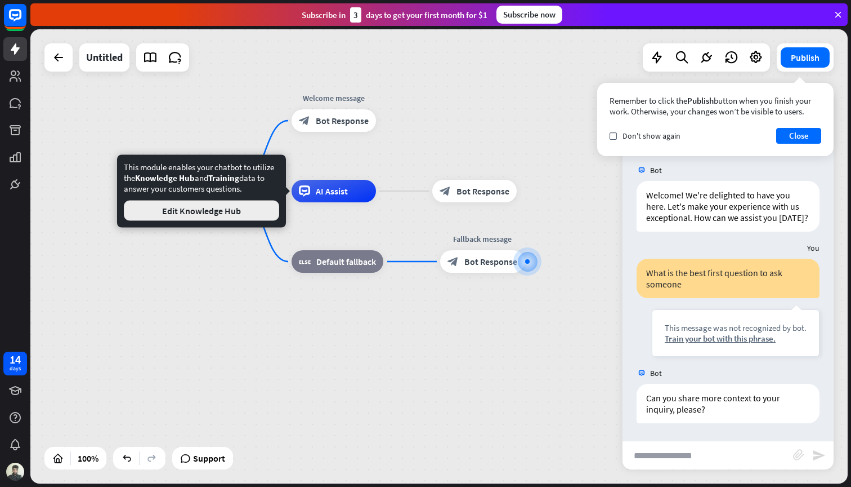
click at [229, 211] on button "Edit Knowledge Hub" at bounding box center [201, 210] width 155 height 20
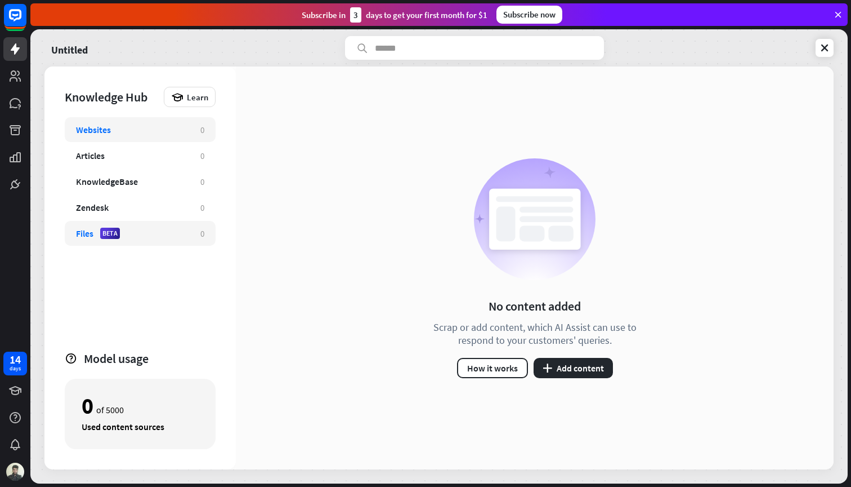
click at [143, 234] on div "Files BETA" at bounding box center [132, 233] width 113 height 11
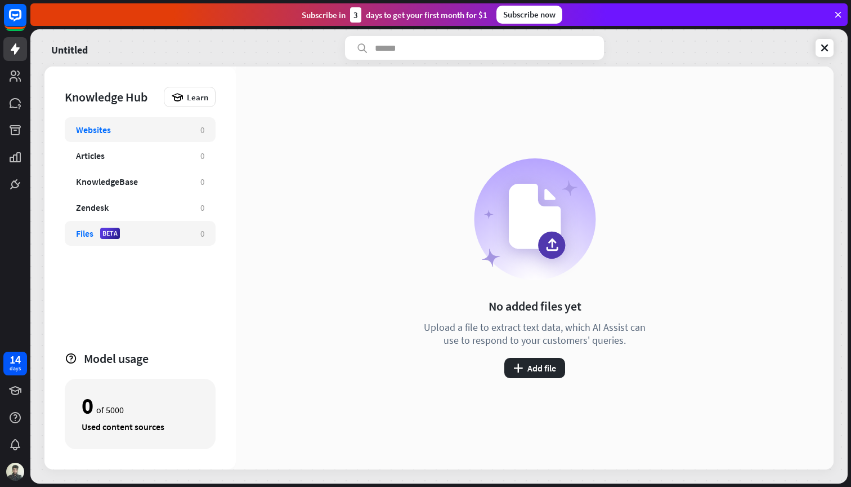
click at [133, 126] on div "Websites" at bounding box center [132, 129] width 113 height 11
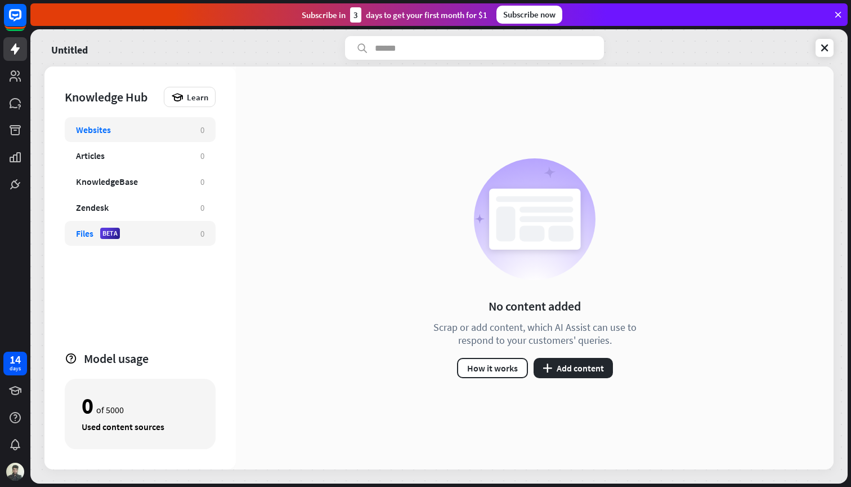
click at [137, 243] on div "Files BETA 0" at bounding box center [140, 233] width 151 height 25
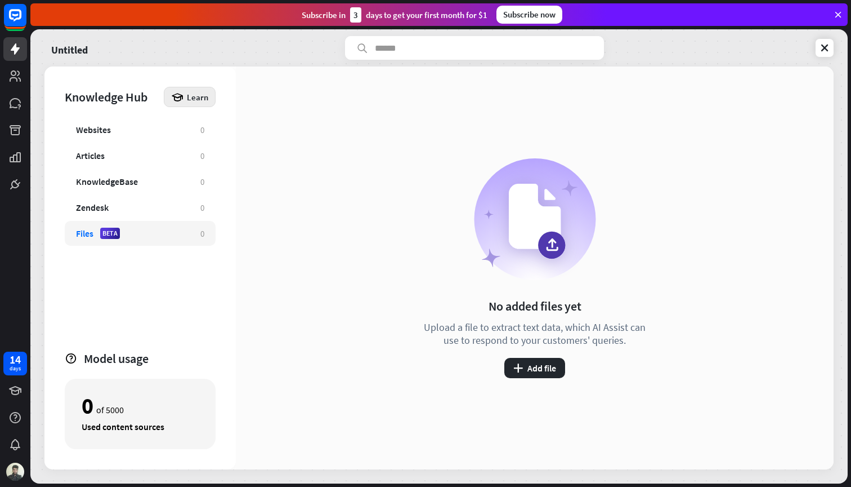
click at [193, 99] on span "Learn" at bounding box center [197, 97] width 21 height 11
click at [147, 238] on div "Files BETA" at bounding box center [132, 233] width 113 height 11
click at [147, 212] on div "Zendesk" at bounding box center [132, 207] width 113 height 11
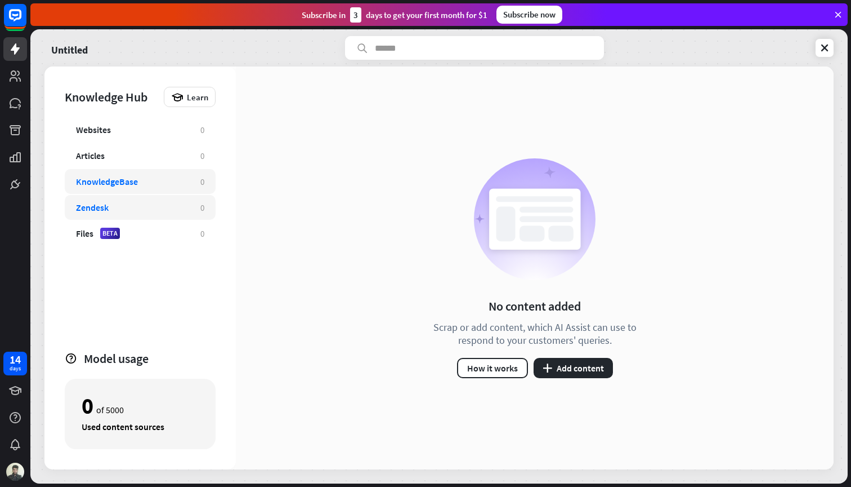
click at [155, 184] on div "KnowledgeBase" at bounding box center [132, 181] width 113 height 11
click at [159, 157] on div "Articles" at bounding box center [132, 155] width 113 height 11
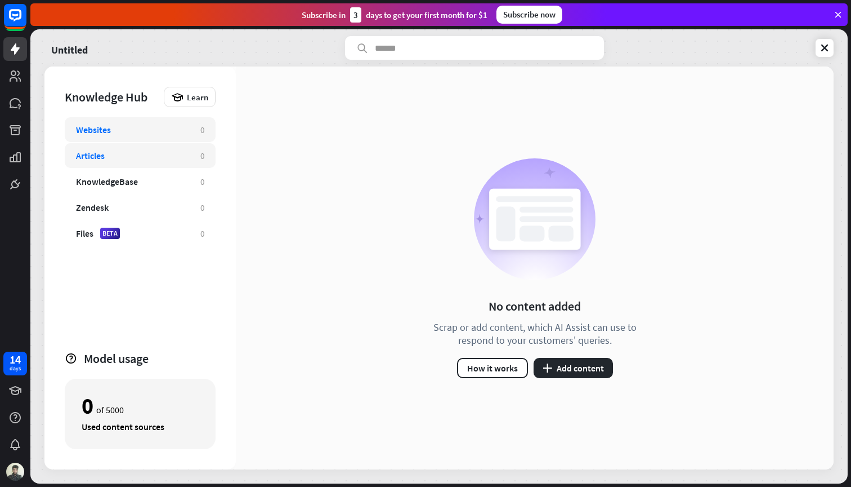
click at [165, 131] on div "Websites" at bounding box center [132, 129] width 113 height 11
click at [151, 228] on div "Files BETA" at bounding box center [132, 233] width 113 height 11
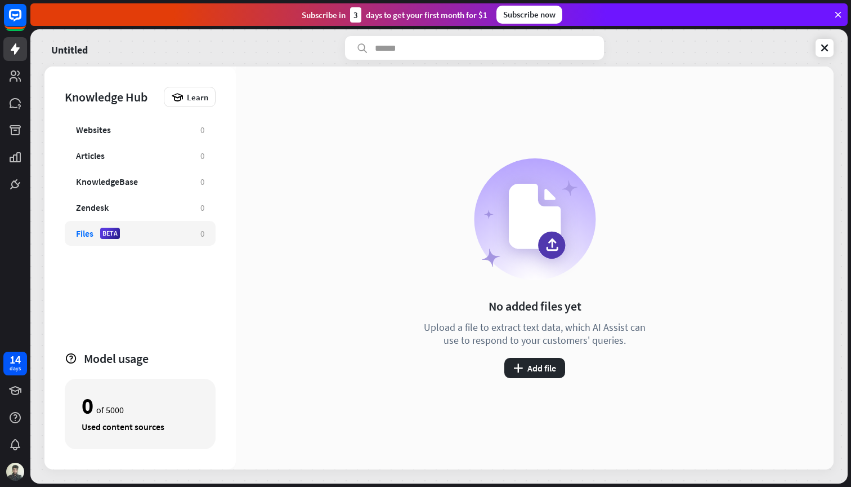
click at [837, 16] on icon at bounding box center [838, 15] width 10 height 10
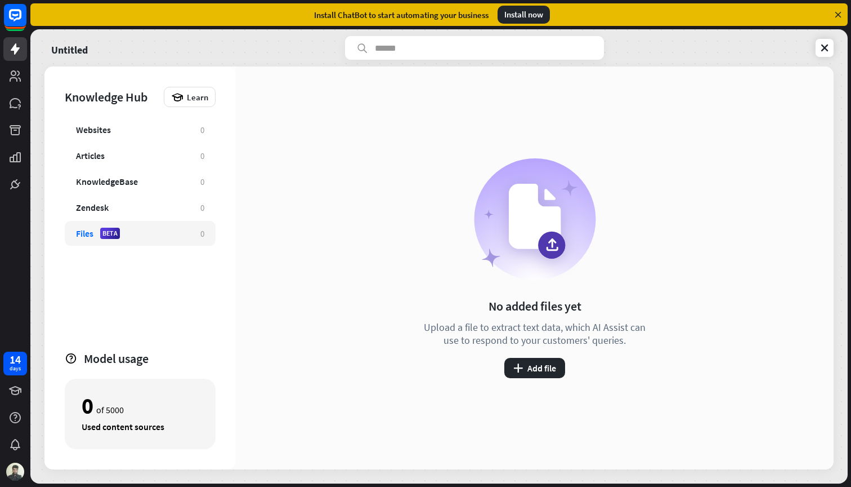
click at [837, 14] on icon at bounding box center [838, 15] width 10 height 10
